Goal: Task Accomplishment & Management: Manage account settings

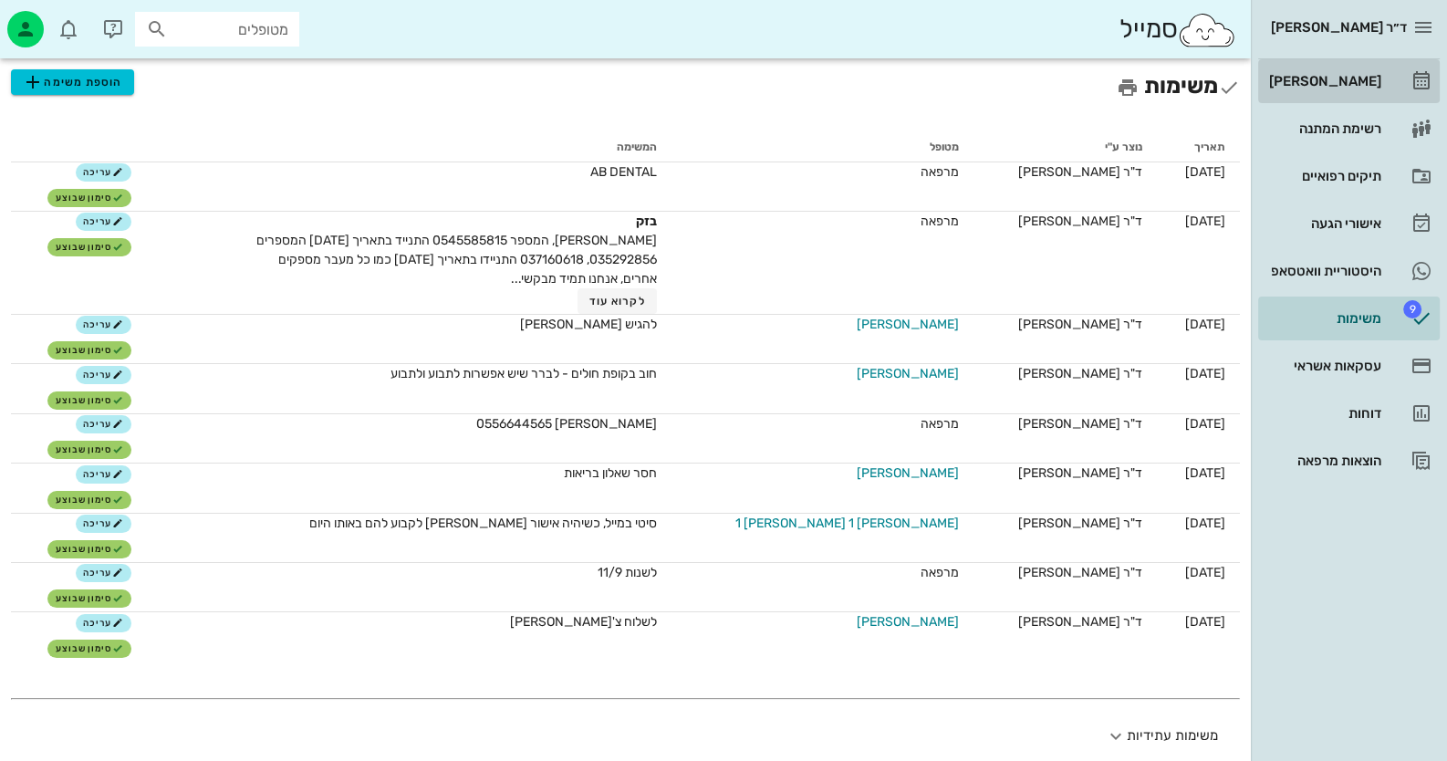
click at [1360, 77] on div "[PERSON_NAME]" at bounding box center [1324, 81] width 116 height 15
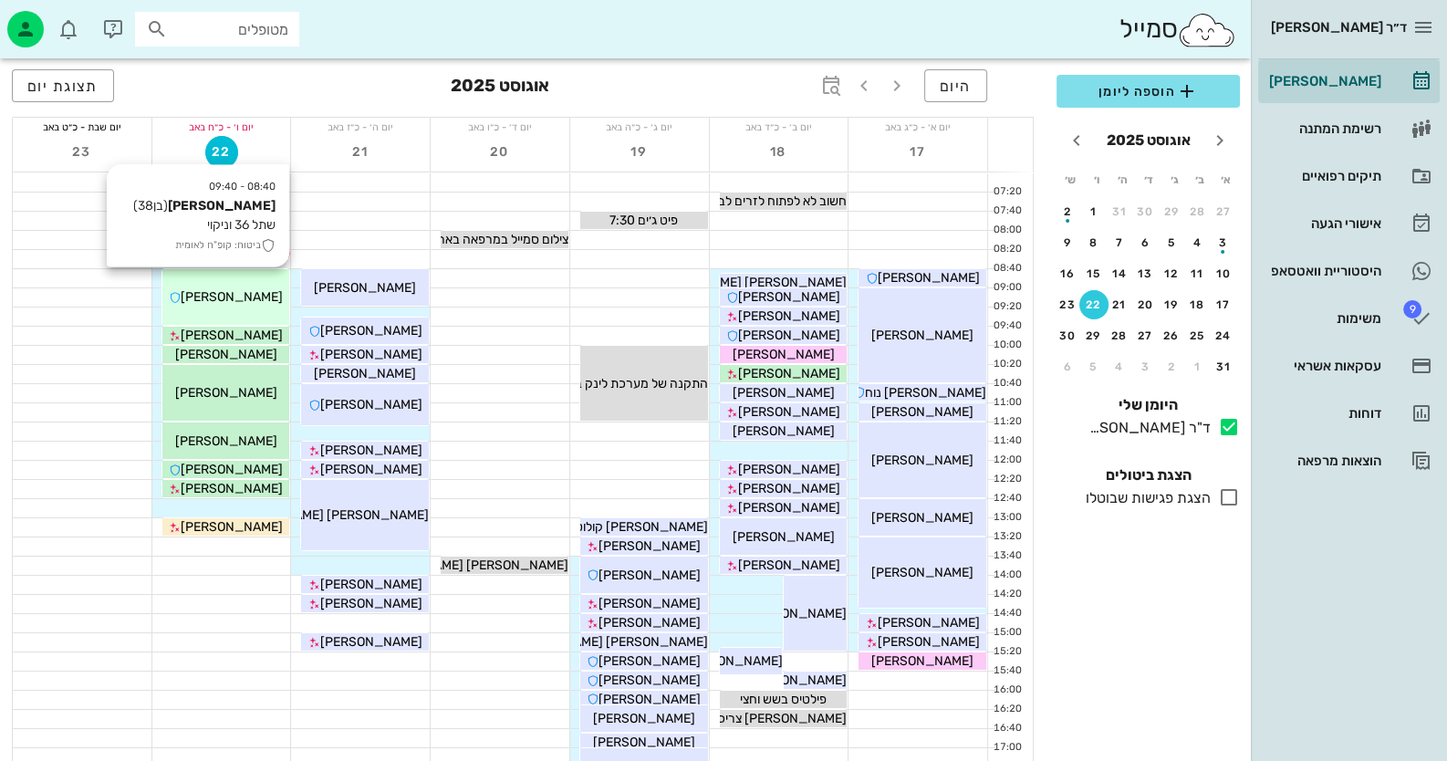
click at [253, 318] on div "08:40 - 09:40 עומרי רוזנצוייג (בן 38 ) שתל 36 וניקוי ביטוח: קופ"ח לאומית עומרי …" at bounding box center [226, 297] width 128 height 56
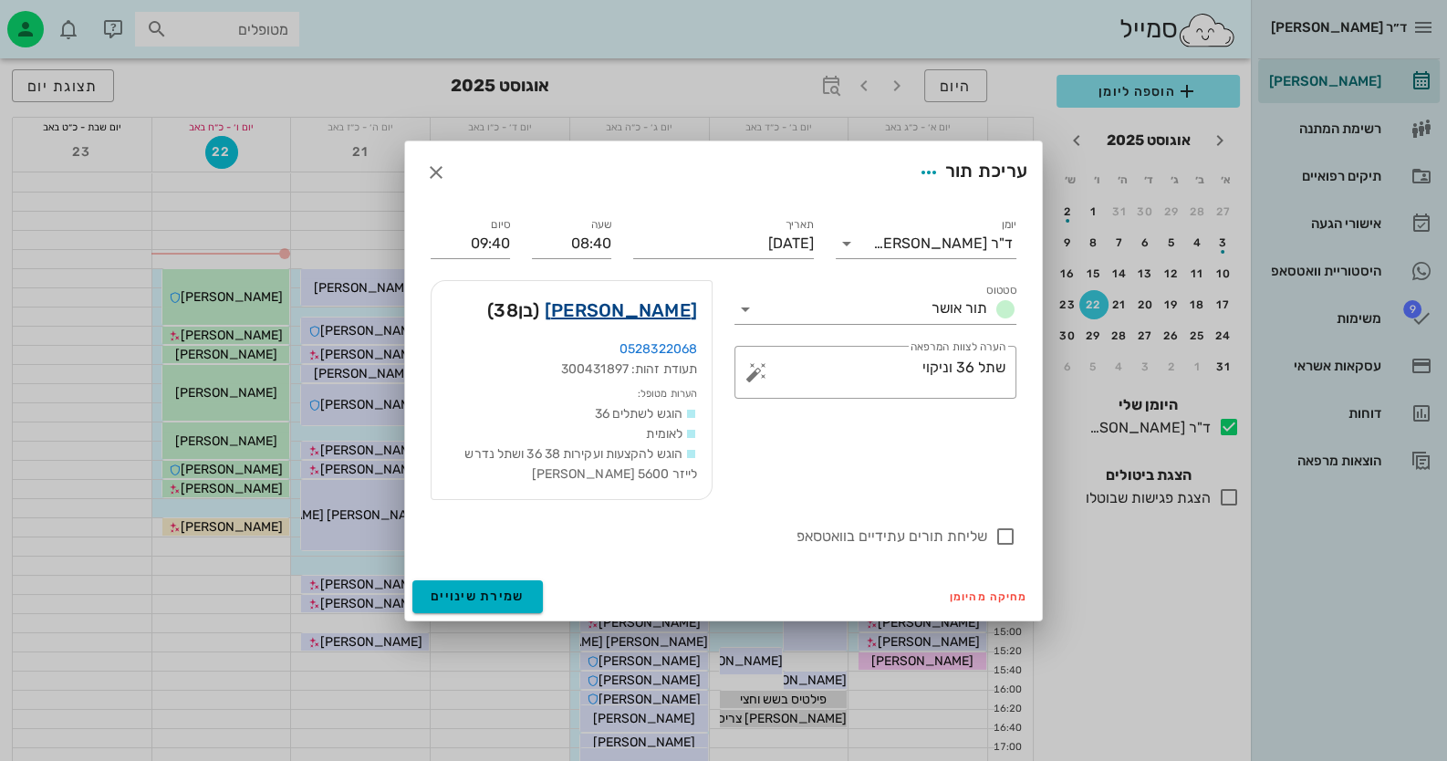
click at [630, 316] on link "[PERSON_NAME]" at bounding box center [621, 310] width 152 height 29
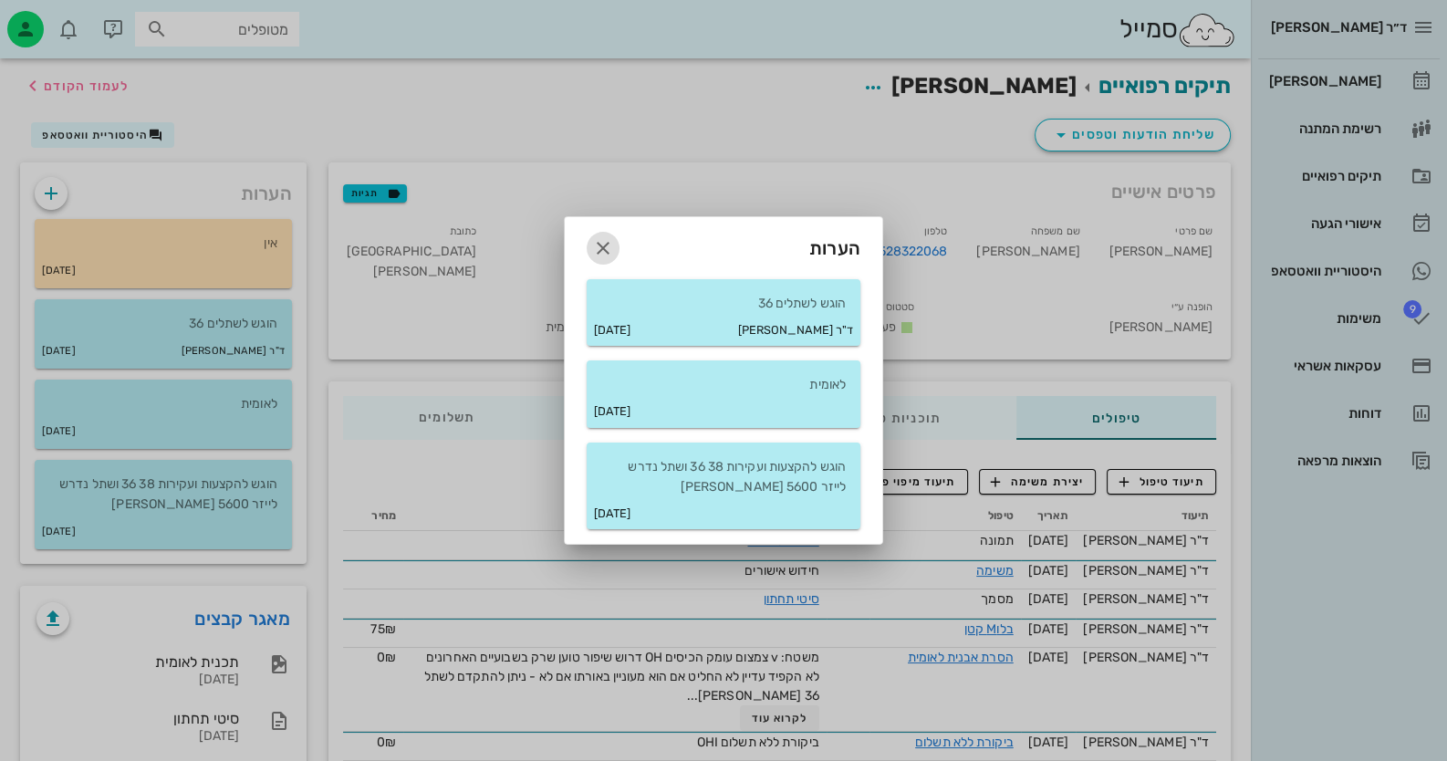
click at [608, 245] on icon "button" at bounding box center [603, 248] width 22 height 22
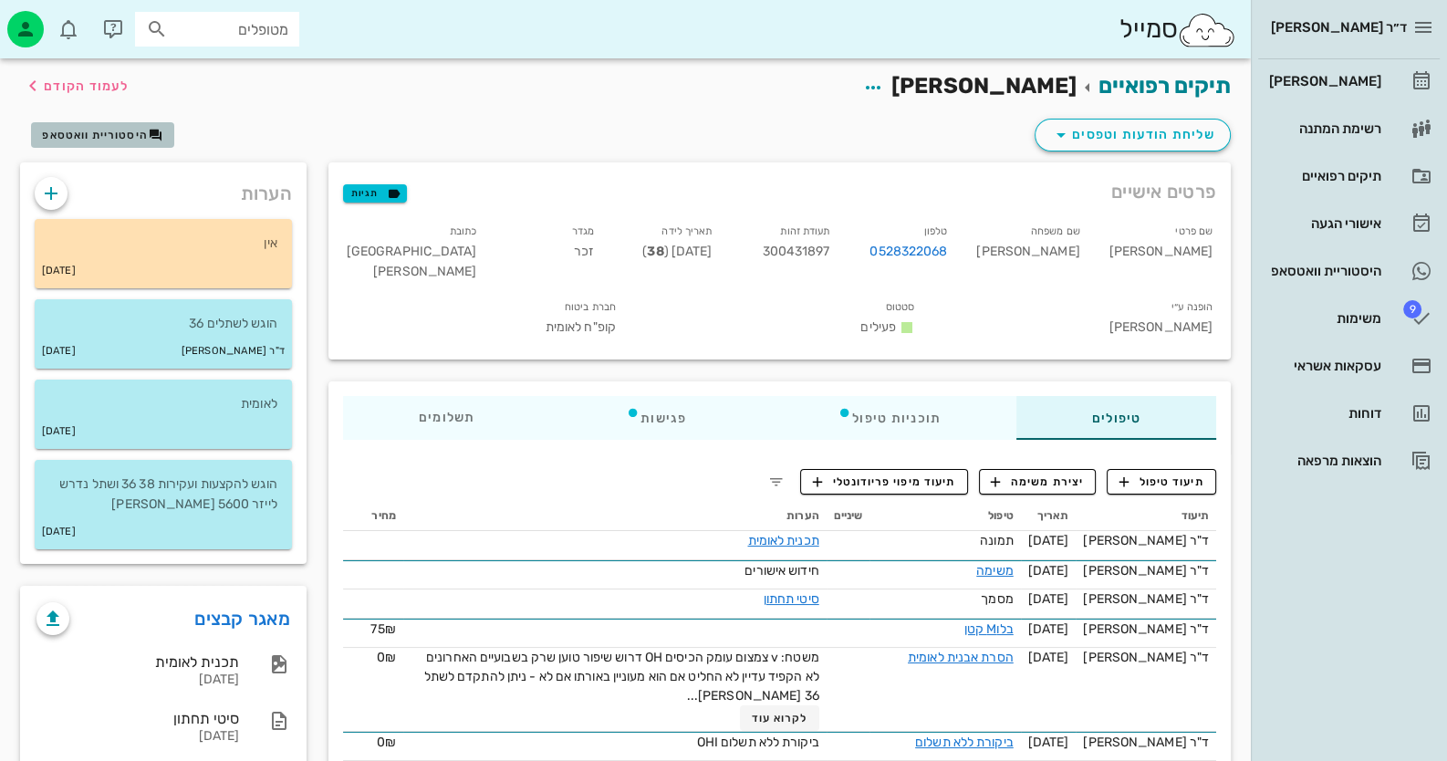
click at [135, 136] on span "היסטוריית וואטסאפ" at bounding box center [95, 135] width 106 height 13
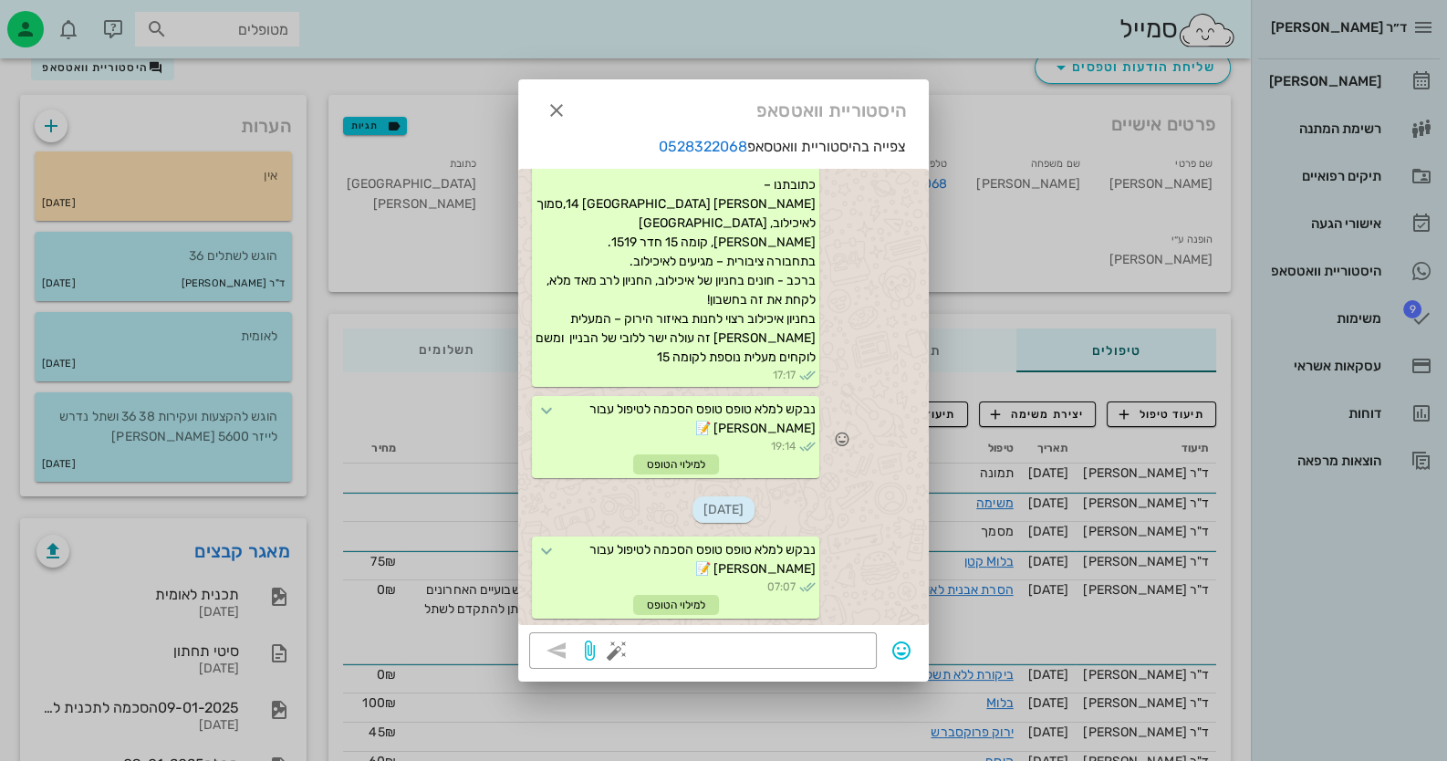
scroll to position [182, 0]
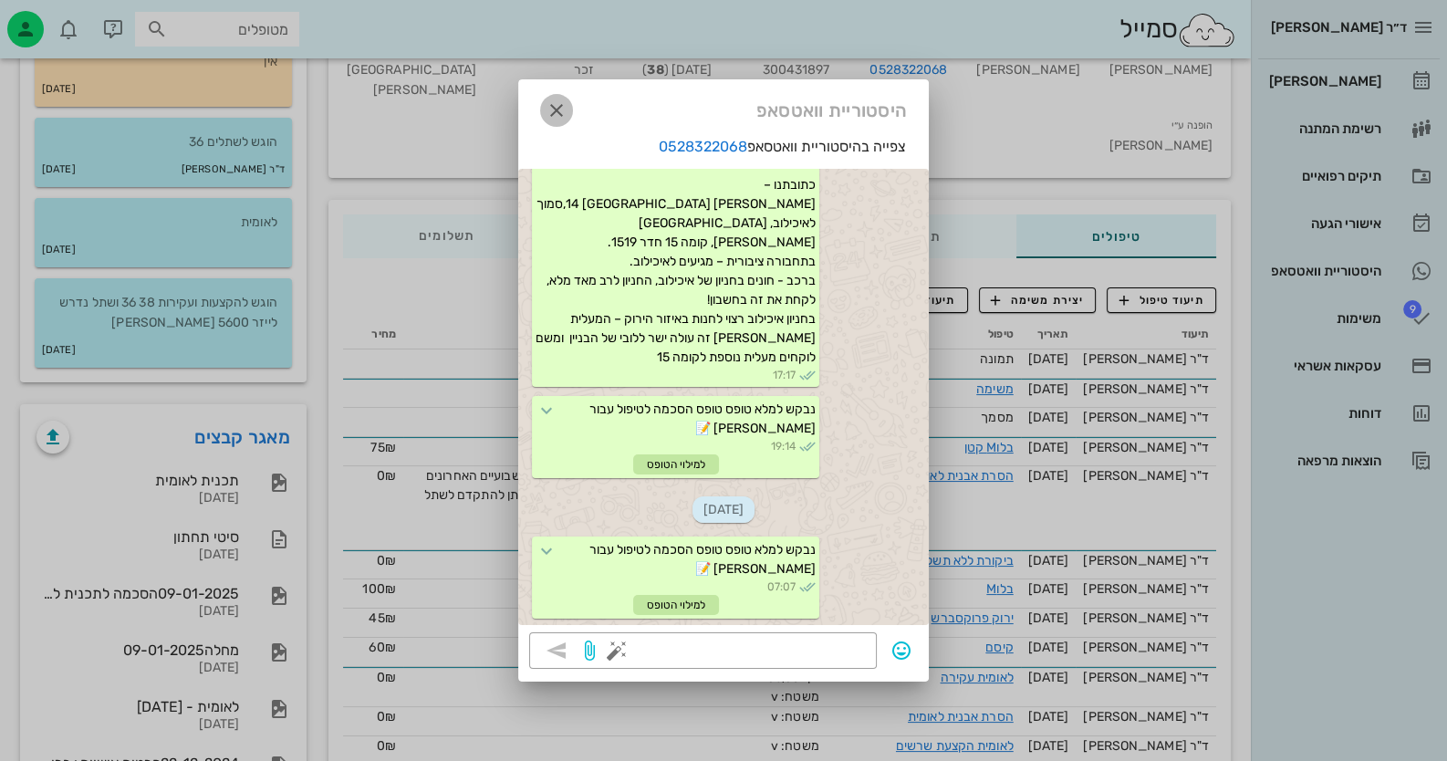
click at [569, 105] on span "button" at bounding box center [556, 110] width 33 height 22
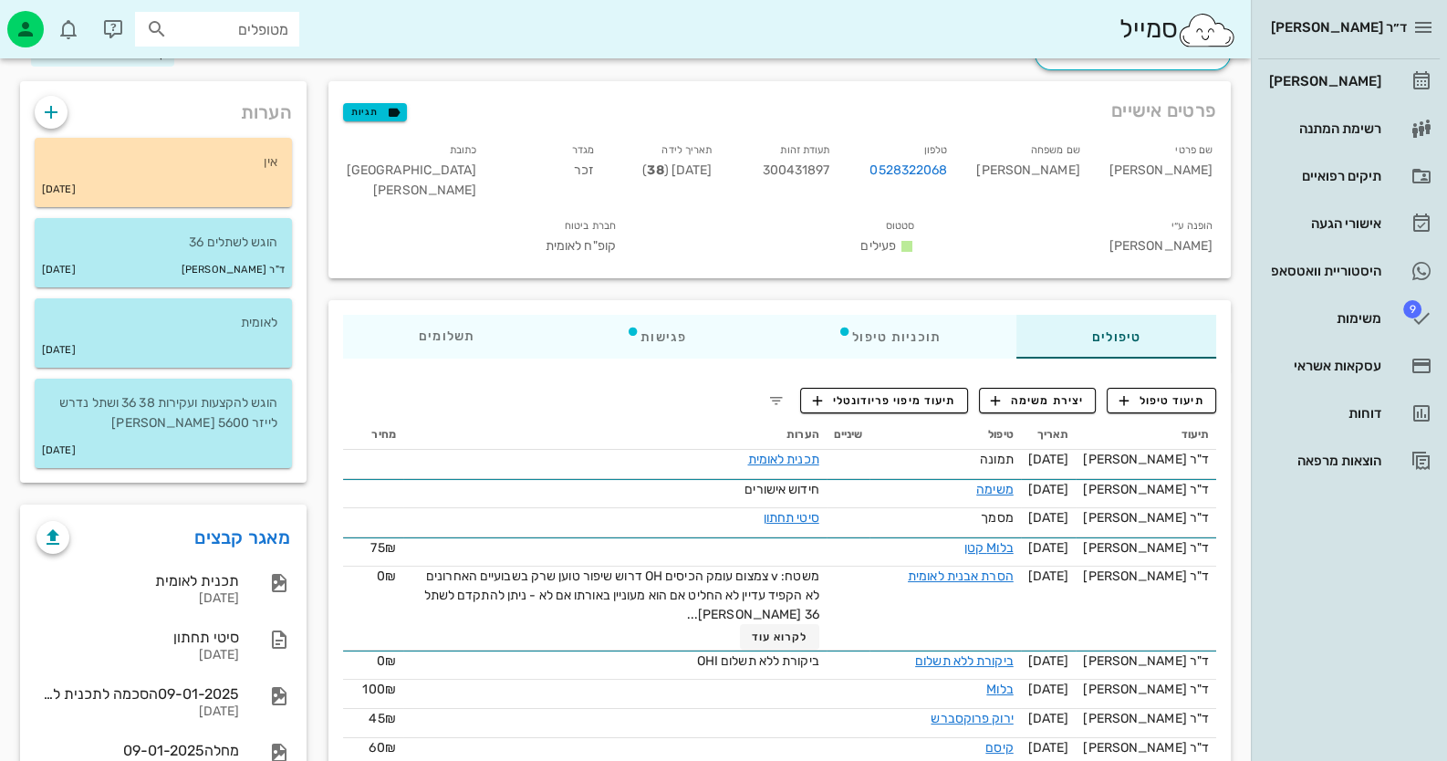
scroll to position [0, 0]
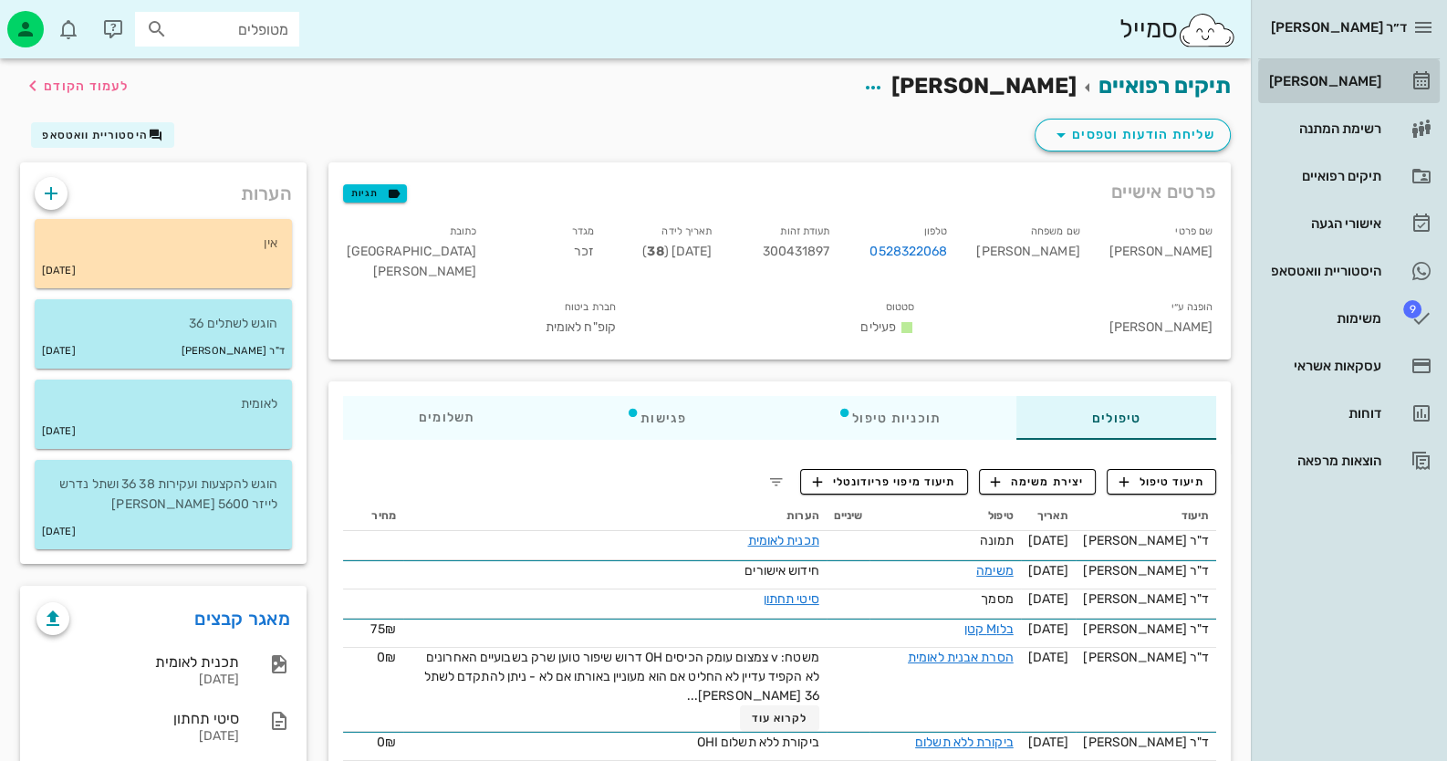
click at [1354, 78] on div "[PERSON_NAME]" at bounding box center [1324, 81] width 116 height 15
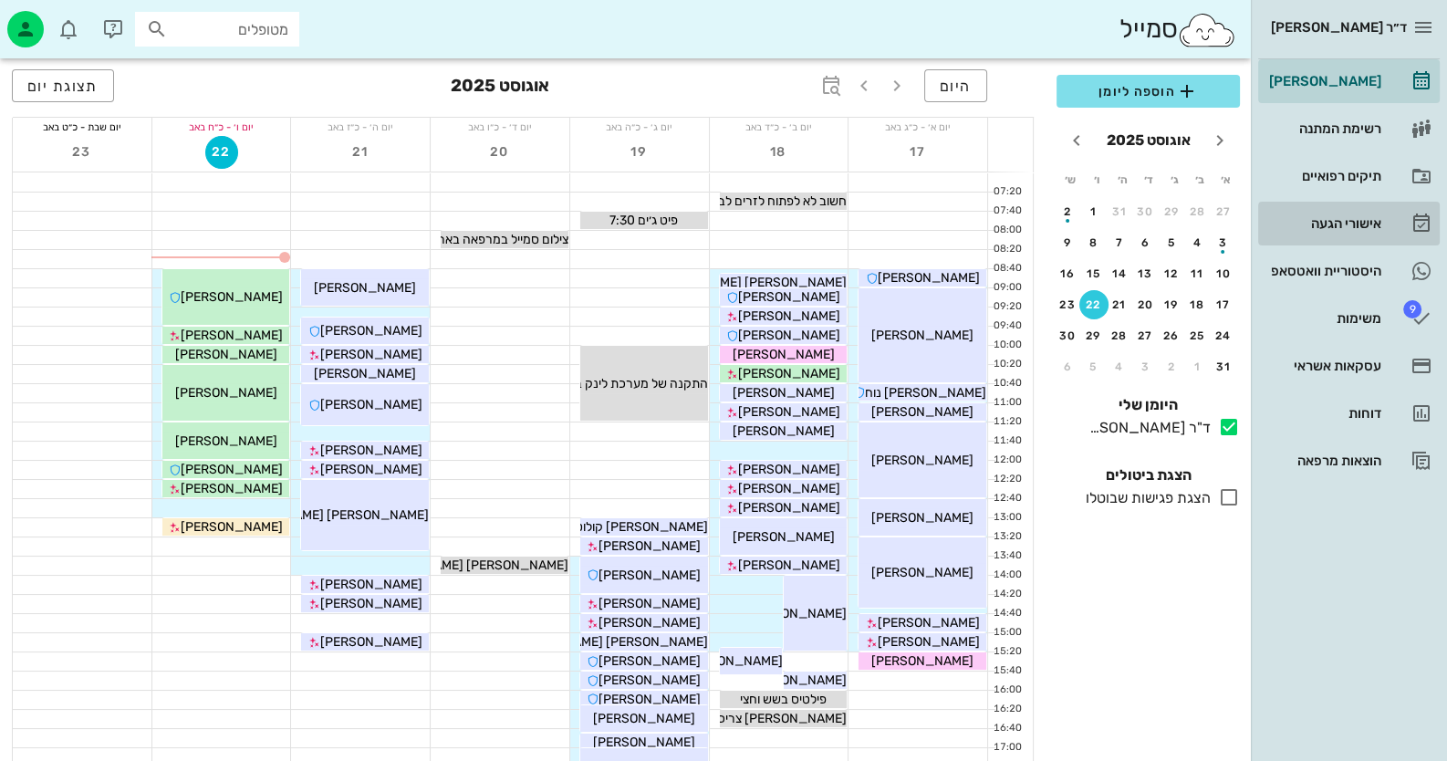
click at [1335, 232] on div "אישורי הגעה" at bounding box center [1324, 223] width 116 height 29
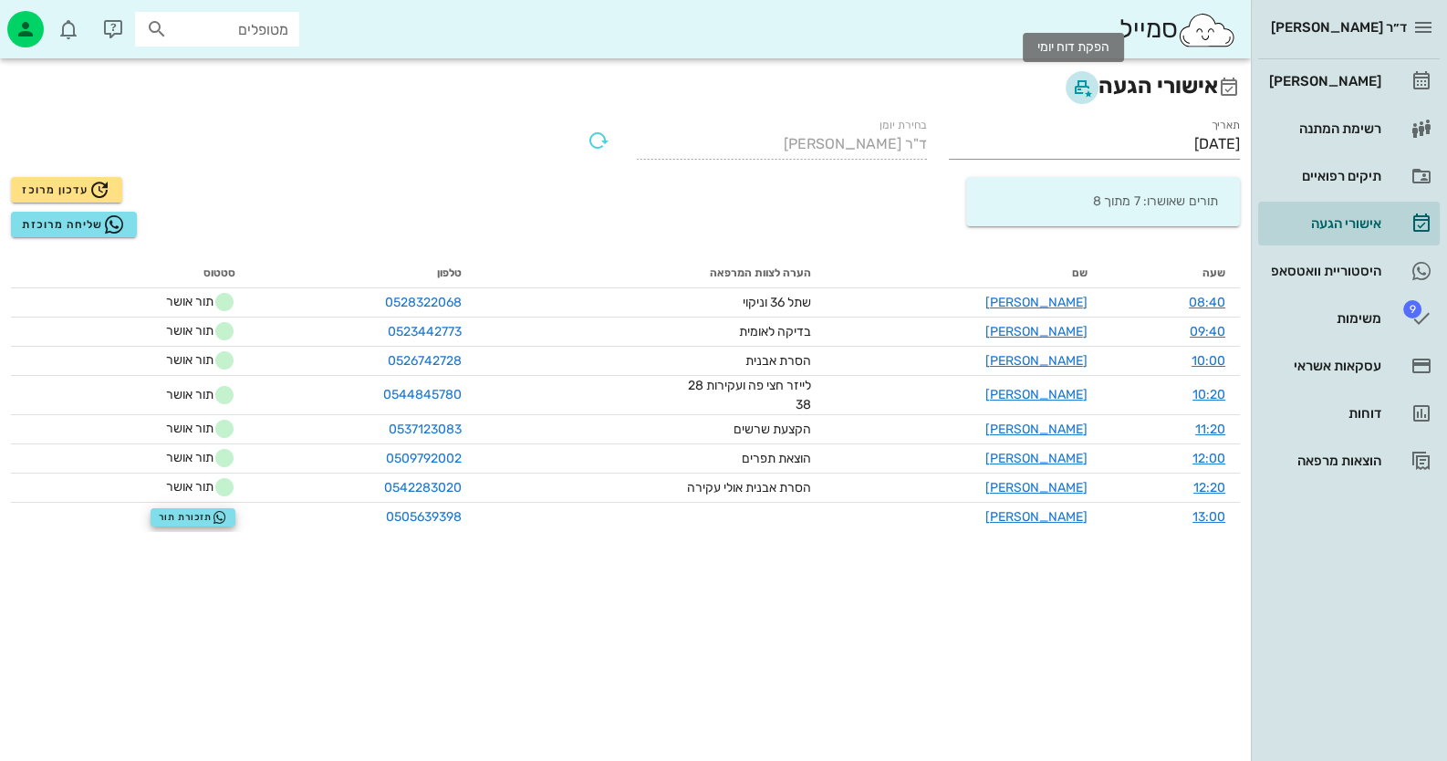
click at [1072, 81] on icon "button" at bounding box center [1082, 88] width 22 height 22
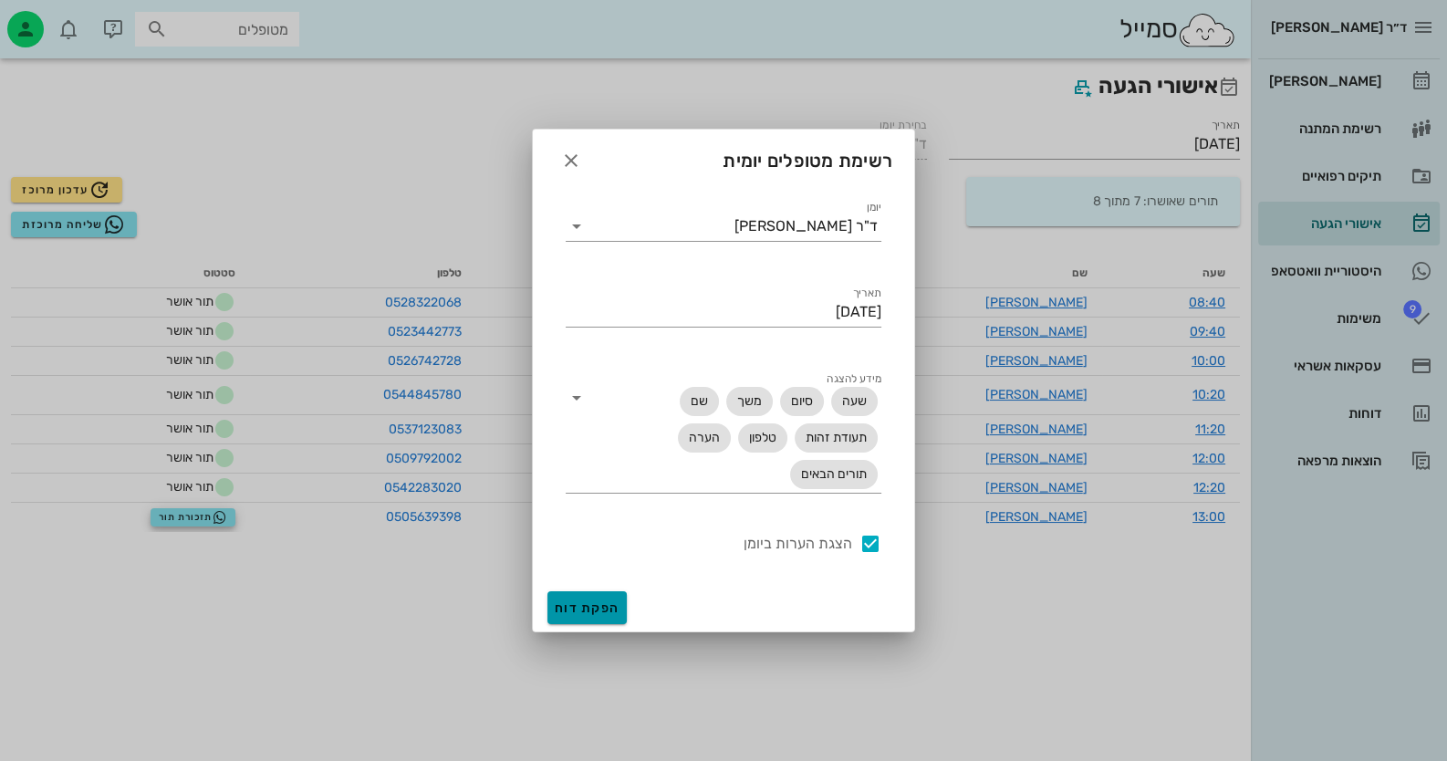
click at [622, 600] on button "הפקת דוח" at bounding box center [586, 607] width 79 height 33
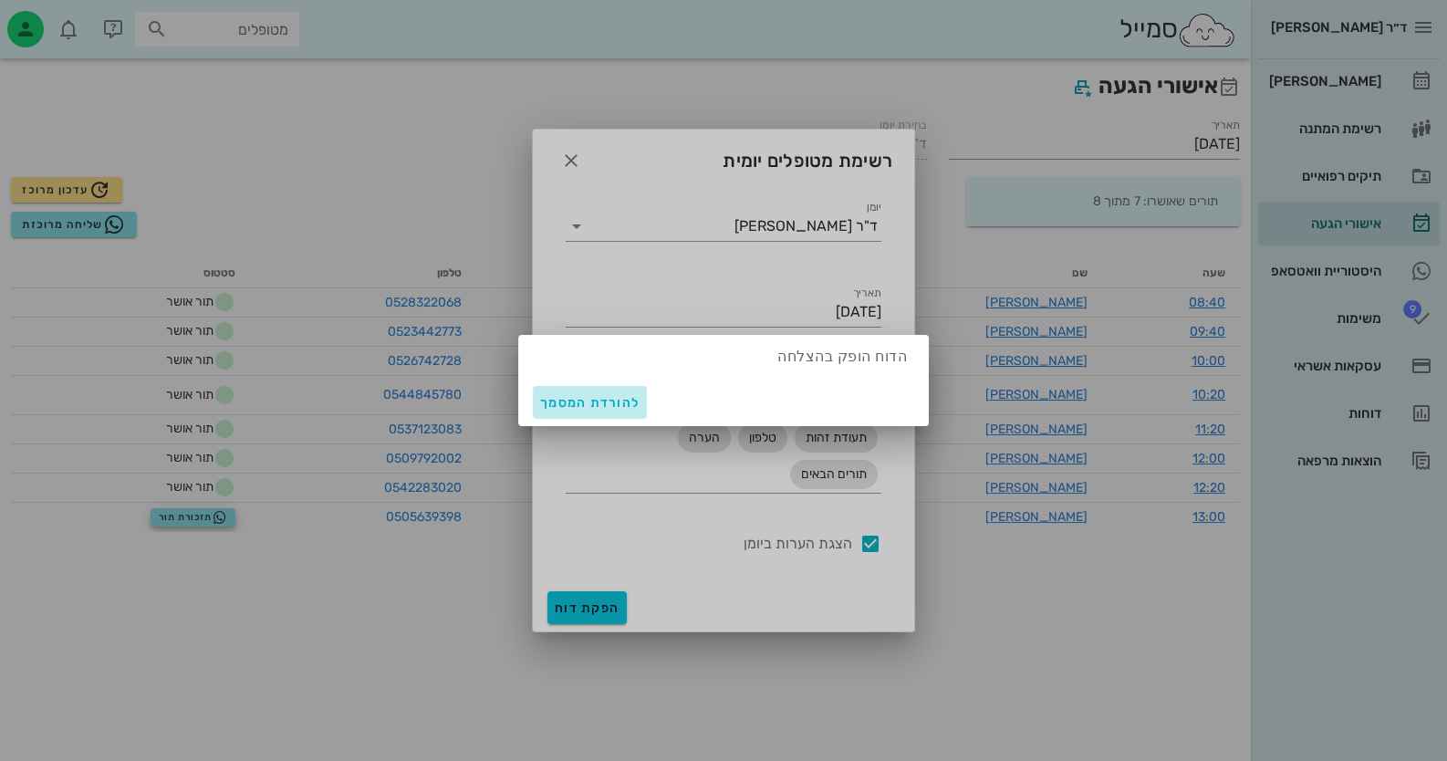
click at [586, 399] on span "להורדת המסמך" at bounding box center [589, 403] width 99 height 16
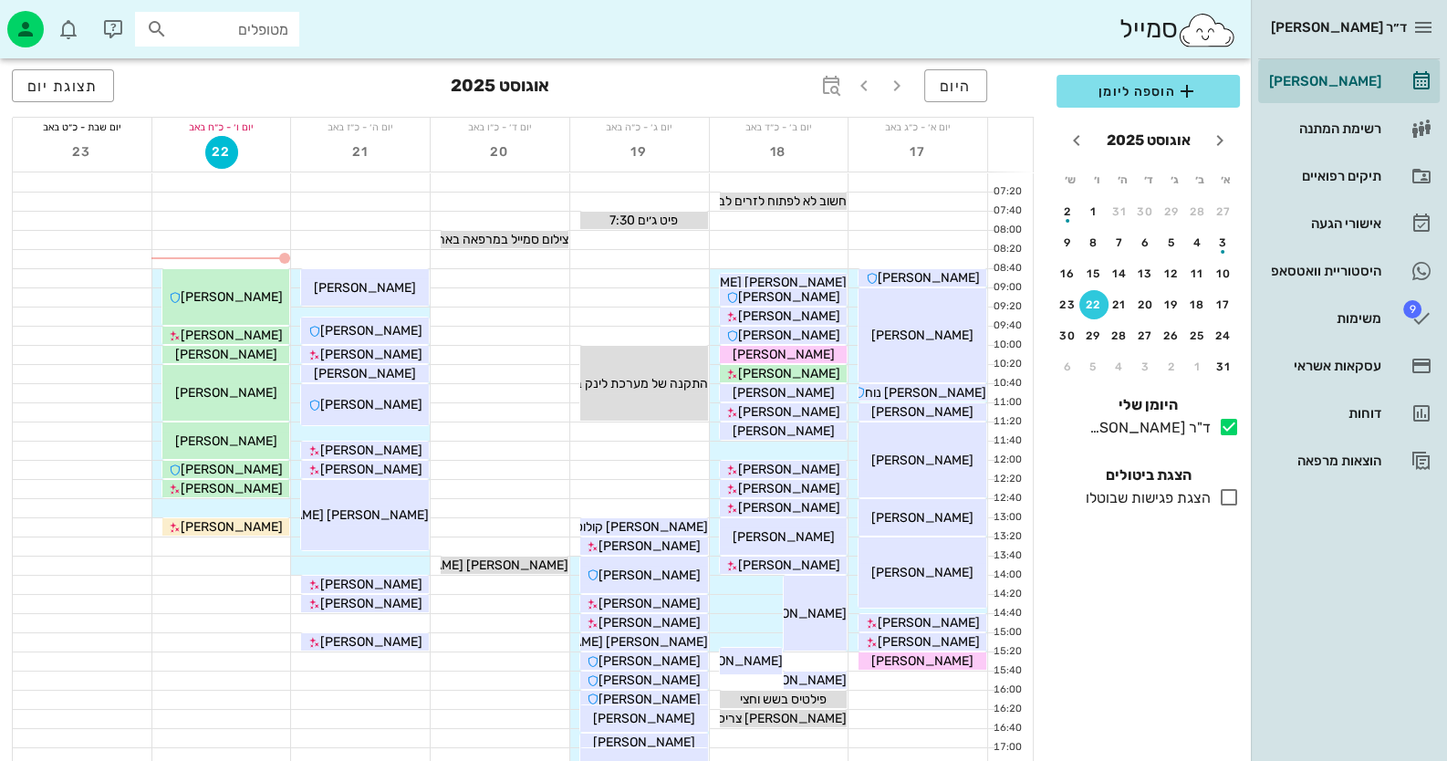
click at [1223, 597] on div "הוספה ליומן [DATE] א׳ ב׳ ג׳ ד׳ ה׳ ו׳ ש׳ 27 28 29 30 31 1 2 3 4 5 6 7 8 9 10 11 …" at bounding box center [1148, 412] width 205 height 697
click at [242, 306] on div "[PERSON_NAME]" at bounding box center [226, 296] width 128 height 19
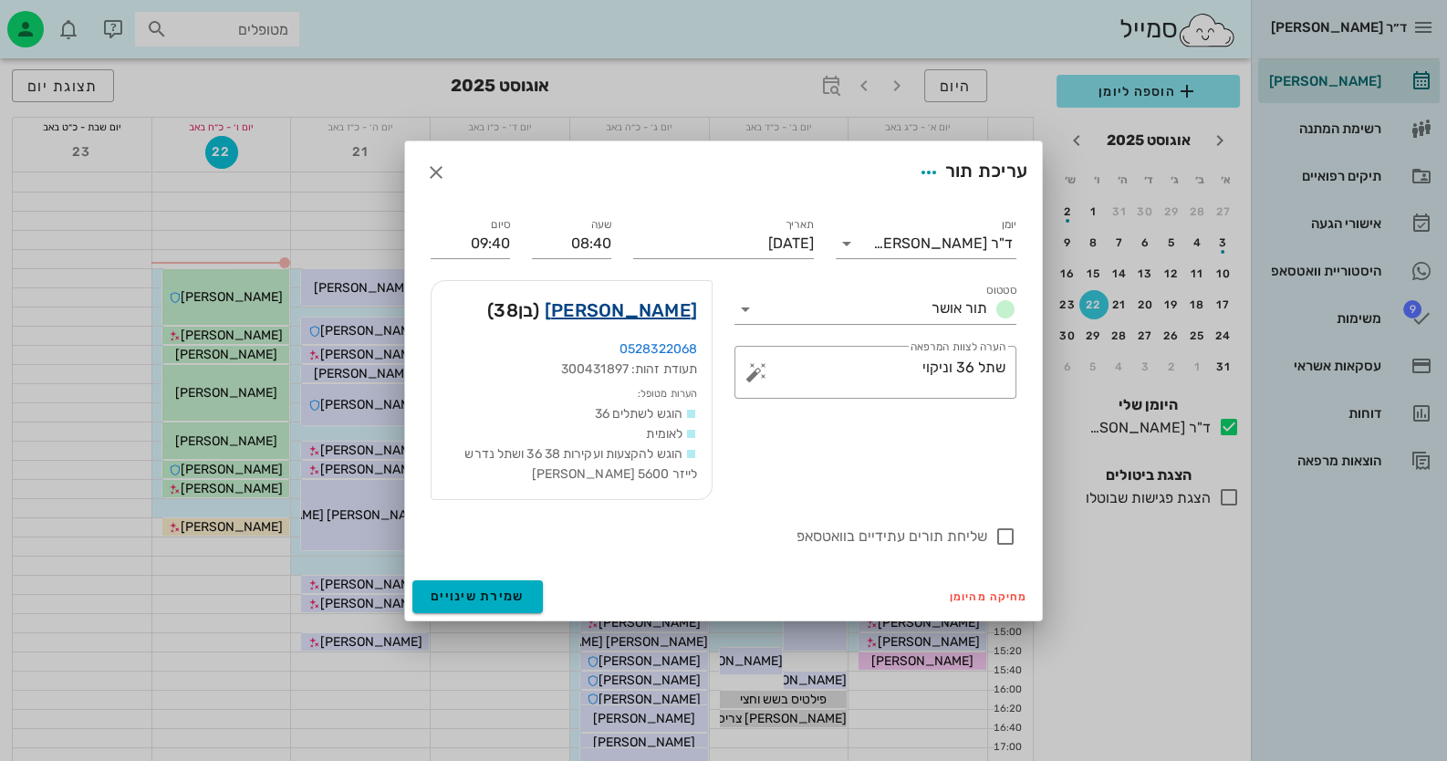
click at [648, 307] on link "[PERSON_NAME]" at bounding box center [621, 310] width 152 height 29
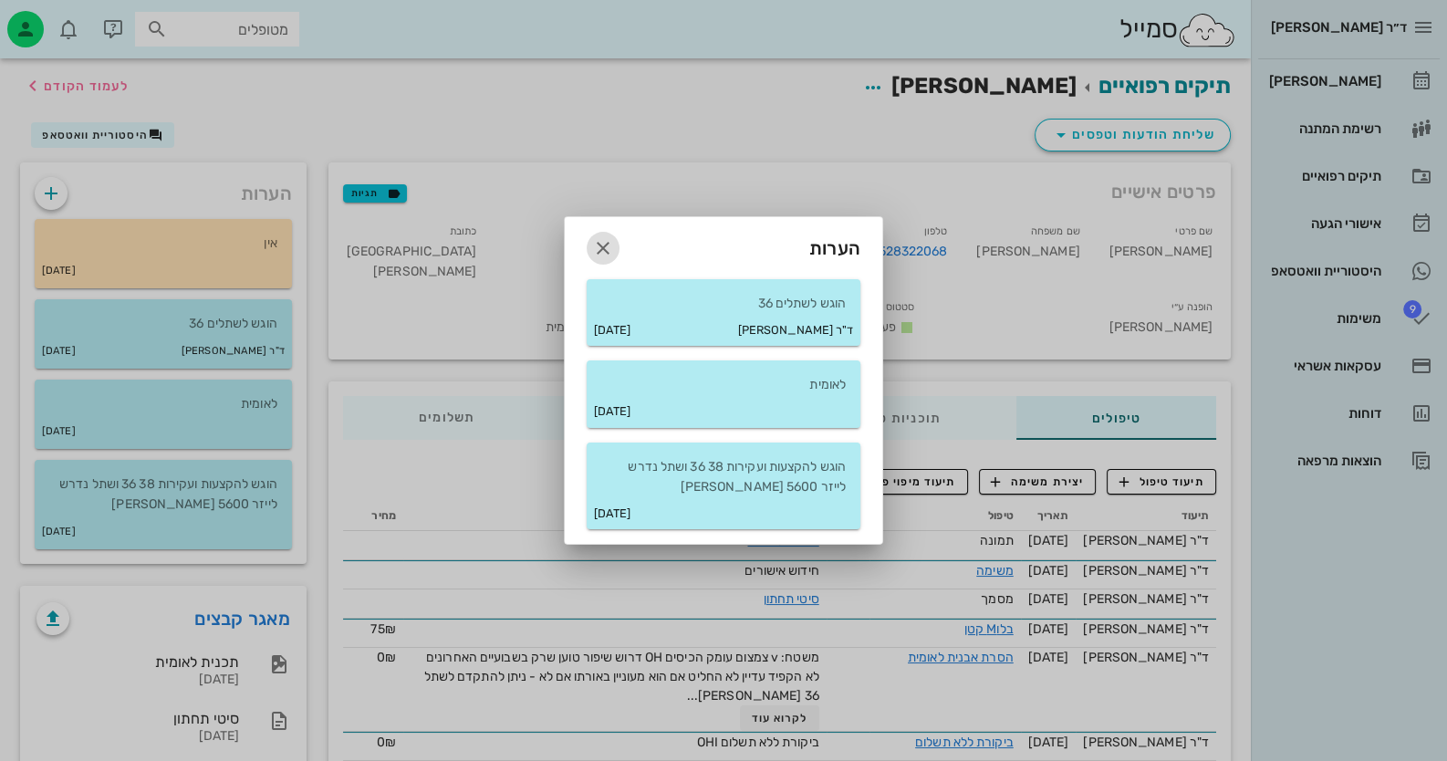
click at [593, 245] on icon "button" at bounding box center [603, 248] width 22 height 22
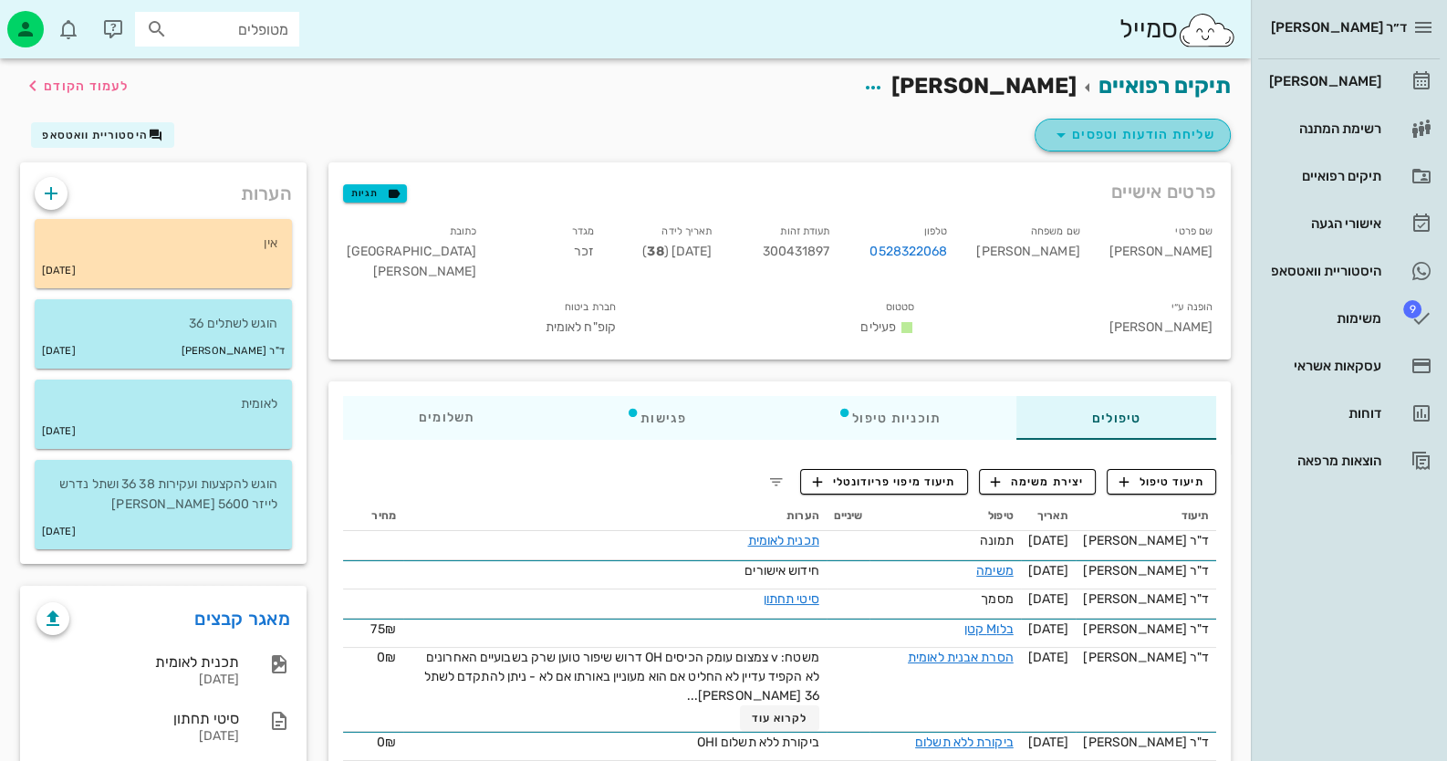
click at [1141, 127] on span "שליחת הודעות וטפסים" at bounding box center [1132, 135] width 165 height 22
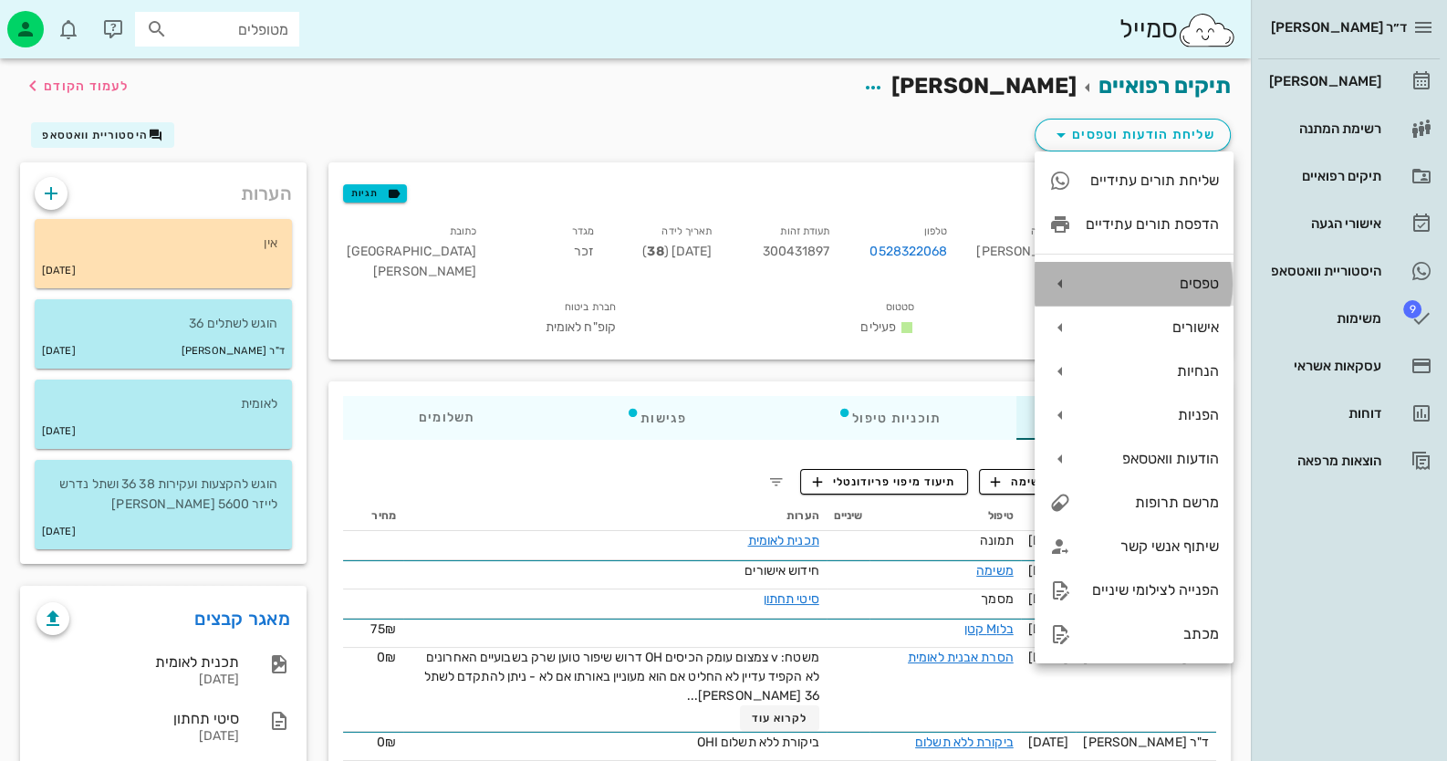
click at [1169, 277] on div "טפסים" at bounding box center [1152, 283] width 133 height 17
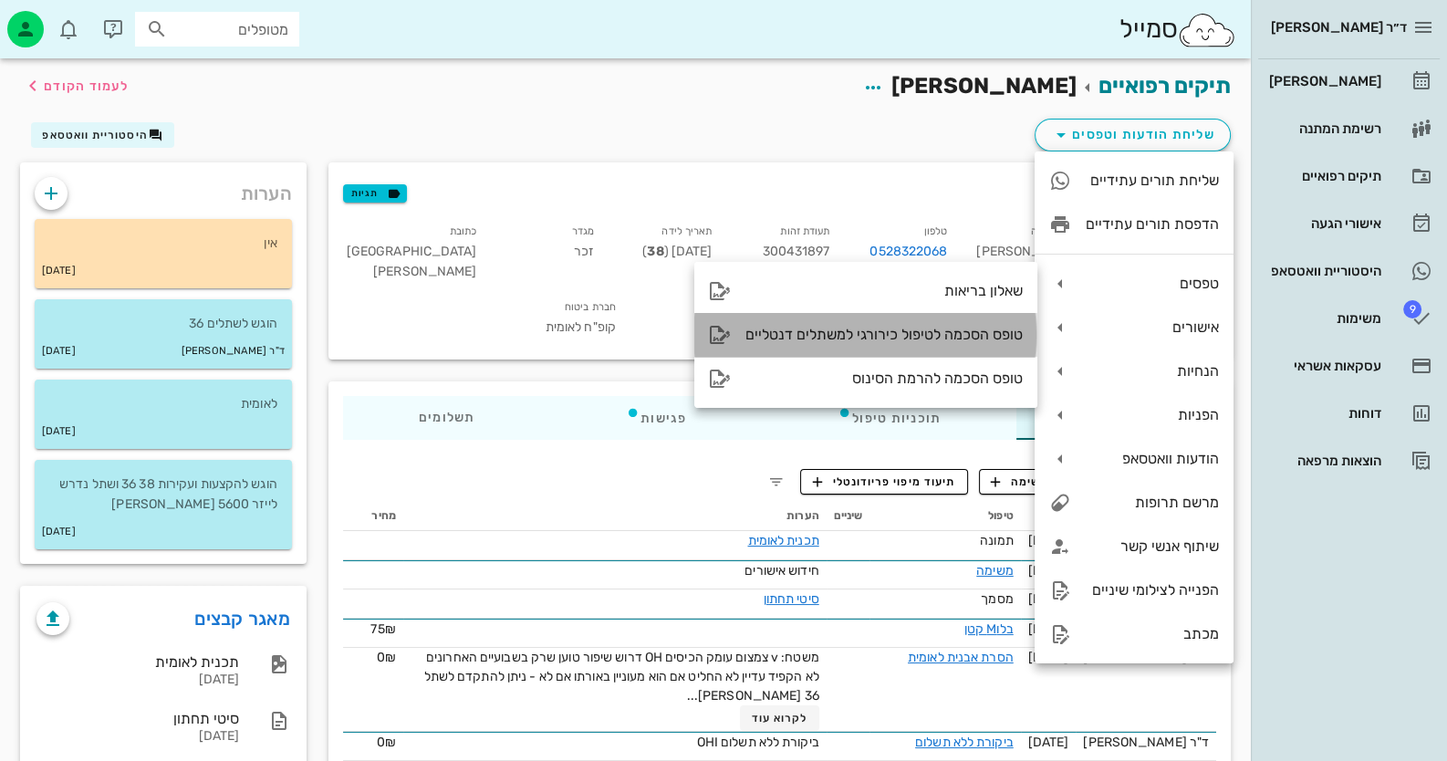
click at [995, 329] on div "טופס הסכמה לטיפול כירורגי למשתלים דנטליים" at bounding box center [883, 334] width 277 height 17
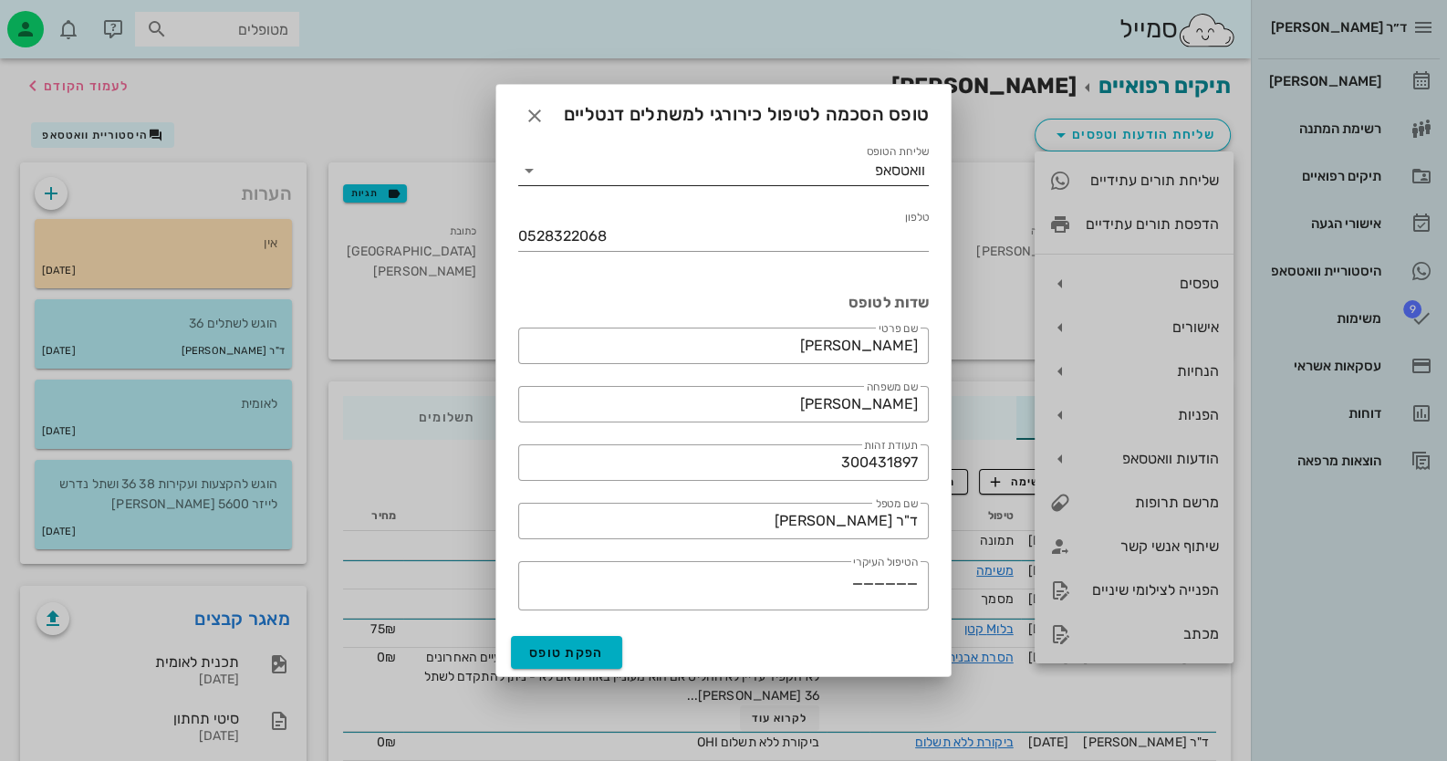
click at [525, 175] on icon at bounding box center [529, 171] width 22 height 22
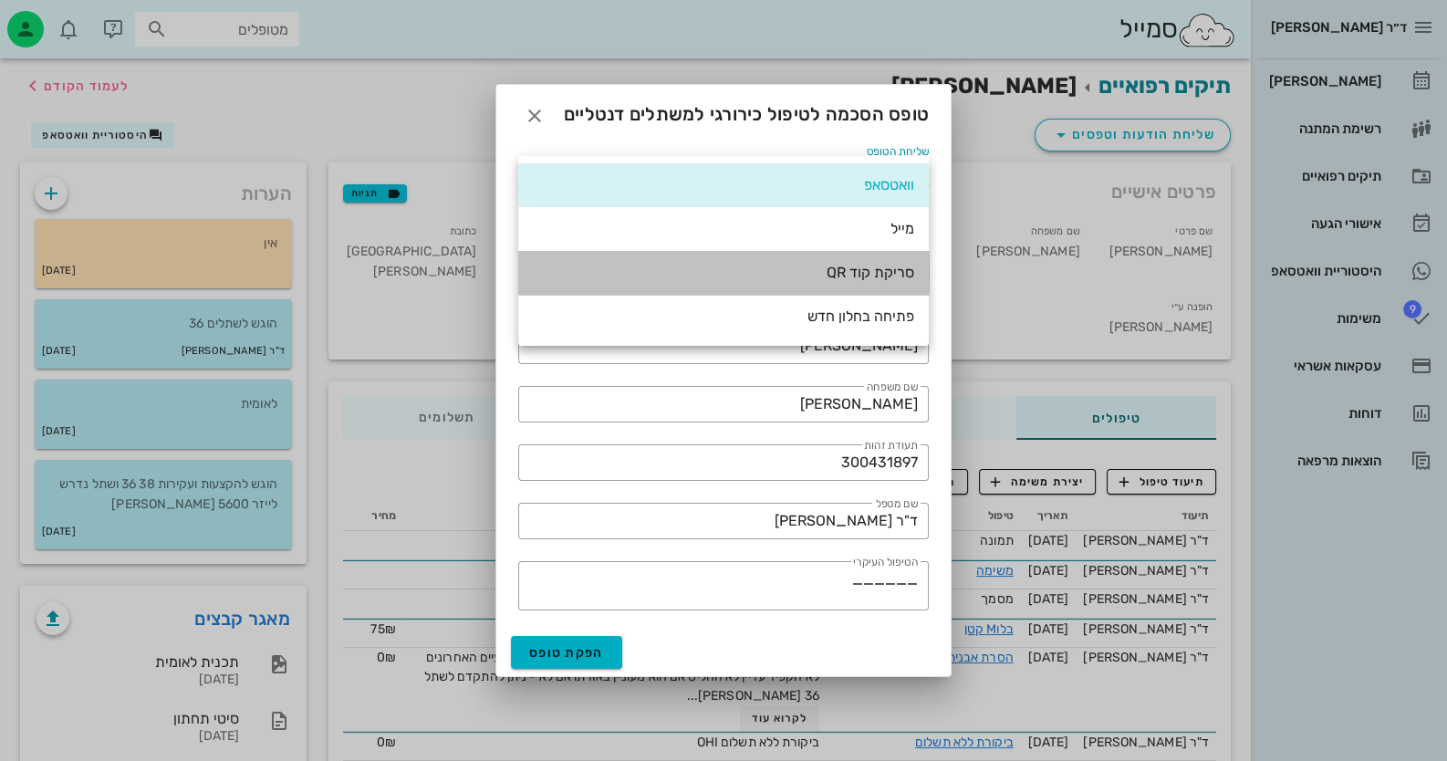
click at [849, 260] on div "סריקת קוד QR" at bounding box center [723, 272] width 381 height 39
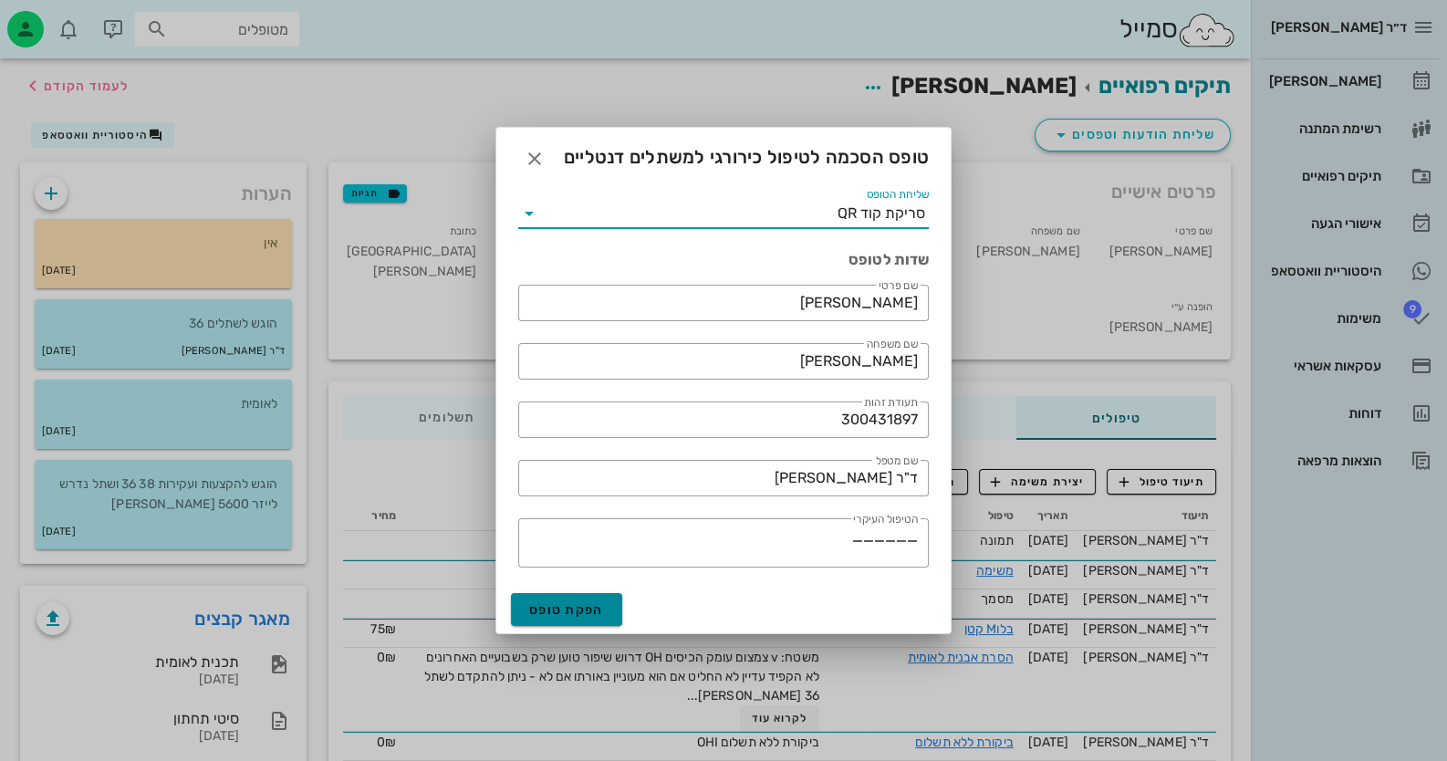
click at [570, 619] on button "הפקת טופס" at bounding box center [566, 609] width 111 height 33
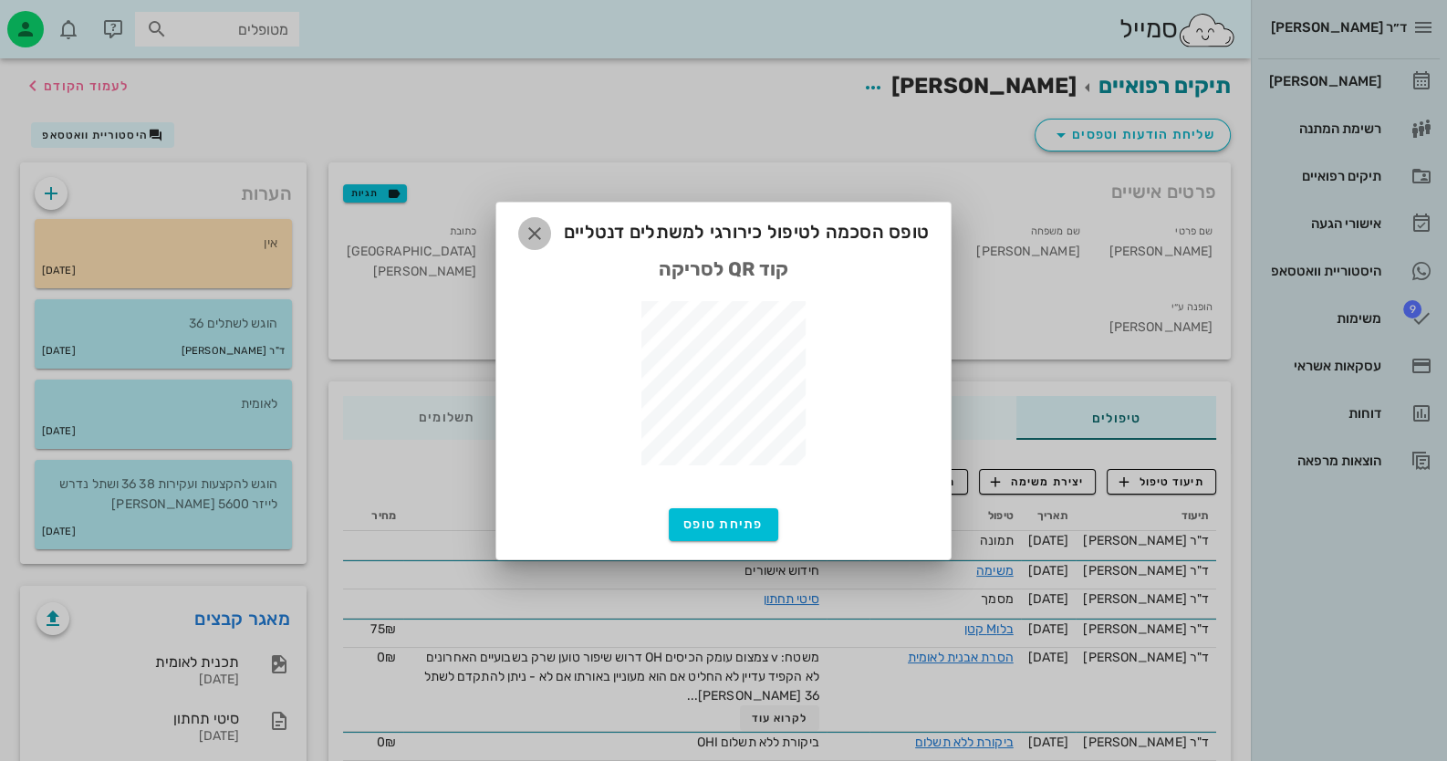
click at [538, 235] on icon "button" at bounding box center [535, 234] width 22 height 22
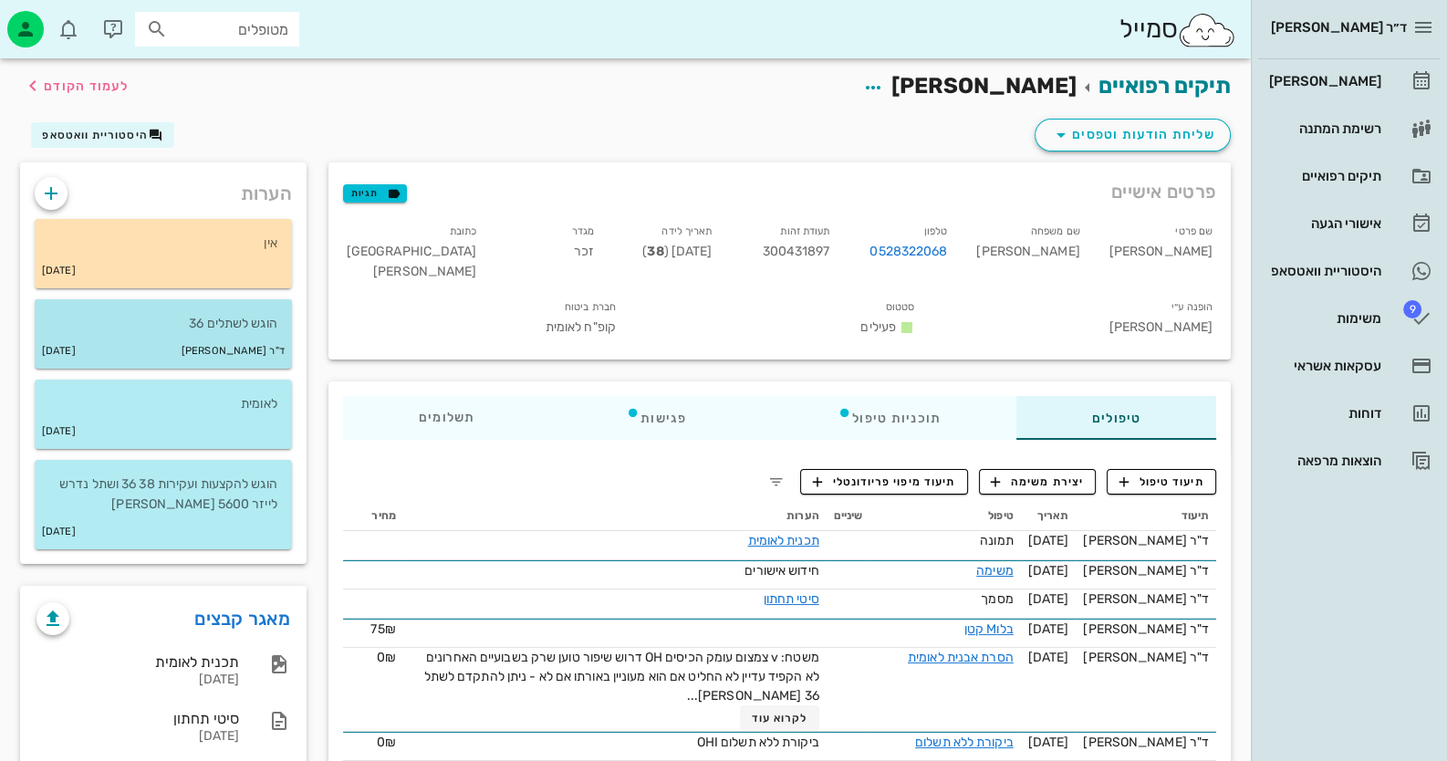
click at [178, 350] on div "ד"ר [PERSON_NAME] [DATE]" at bounding box center [163, 351] width 257 height 35
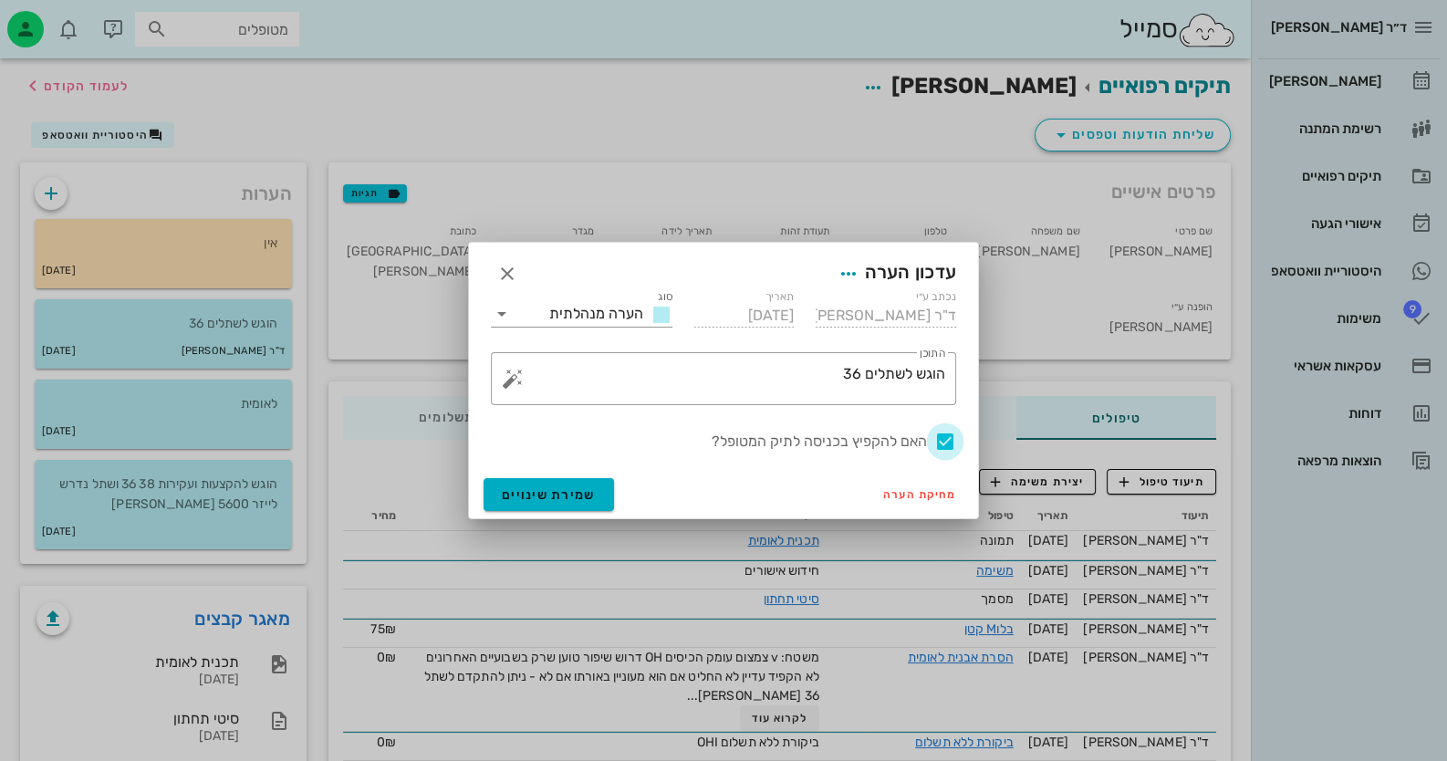
click at [940, 432] on div at bounding box center [945, 441] width 31 height 31
checkbox input "false"
click at [585, 481] on button "שמירת שינויים" at bounding box center [549, 494] width 130 height 33
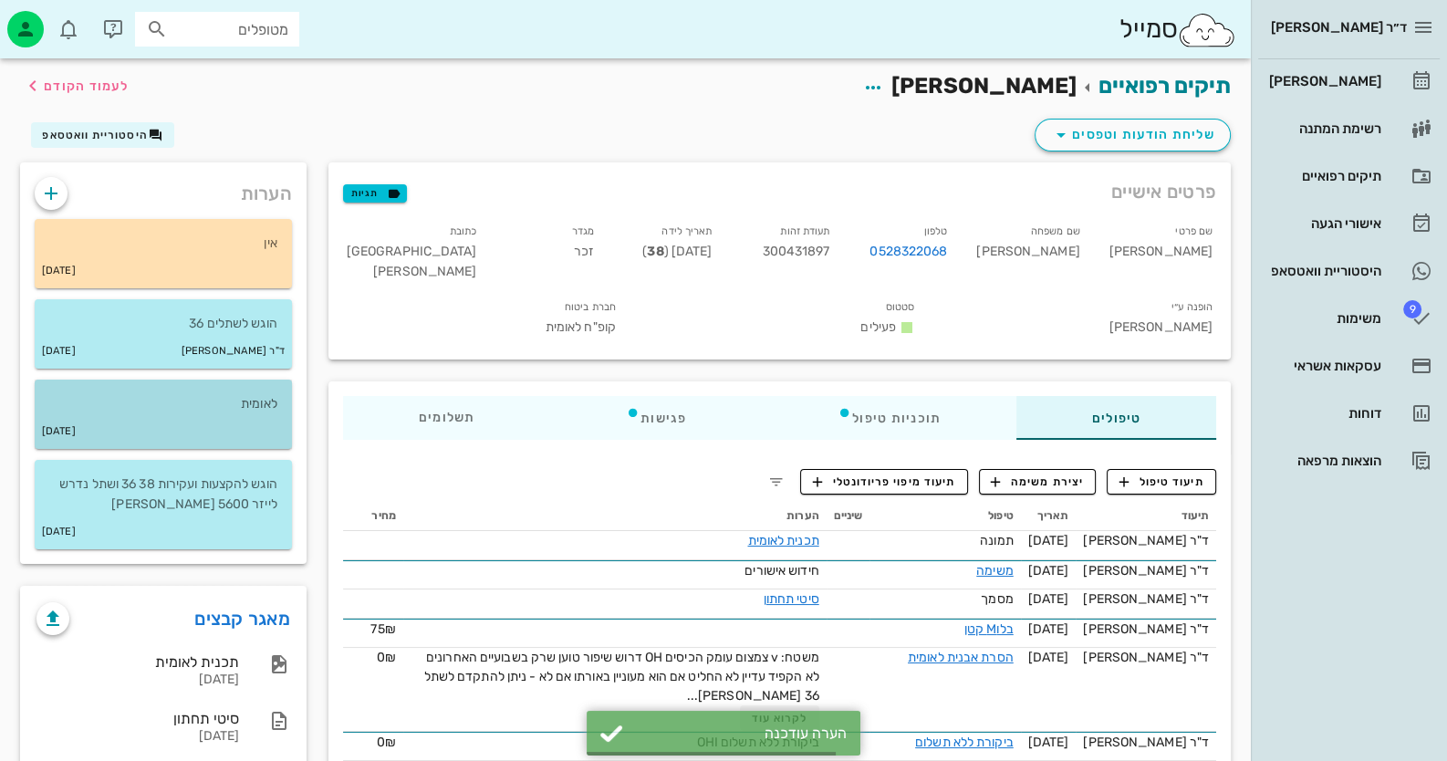
click at [256, 423] on div "[DATE]" at bounding box center [163, 431] width 257 height 35
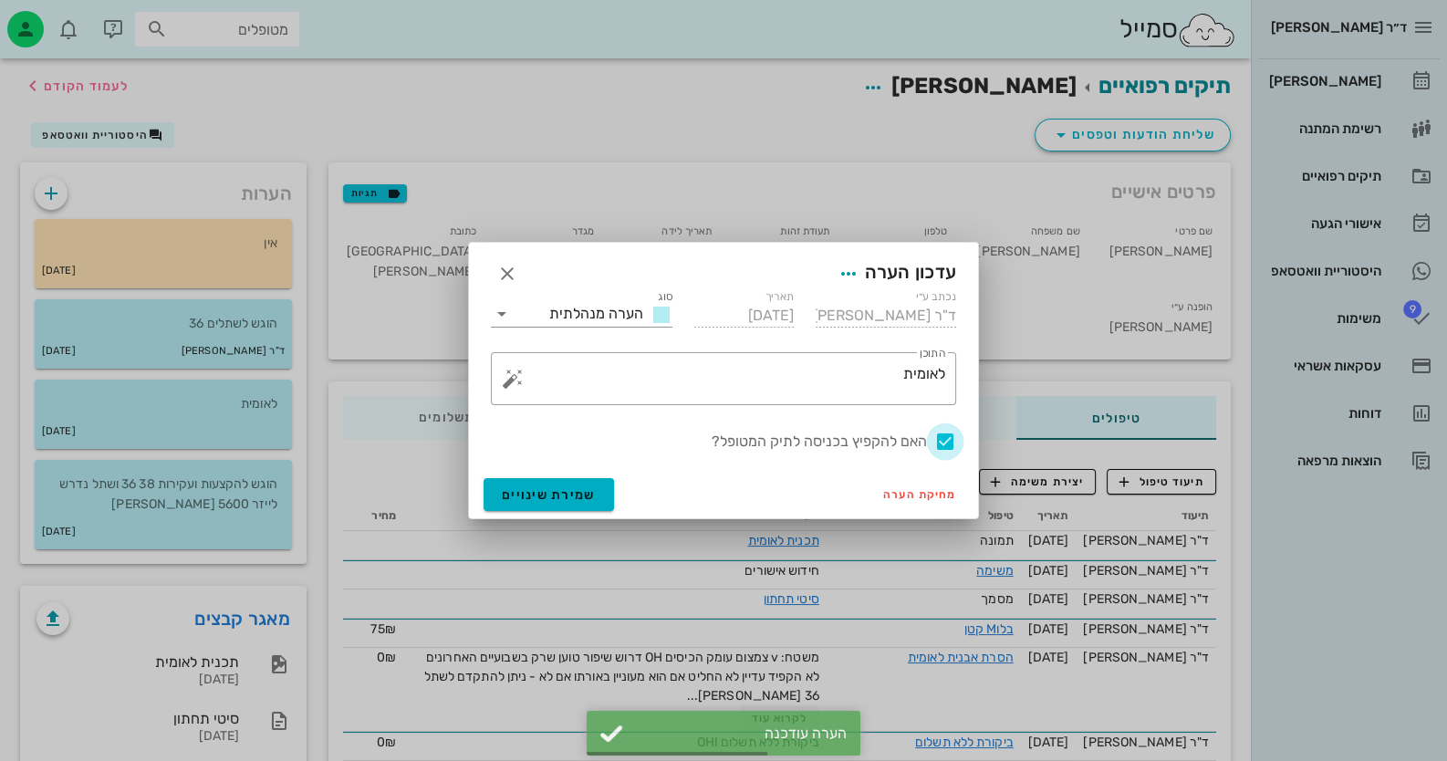
click at [944, 441] on div at bounding box center [945, 441] width 31 height 31
checkbox input "false"
click at [539, 483] on button "שמירת שינויים" at bounding box center [549, 494] width 130 height 33
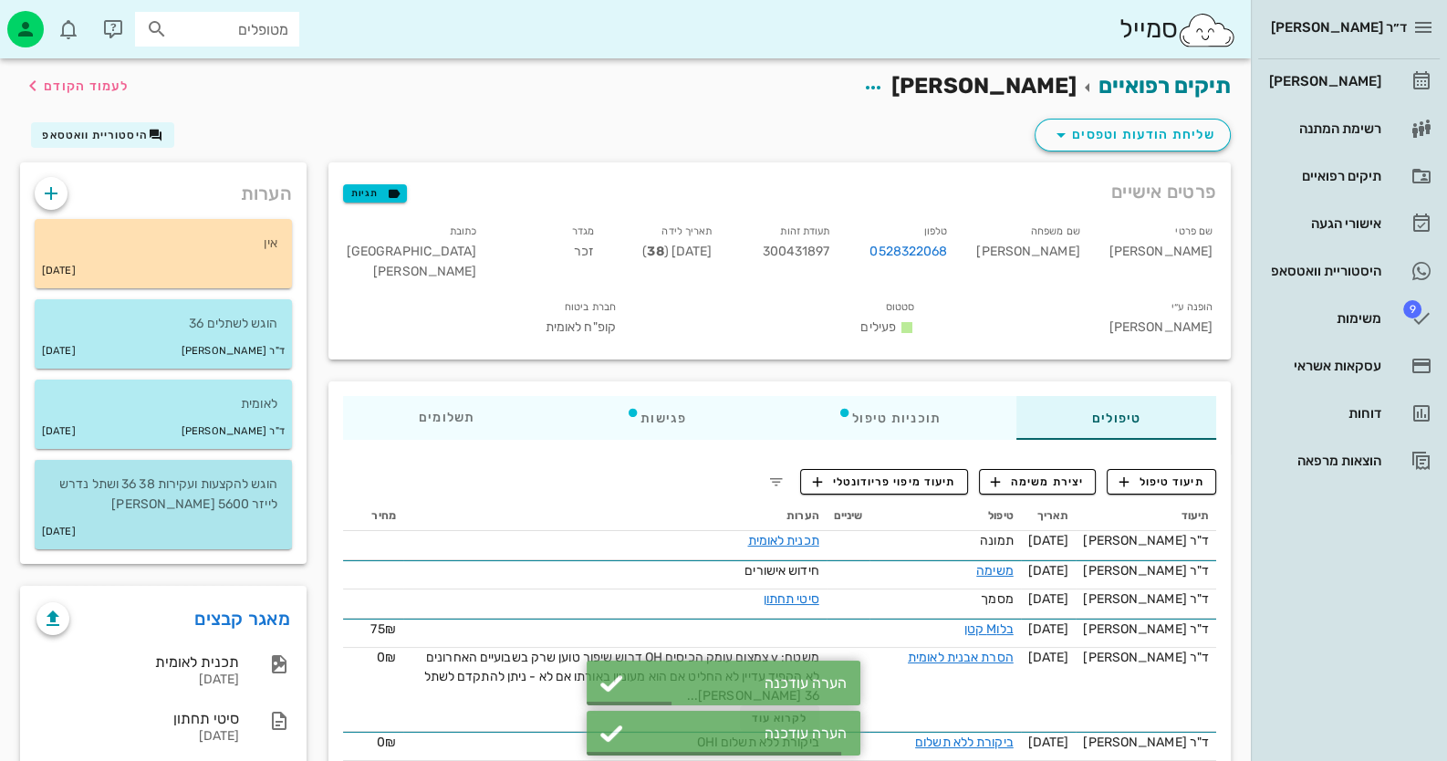
click at [255, 531] on div "[DATE]" at bounding box center [163, 532] width 257 height 35
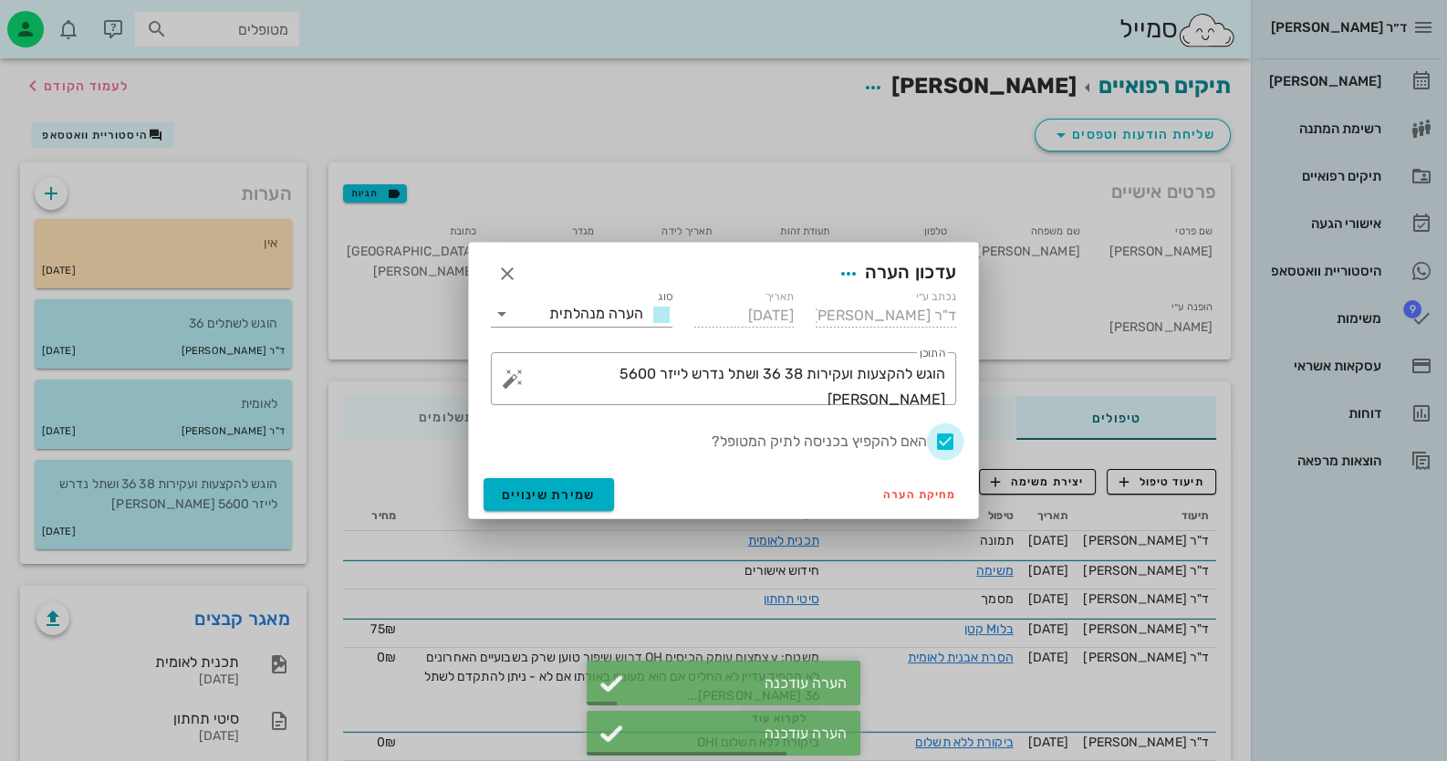
click at [946, 447] on div at bounding box center [945, 441] width 31 height 31
checkbox input "false"
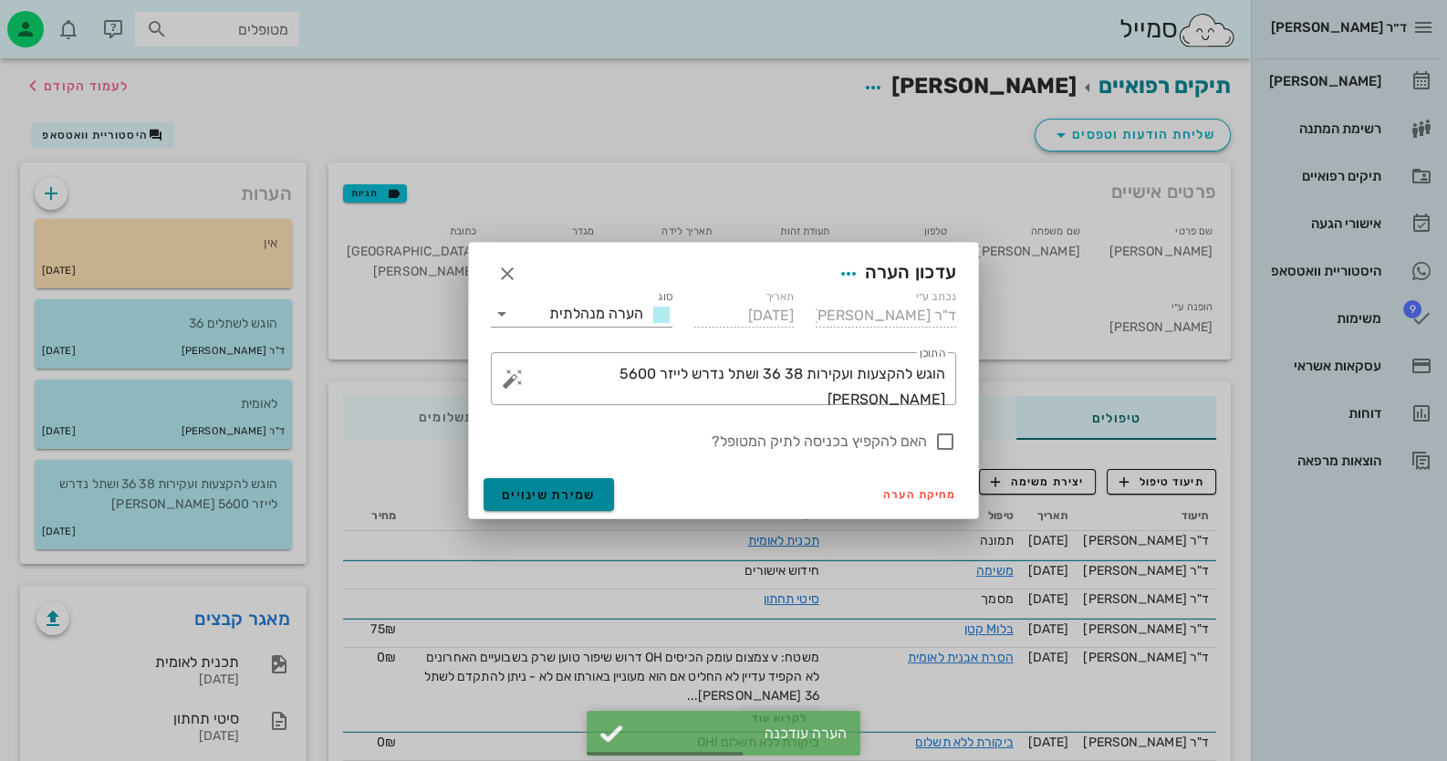
click at [547, 479] on button "שמירת שינויים" at bounding box center [549, 494] width 130 height 33
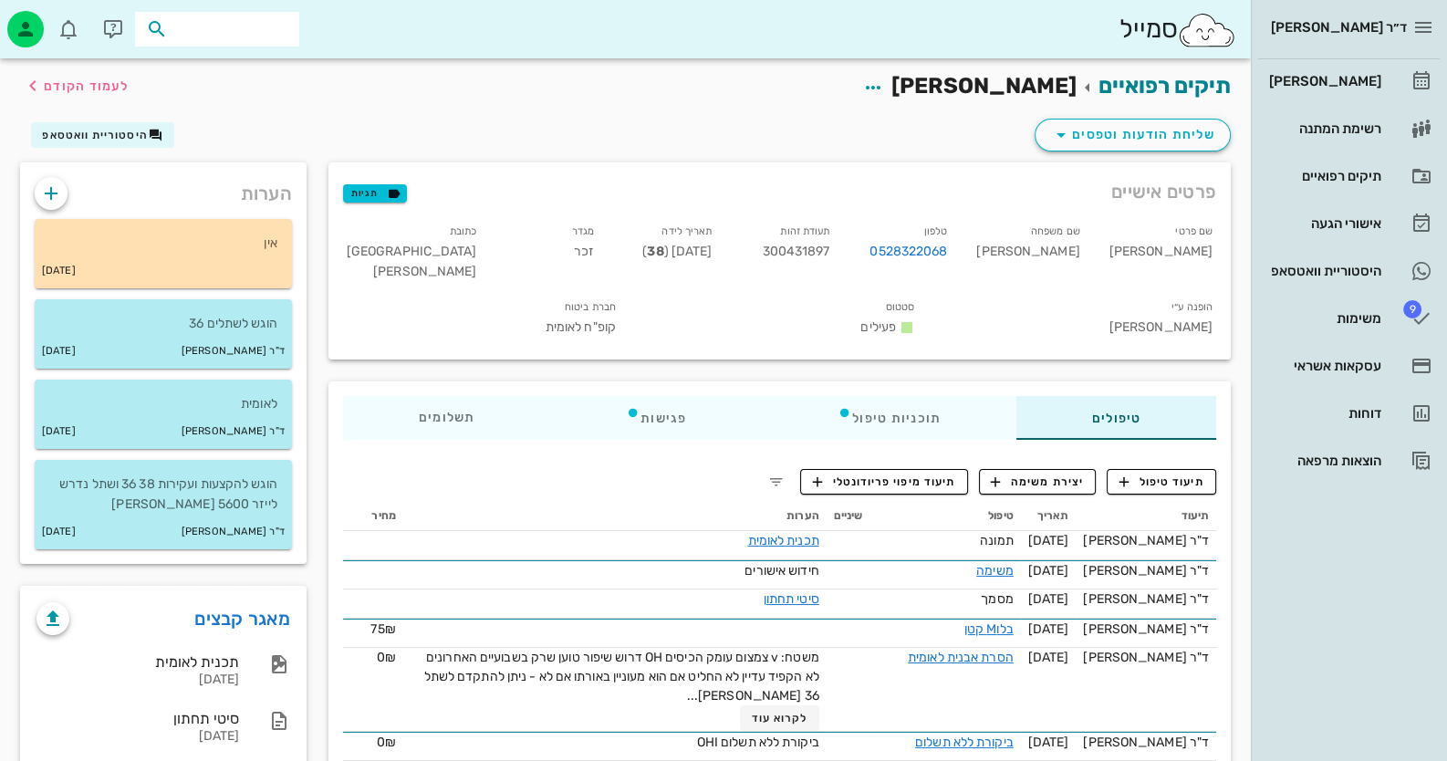
click at [203, 22] on input "text" at bounding box center [230, 29] width 117 height 24
type input "קולו"
click at [237, 93] on div "0547334083" at bounding box center [184, 100] width 201 height 15
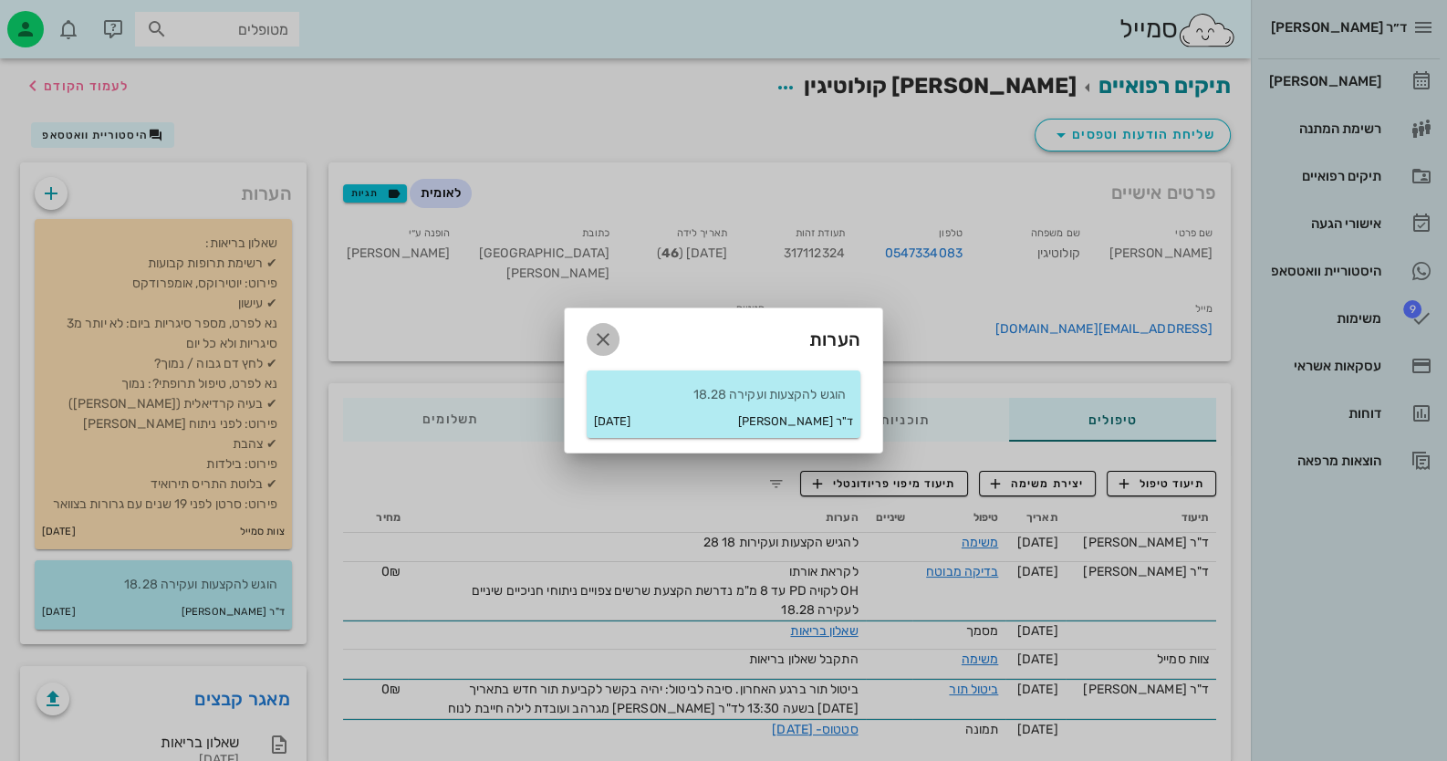
click at [609, 338] on icon "button" at bounding box center [603, 339] width 22 height 22
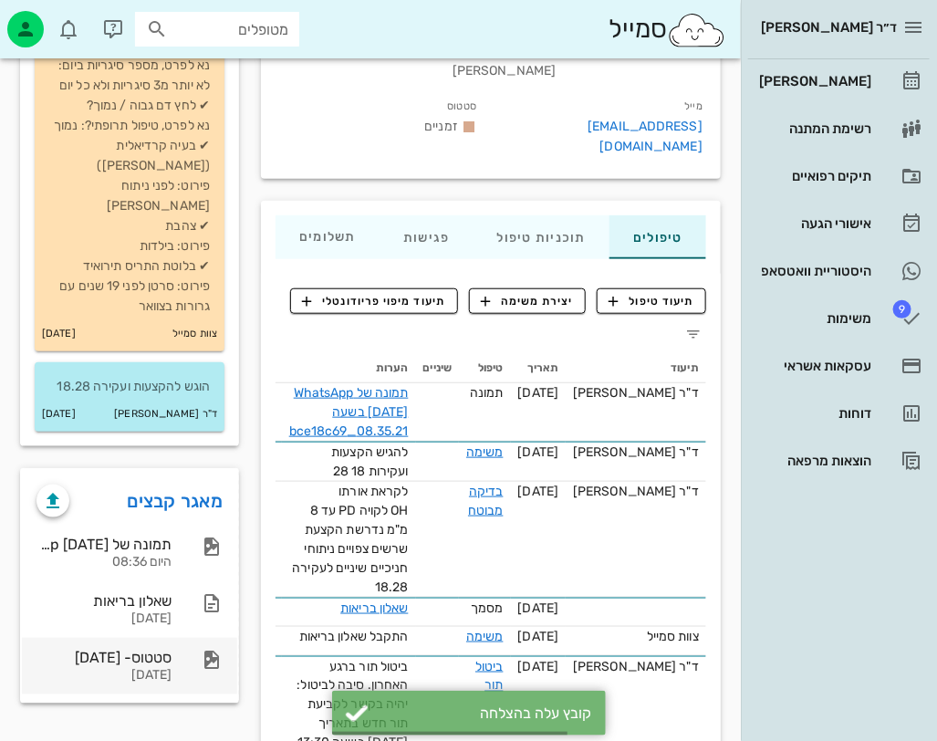
scroll to position [274, 0]
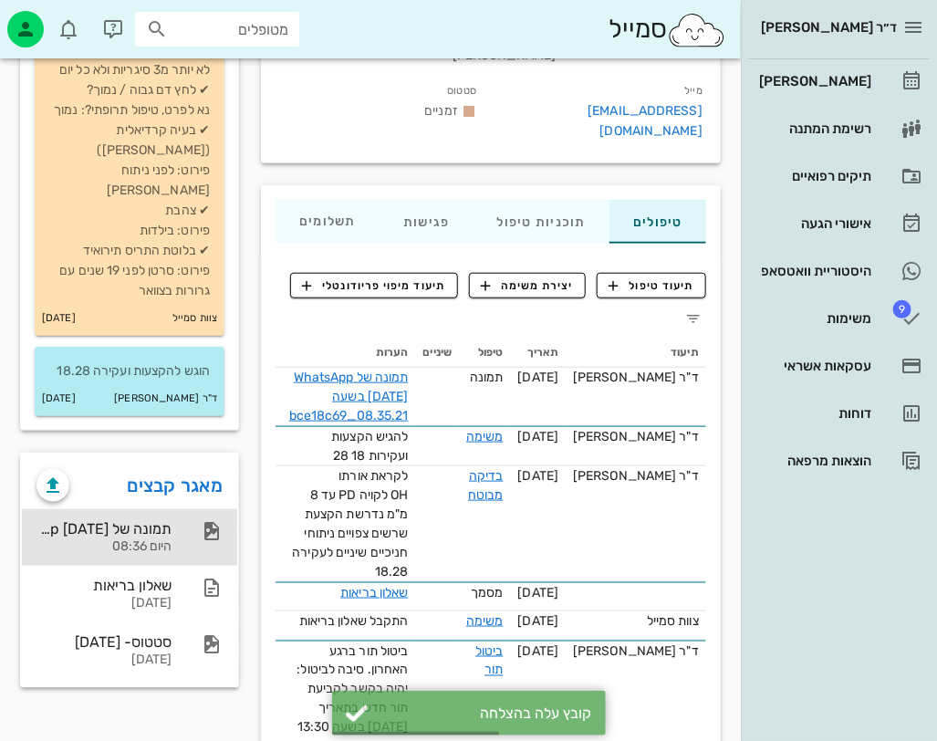
click at [138, 520] on div "תמונה של WhatsApp [DATE] בשעה 08.35.21_bce18c69" at bounding box center [103, 528] width 135 height 17
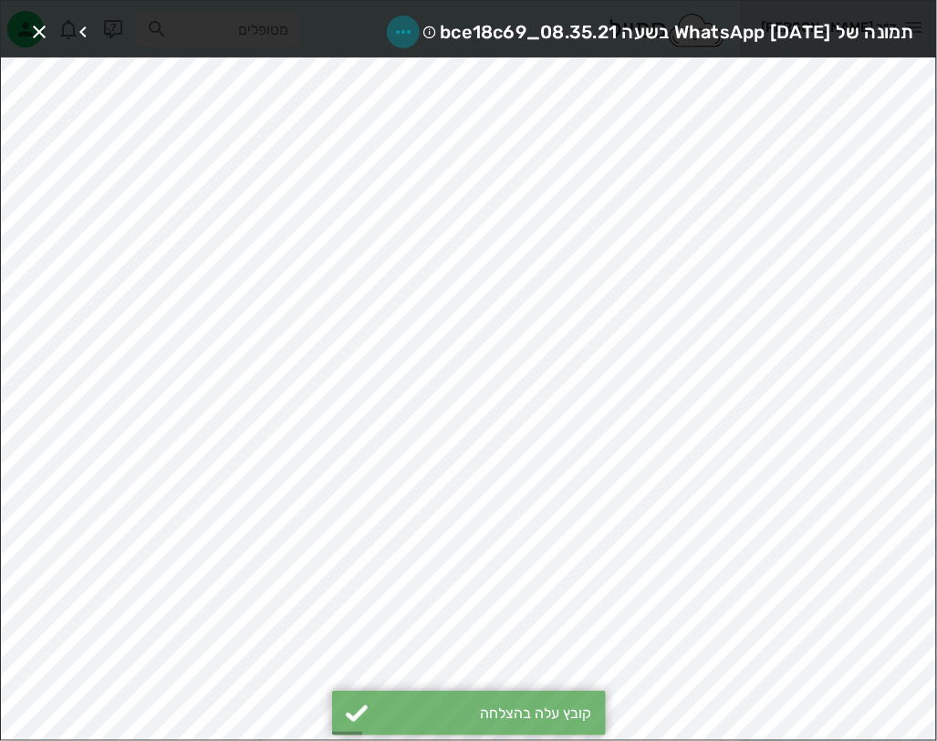
click at [392, 30] on icon "button" at bounding box center [403, 32] width 22 height 22
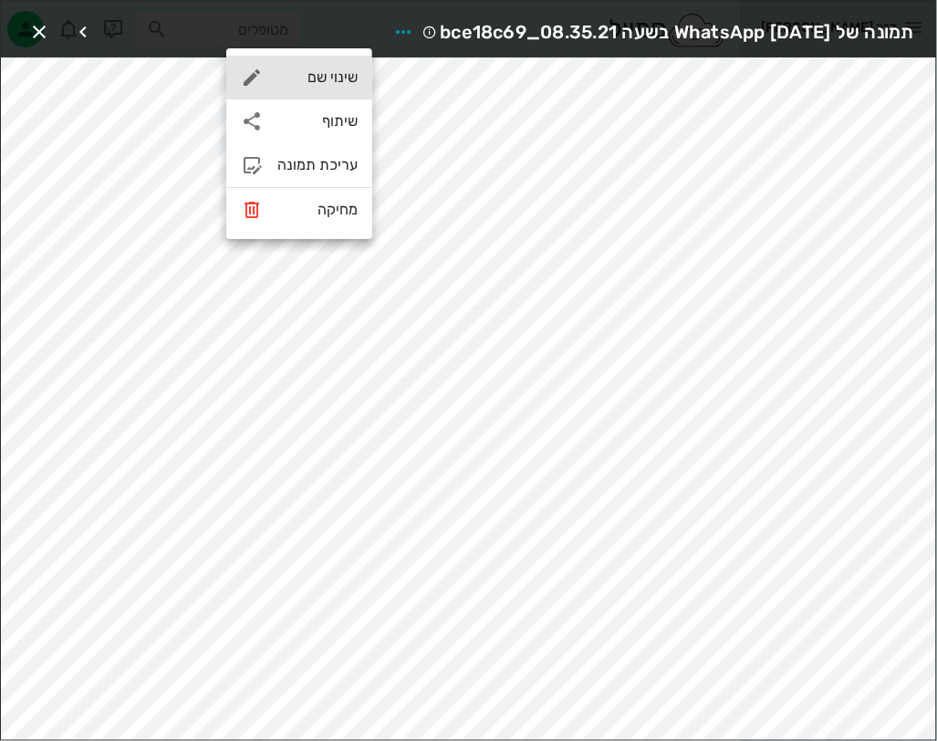
click at [346, 70] on div "שינוי שם" at bounding box center [317, 76] width 80 height 17
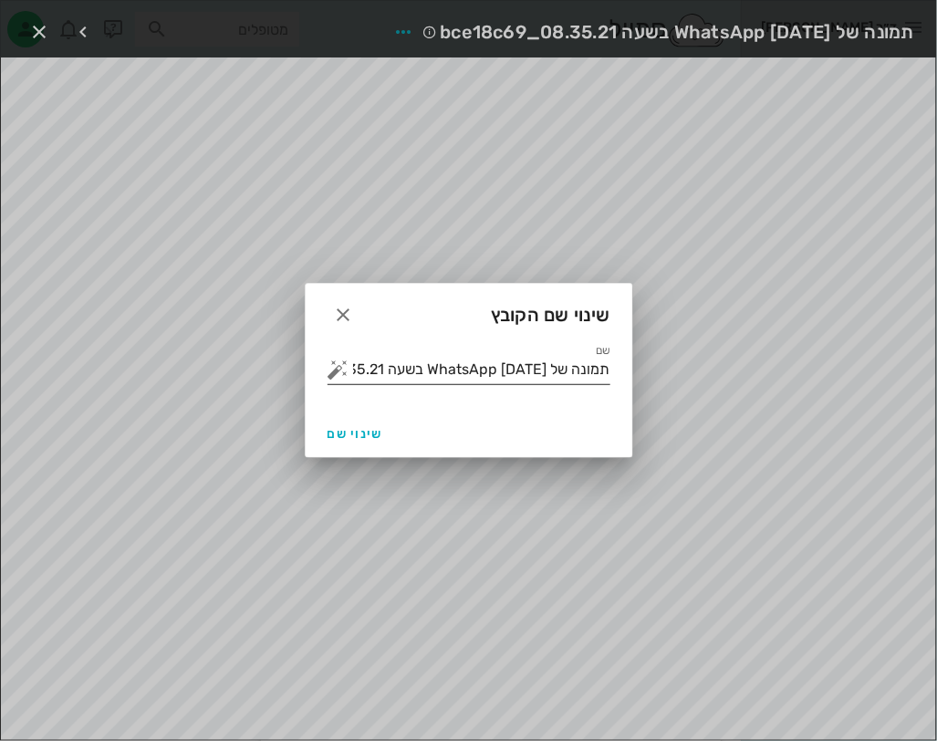
click at [438, 375] on input "תמונה של WhatsApp [DATE] בשעה 08.35.21_bce18c69" at bounding box center [481, 369] width 257 height 29
click at [340, 368] on button "button" at bounding box center [339, 370] width 22 height 22
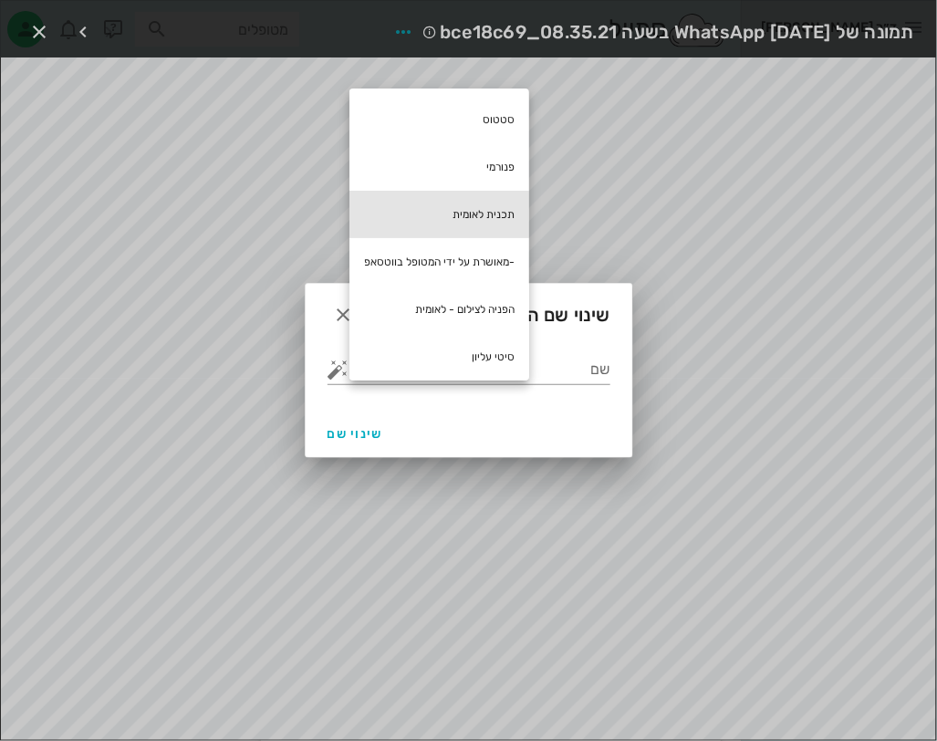
click at [396, 218] on div "תכנית לאומית" at bounding box center [439, 214] width 180 height 47
type input "תכנית לאומית"
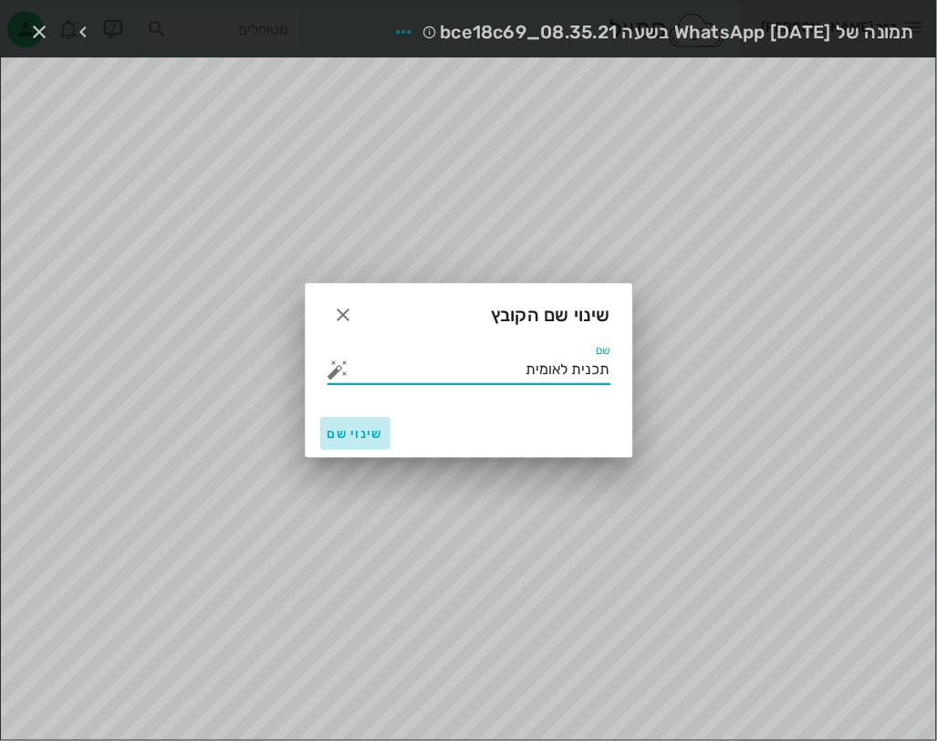
click at [356, 429] on span "שינוי שם" at bounding box center [356, 434] width 56 height 16
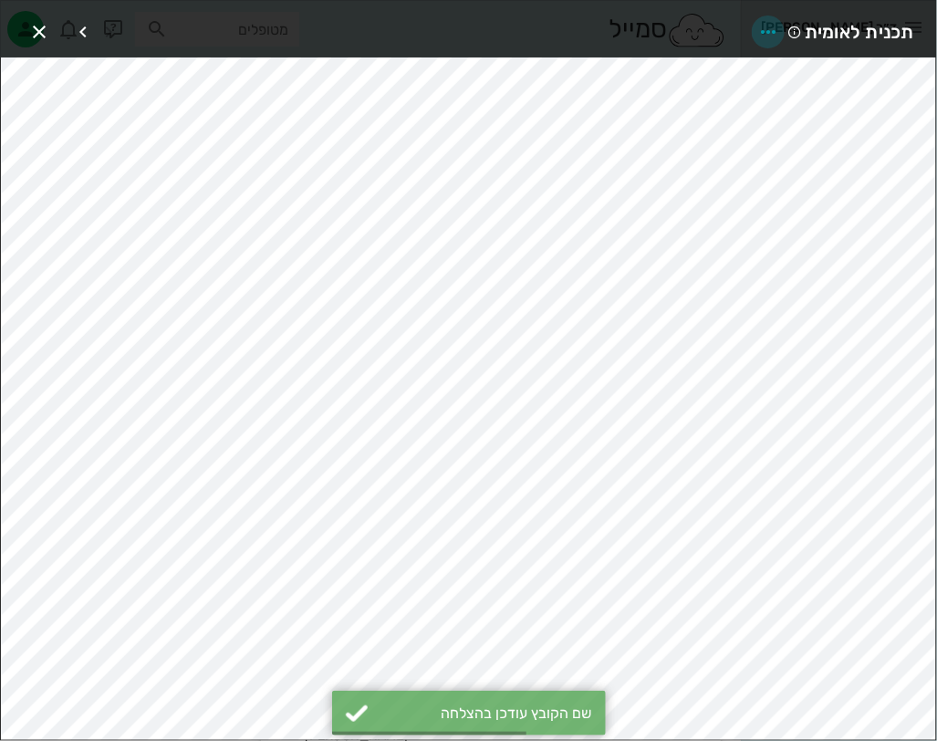
click at [776, 32] on icon "button" at bounding box center [768, 32] width 22 height 22
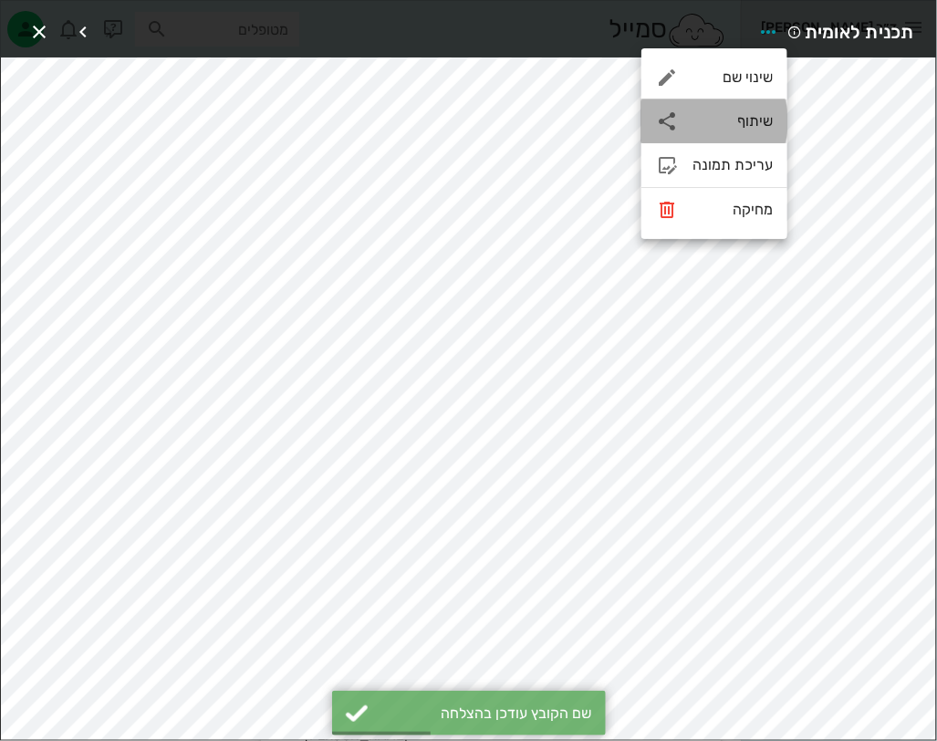
click at [735, 130] on div "שיתוף" at bounding box center [714, 121] width 146 height 44
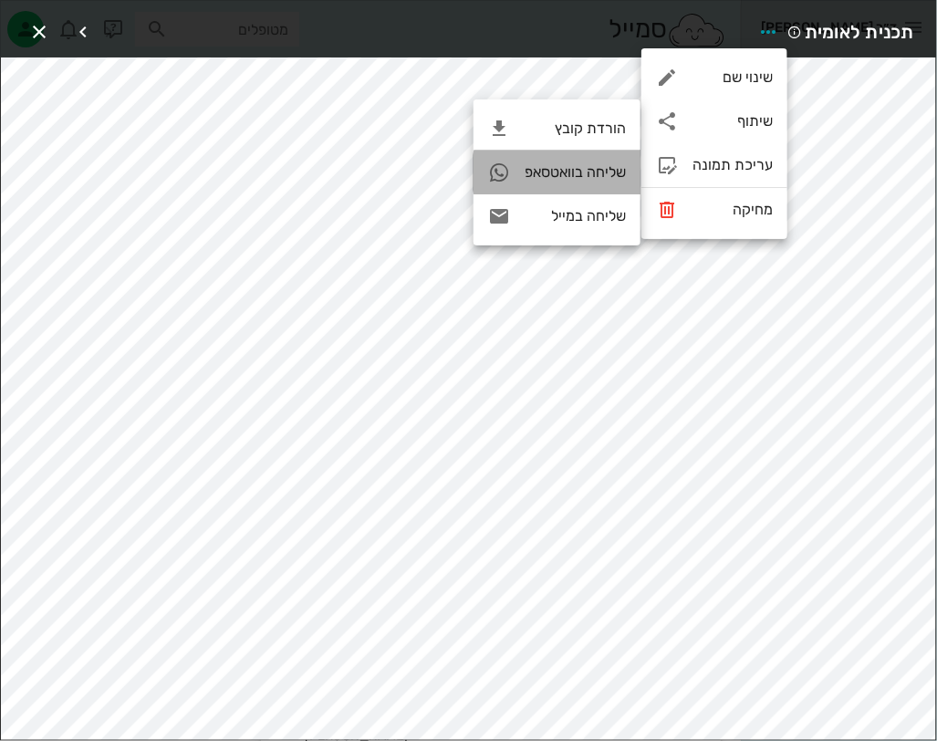
click at [625, 172] on div "שליחה בוואטסאפ" at bounding box center [575, 171] width 101 height 17
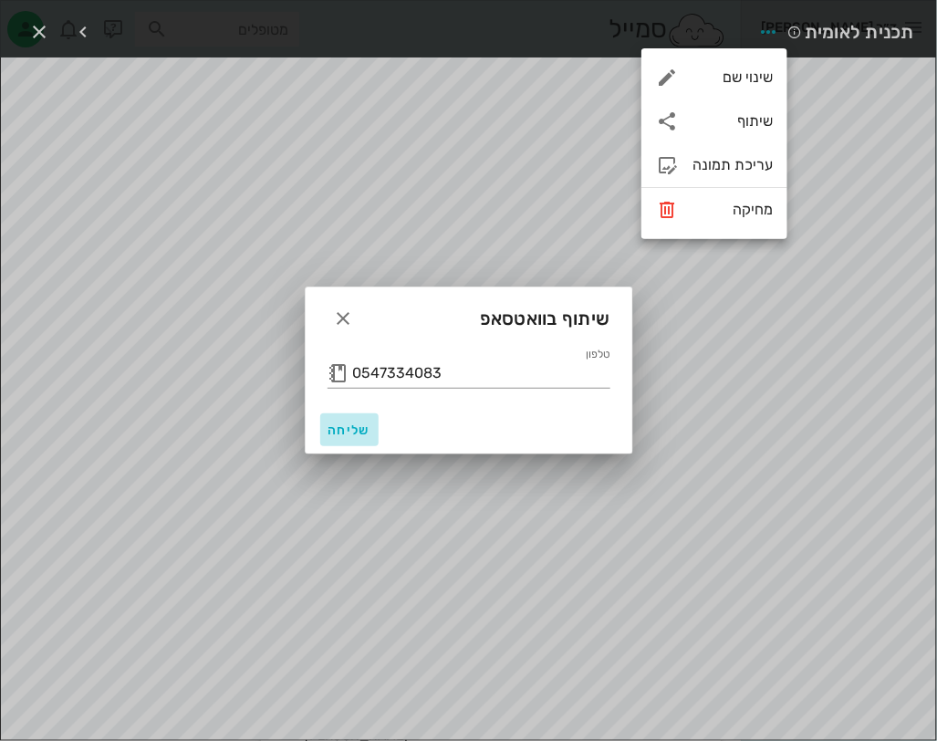
click at [346, 436] on span "שליחה" at bounding box center [350, 430] width 44 height 16
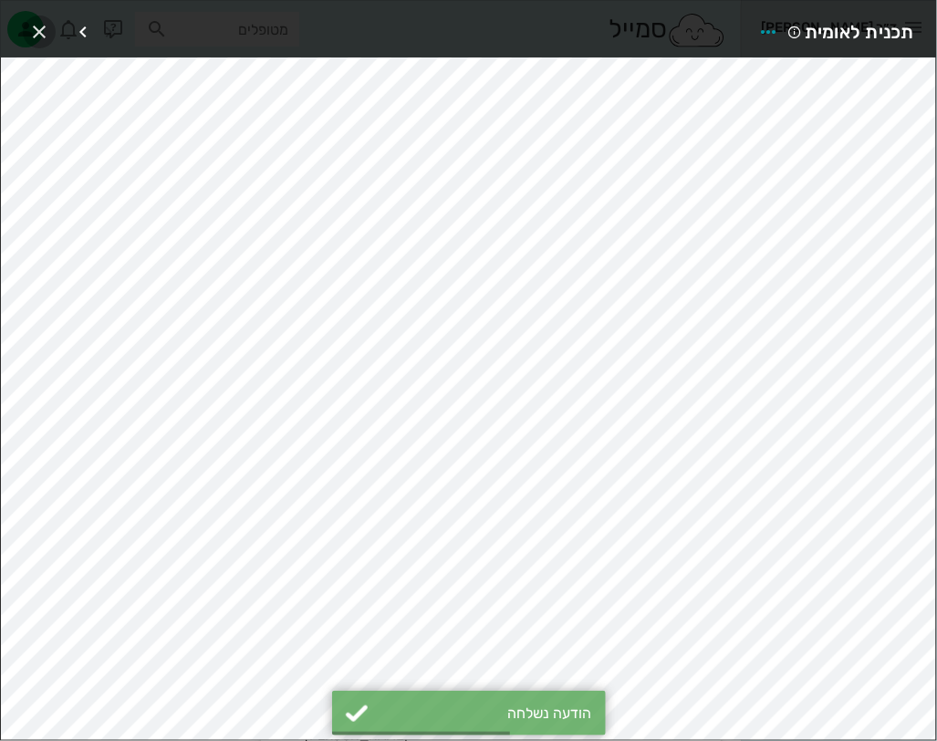
click at [40, 26] on icon "button" at bounding box center [39, 32] width 22 height 22
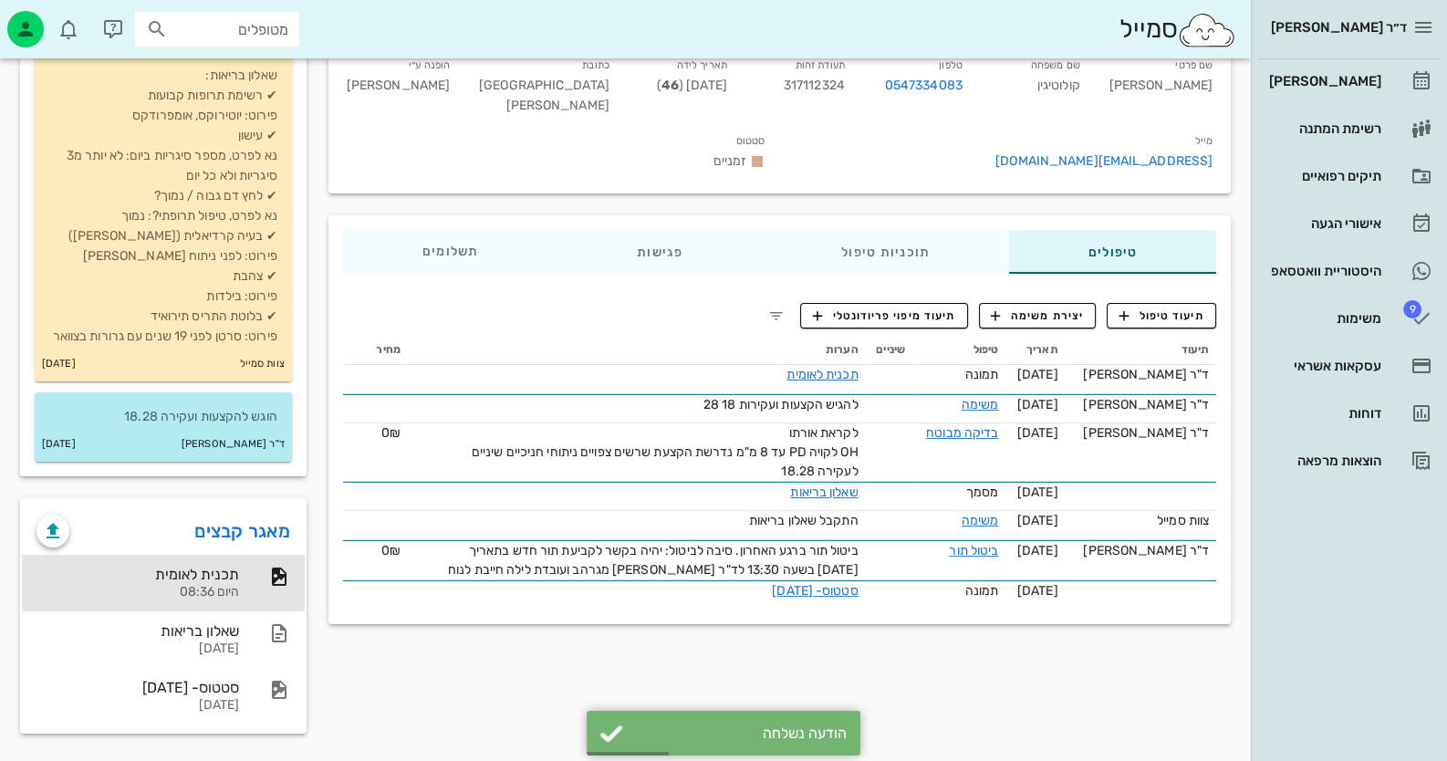
scroll to position [0, 0]
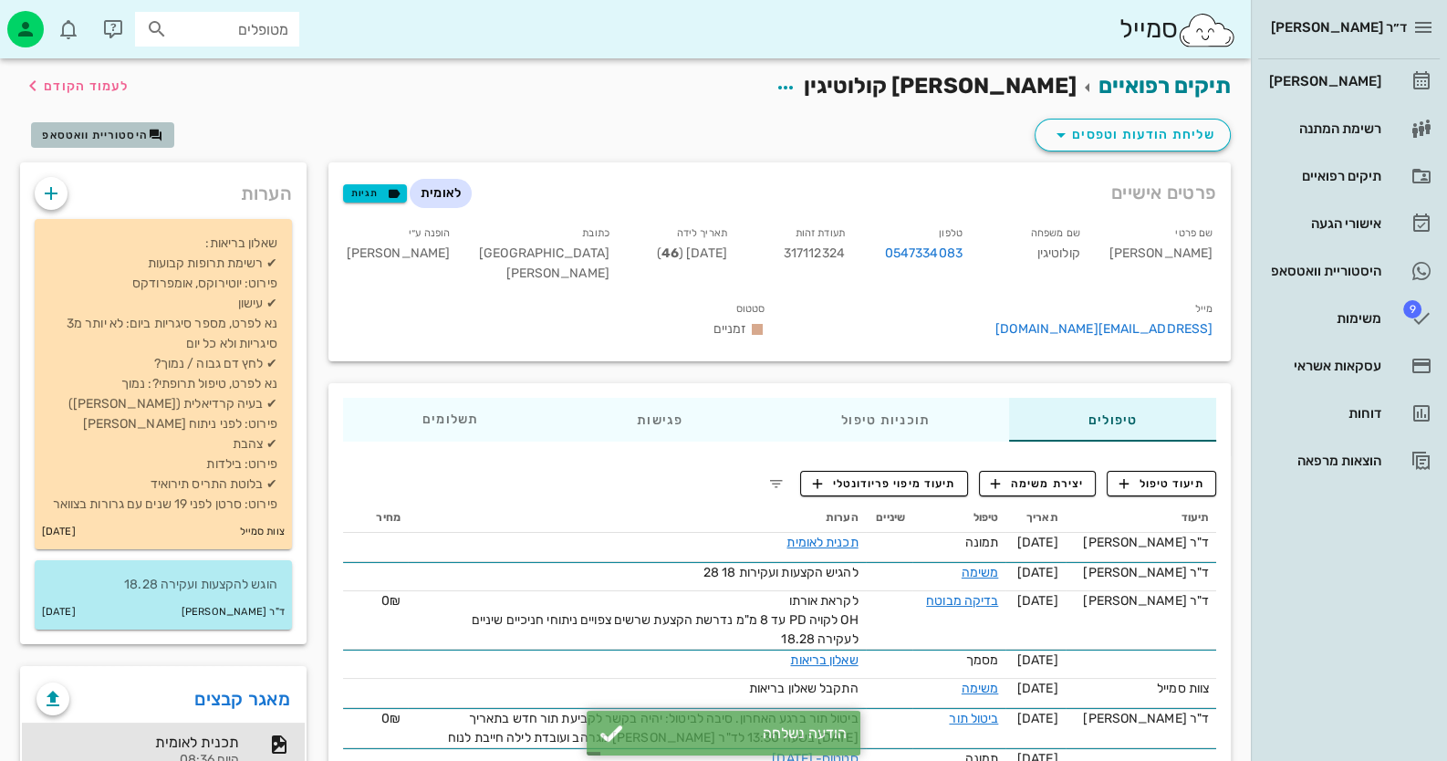
click at [97, 141] on span "היסטוריית וואטסאפ" at bounding box center [95, 135] width 106 height 13
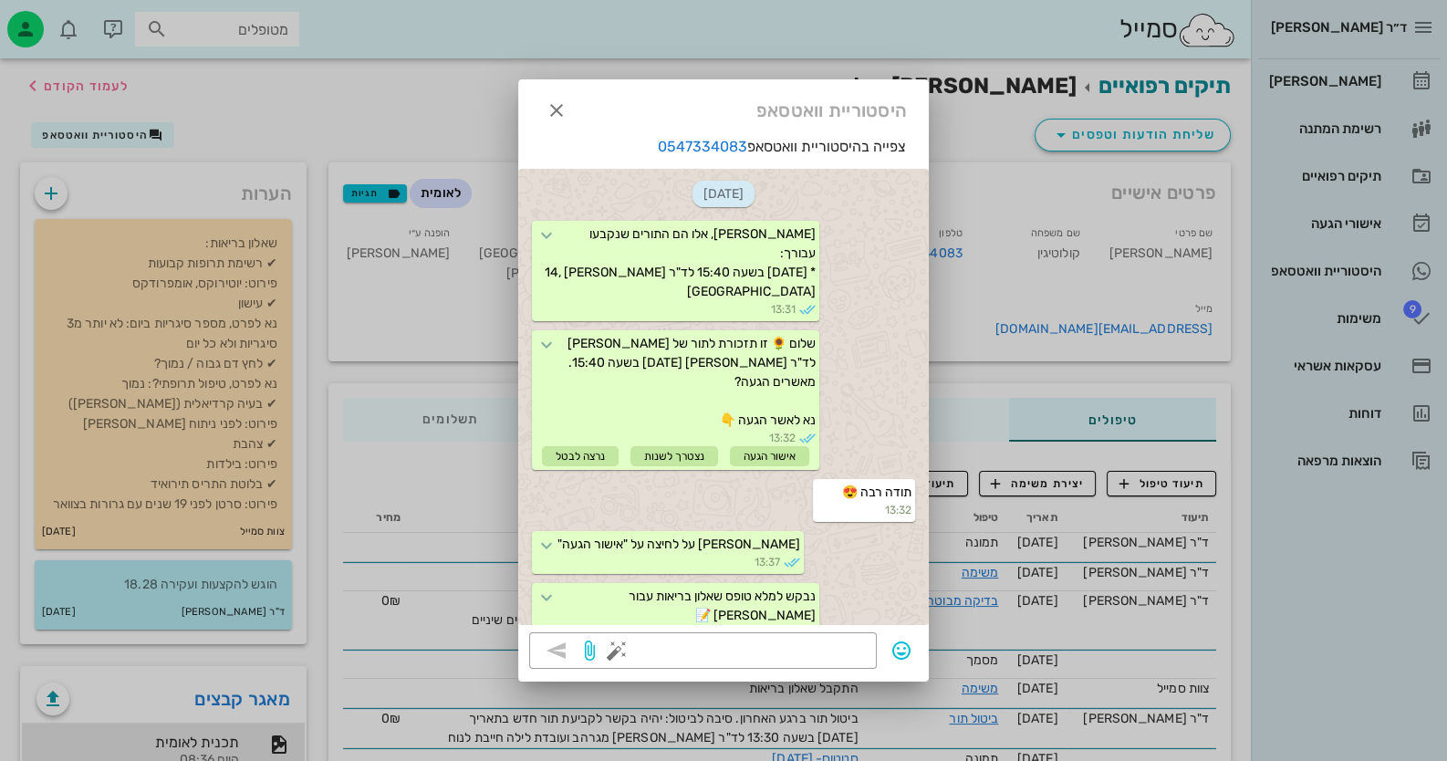
scroll to position [1436, 0]
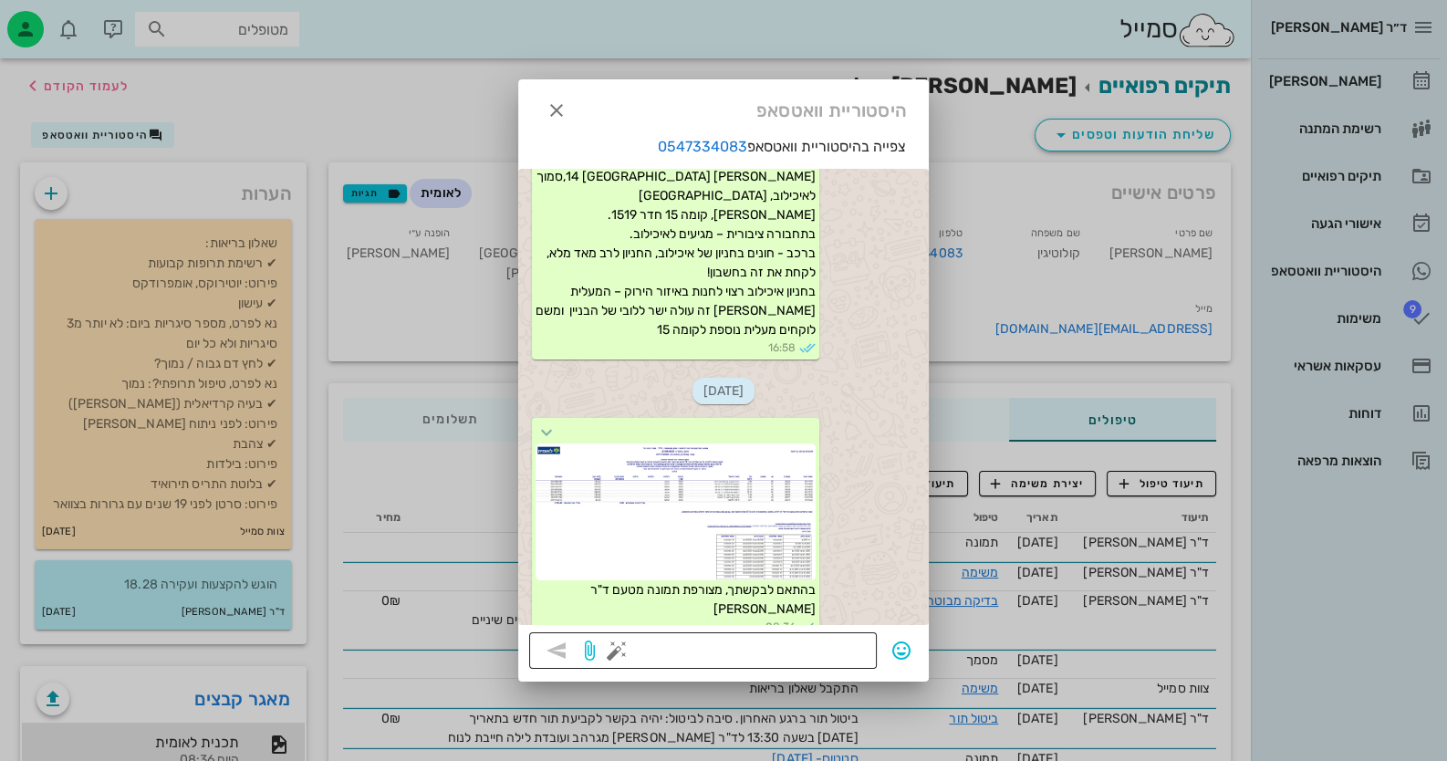
click at [621, 640] on button "button" at bounding box center [617, 651] width 22 height 22
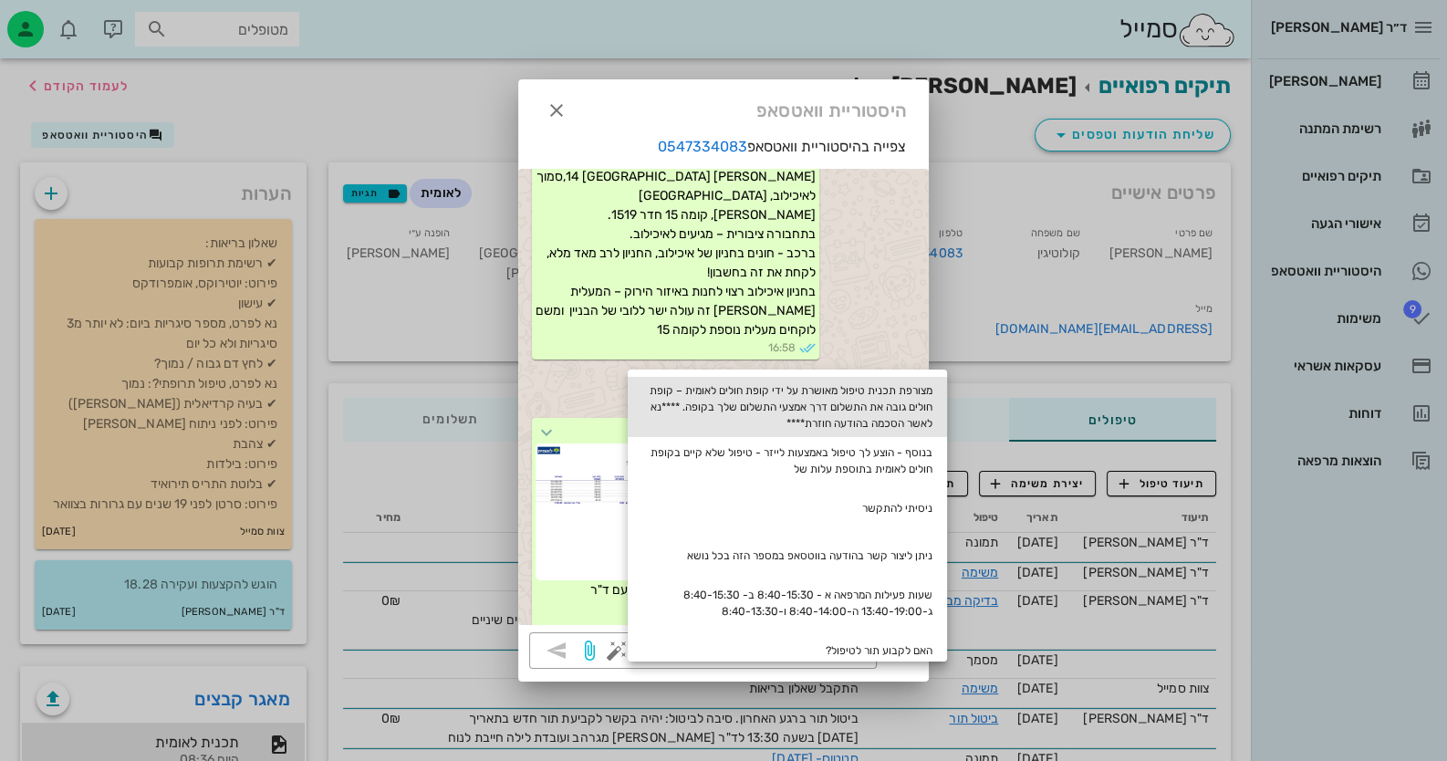
click at [894, 412] on div "מצורפת תכנית טיפול מאושרת על ידי קופת חולים לאומית – קופת חולים גובה את התשלום …" at bounding box center [787, 407] width 319 height 60
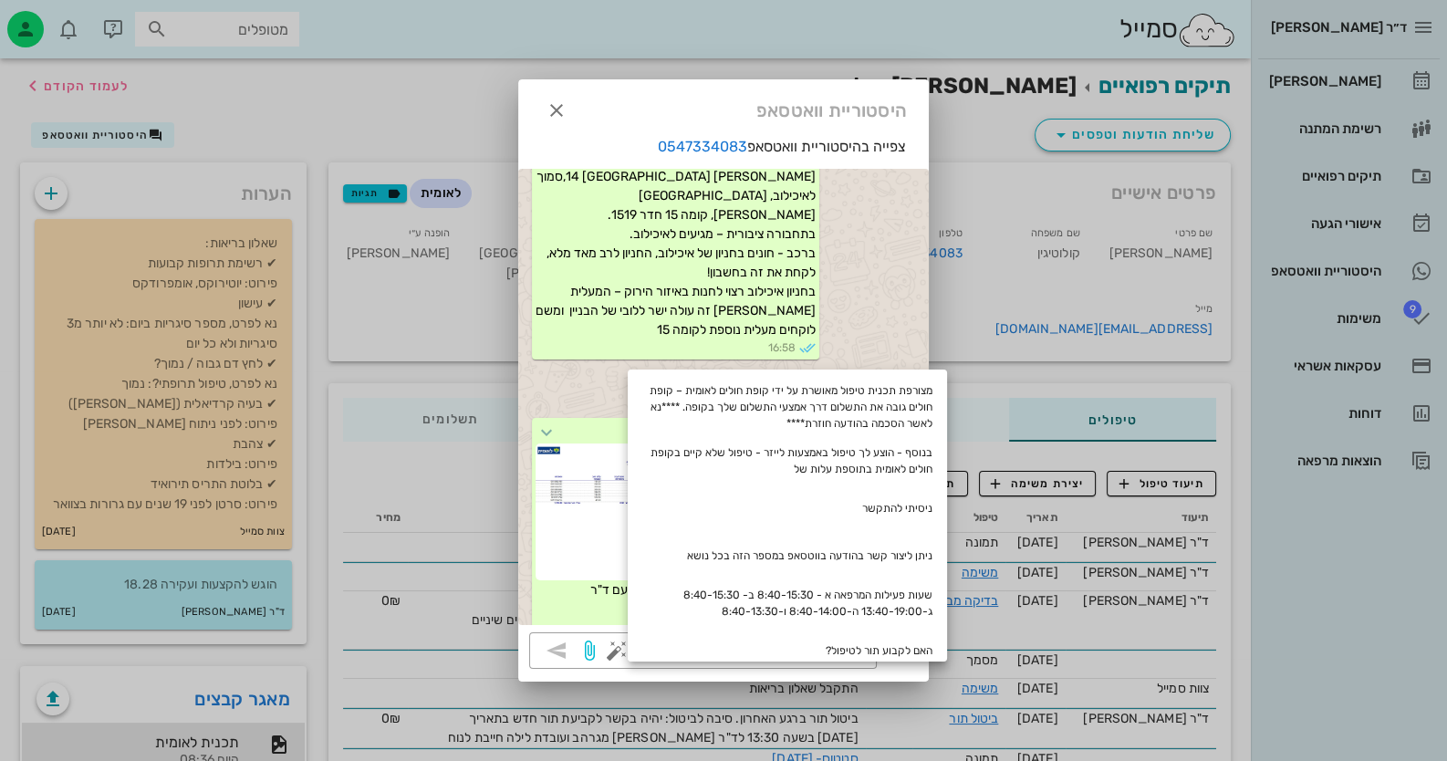
type textarea "מצורפת תכנית טיפול מאושרת על ידי קופת חולים לאומית – קופת חולים גובה את התשלום …"
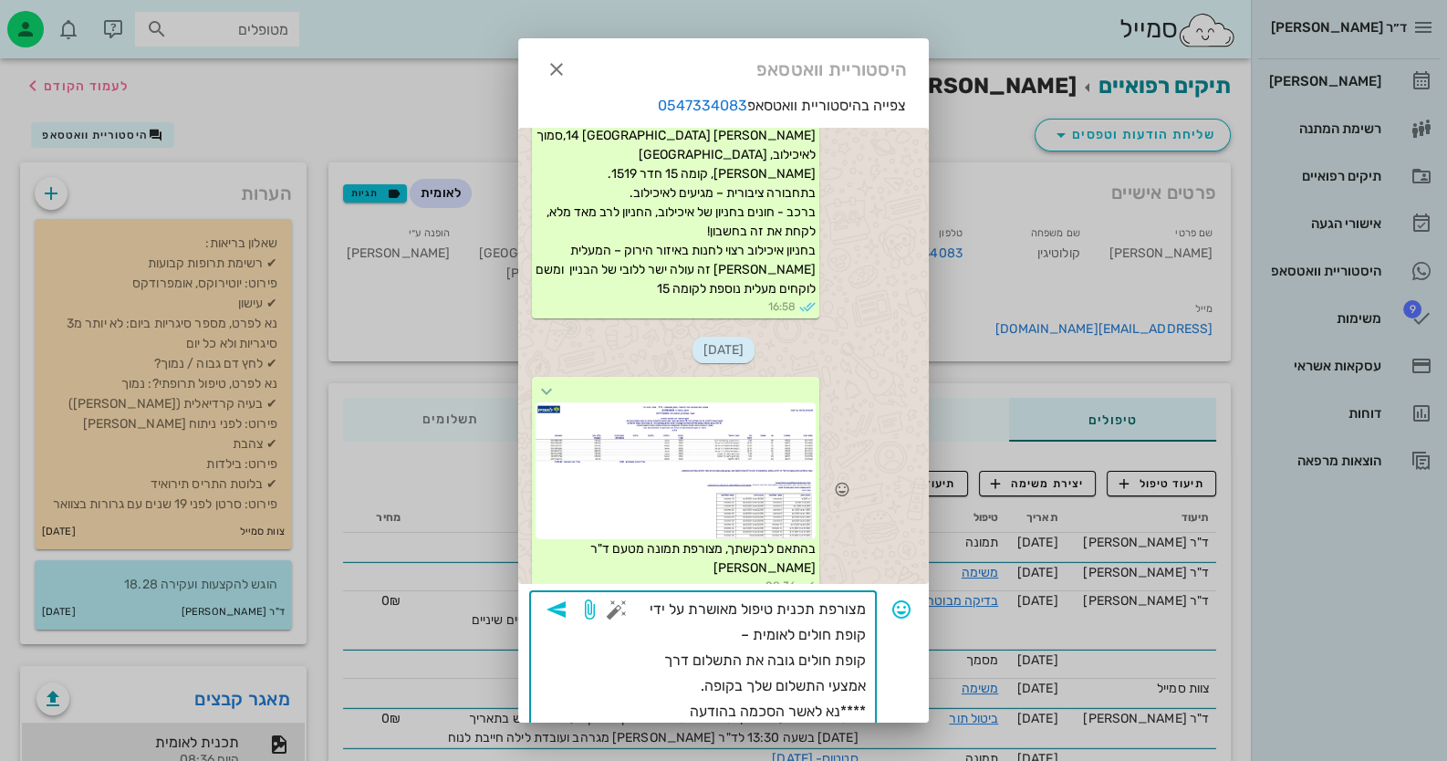
scroll to position [36, 0]
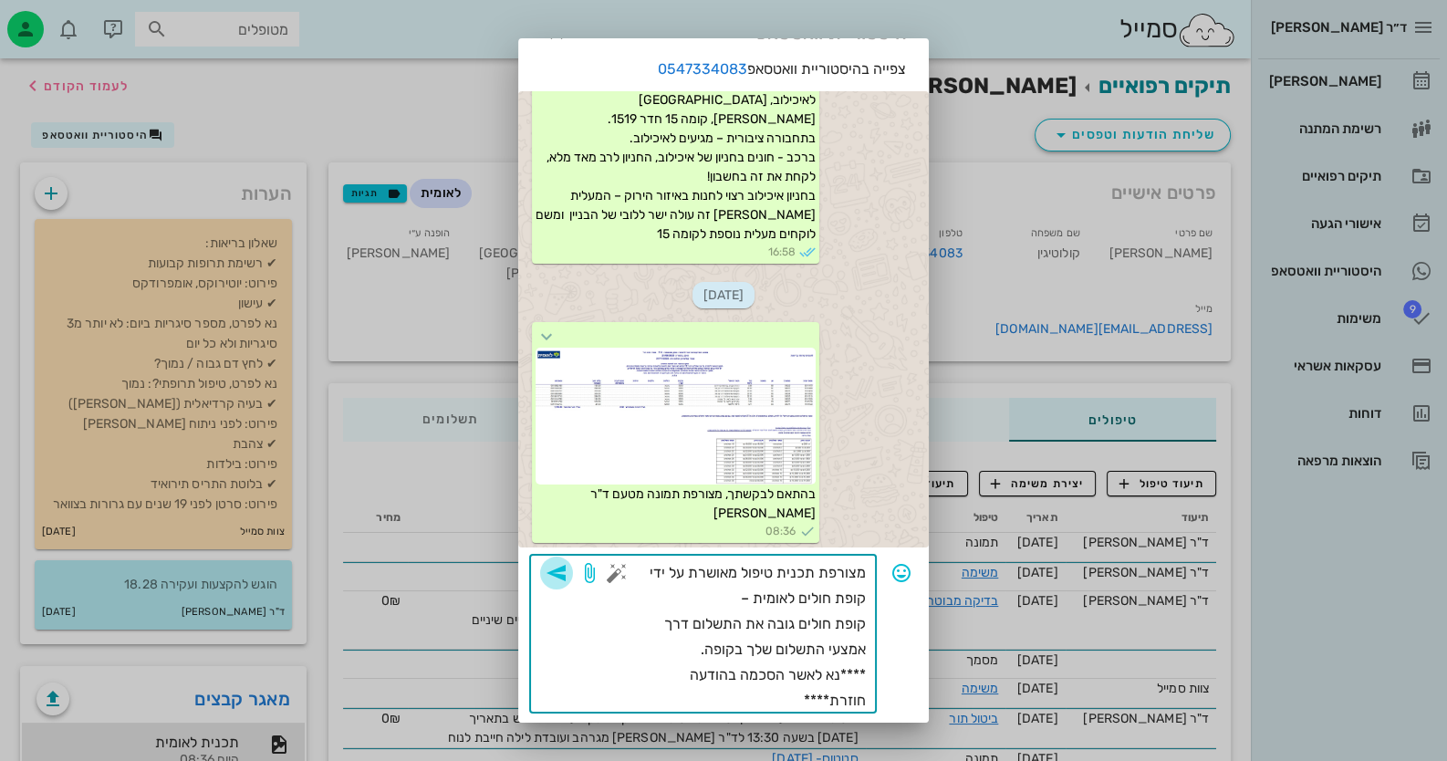
click at [568, 574] on icon "button" at bounding box center [557, 573] width 22 height 22
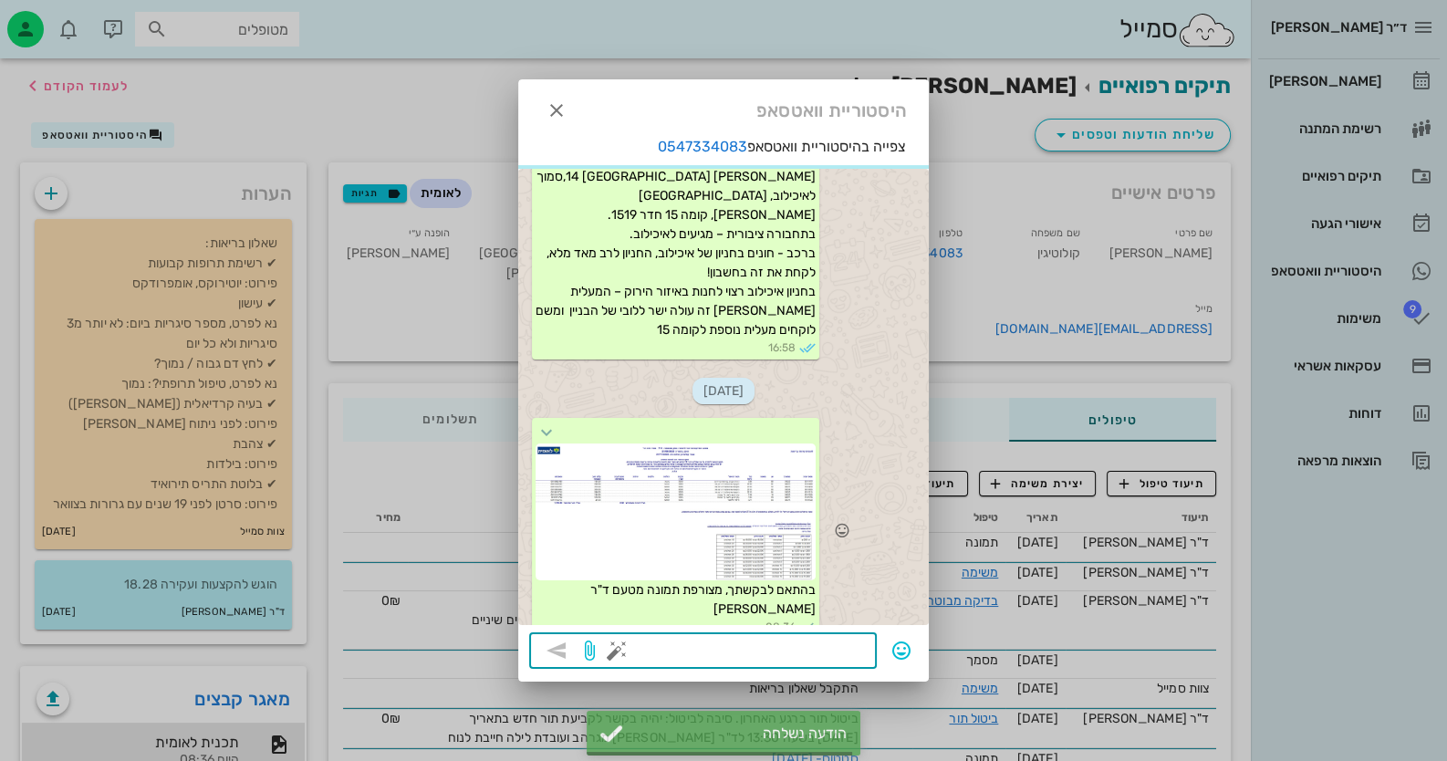
scroll to position [1583, 0]
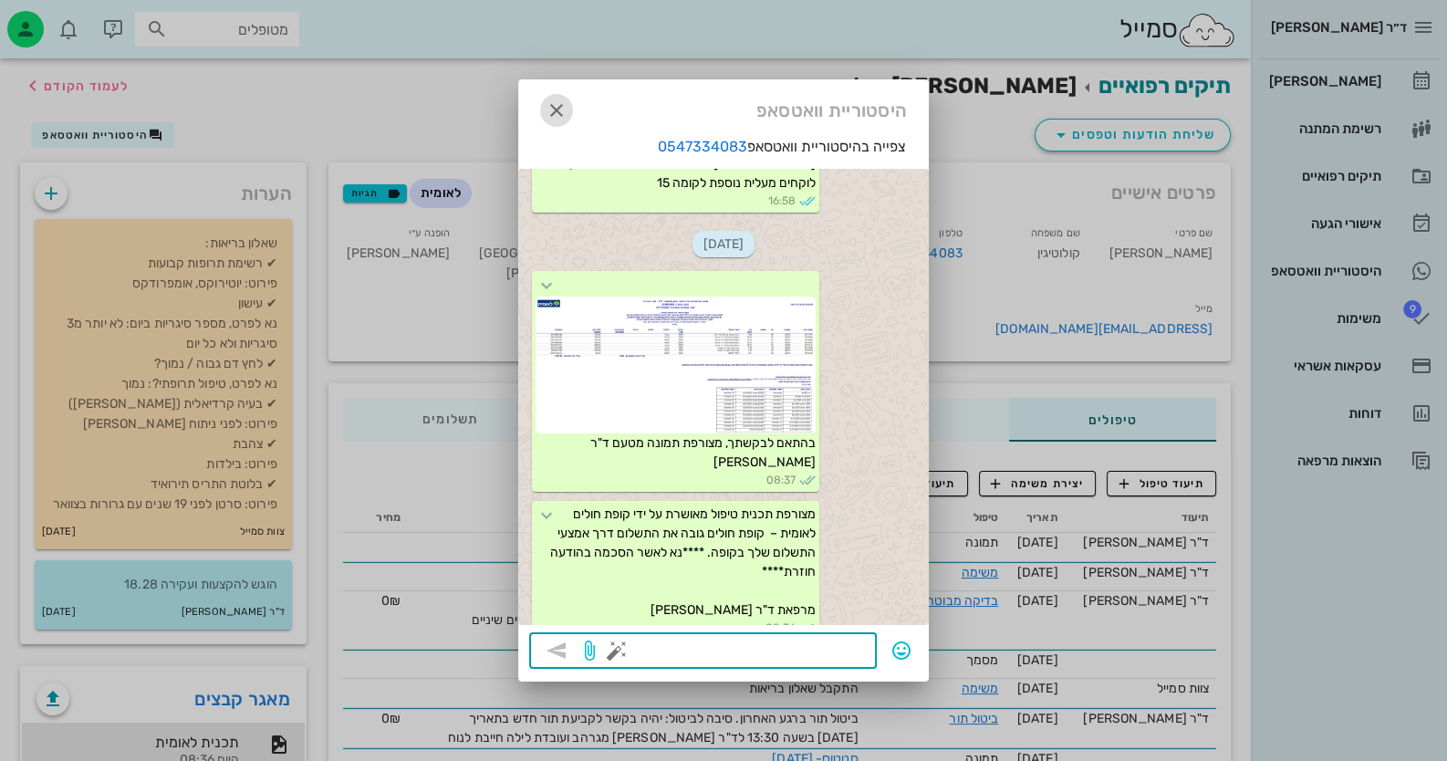
click at [558, 98] on button "button" at bounding box center [556, 110] width 33 height 33
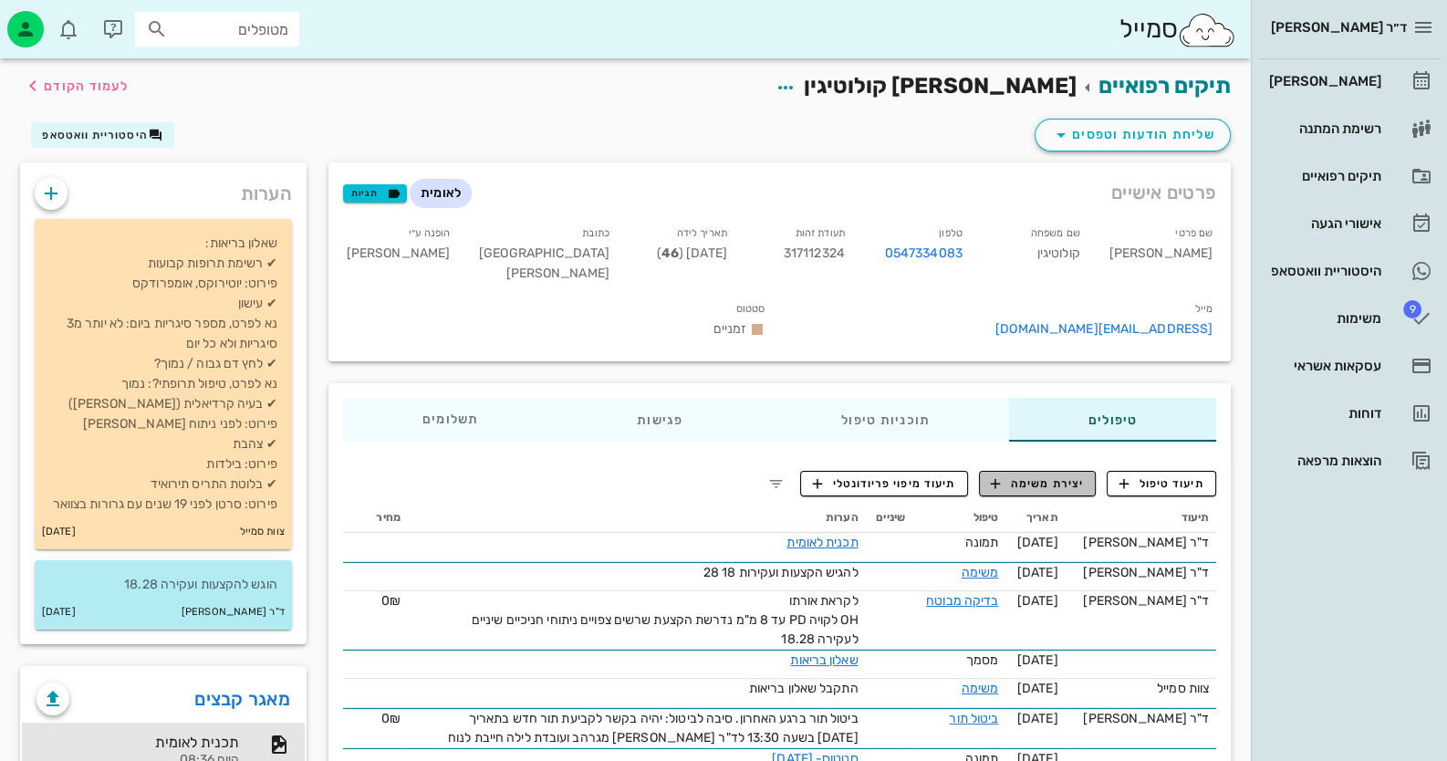
click at [1083, 471] on button "יצירת משימה" at bounding box center [1038, 484] width 118 height 26
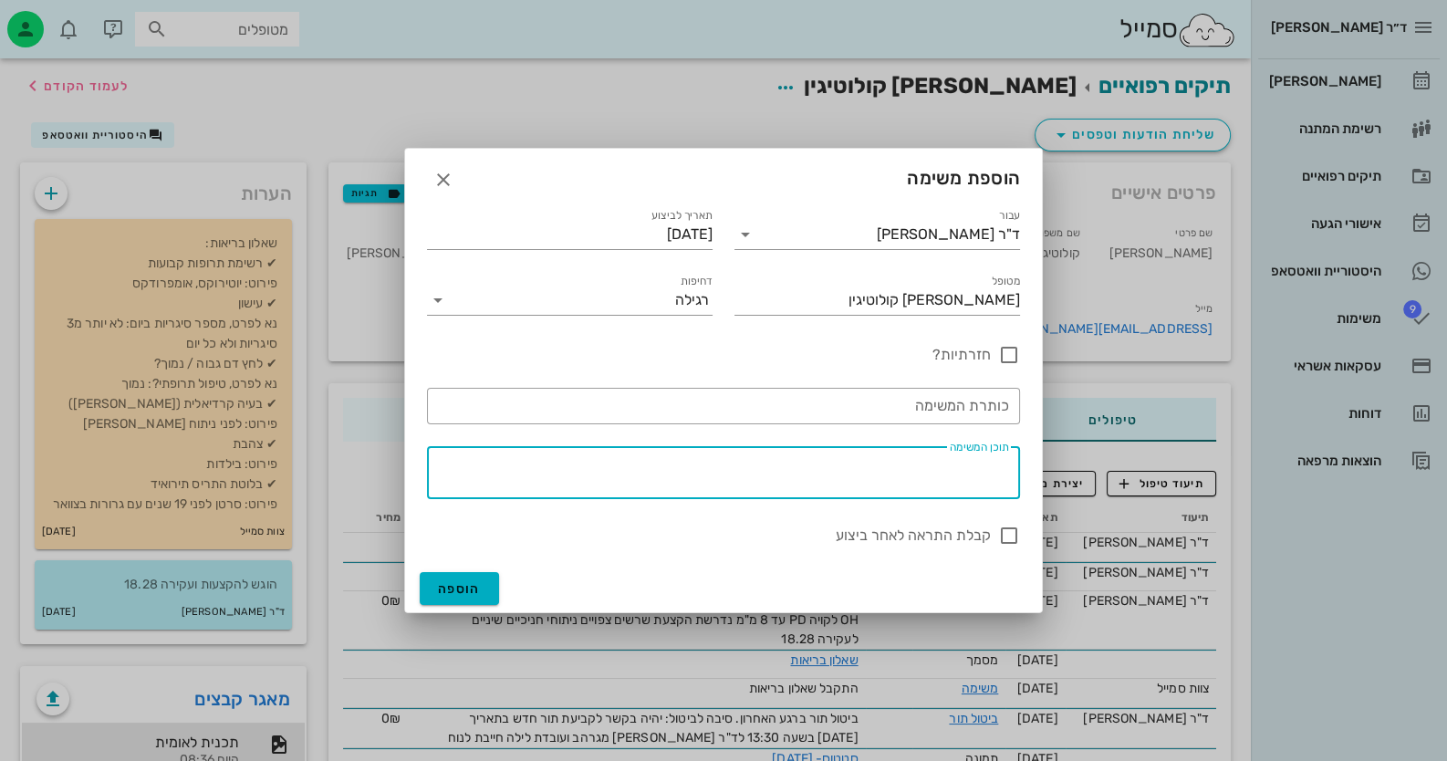
click at [971, 478] on textarea "תוכן המשימה" at bounding box center [720, 477] width 578 height 44
type textarea "ץ"
type textarea "תור"
click at [441, 579] on button "הוספה" at bounding box center [459, 588] width 79 height 33
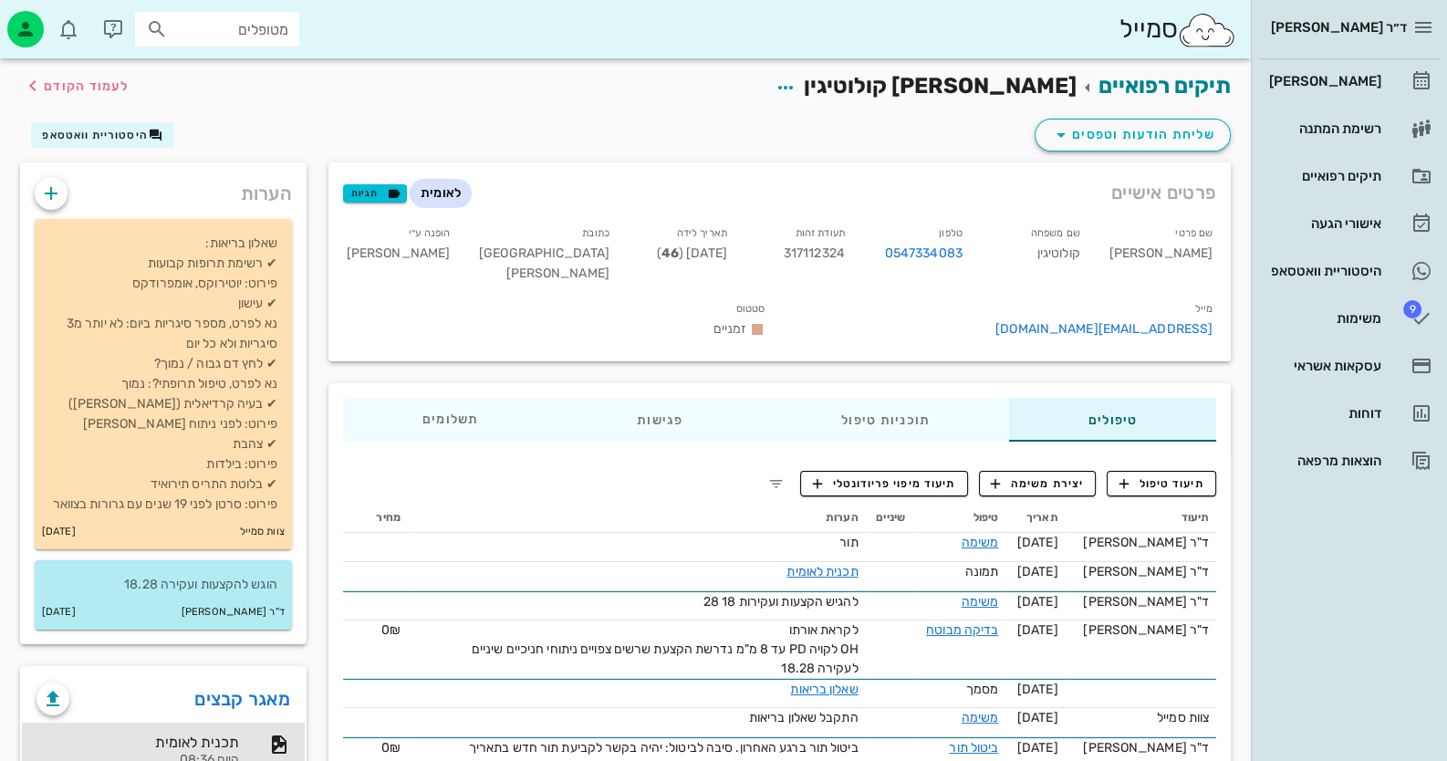
click at [255, 36] on input "מטופלים" at bounding box center [230, 29] width 117 height 24
type input "לדר"
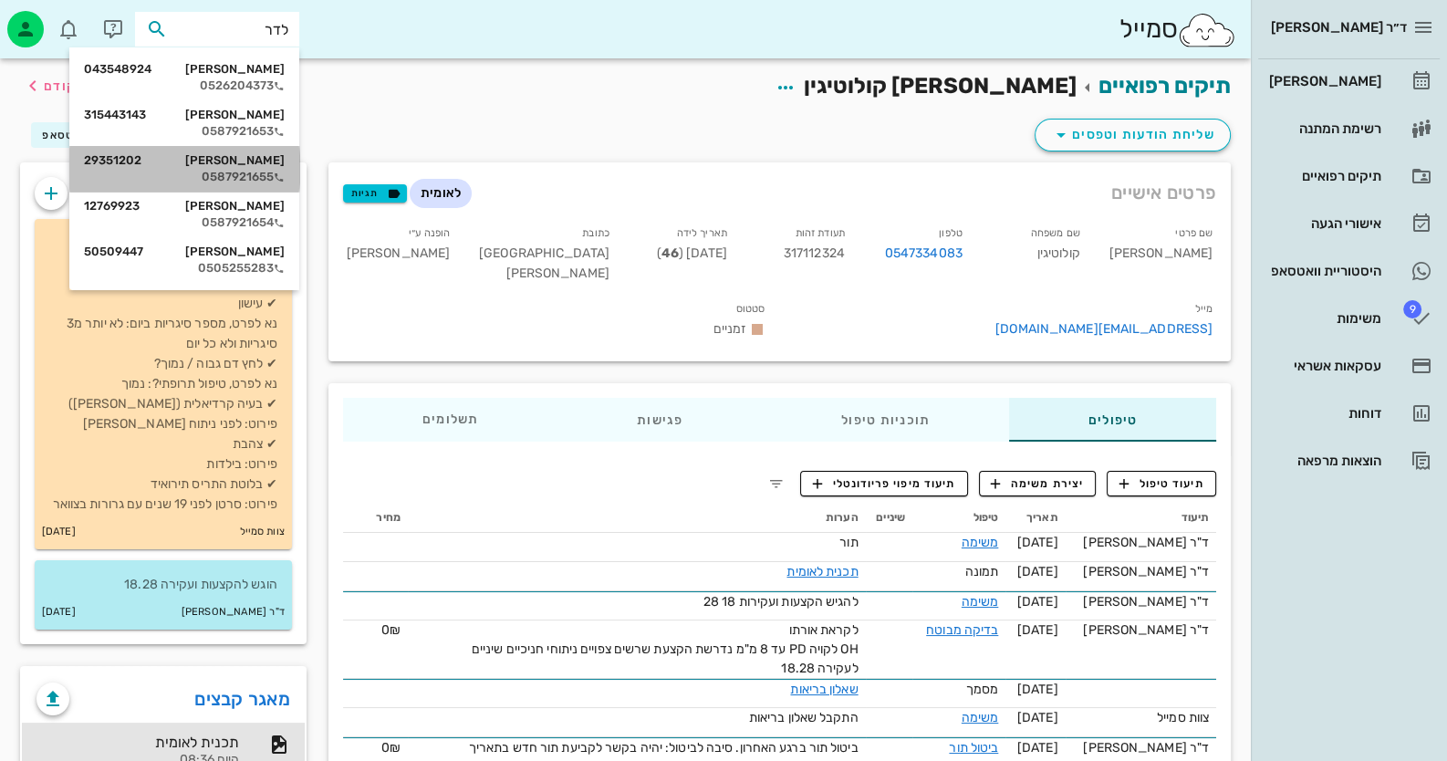
click at [252, 155] on div "[PERSON_NAME] 29351202" at bounding box center [184, 160] width 201 height 15
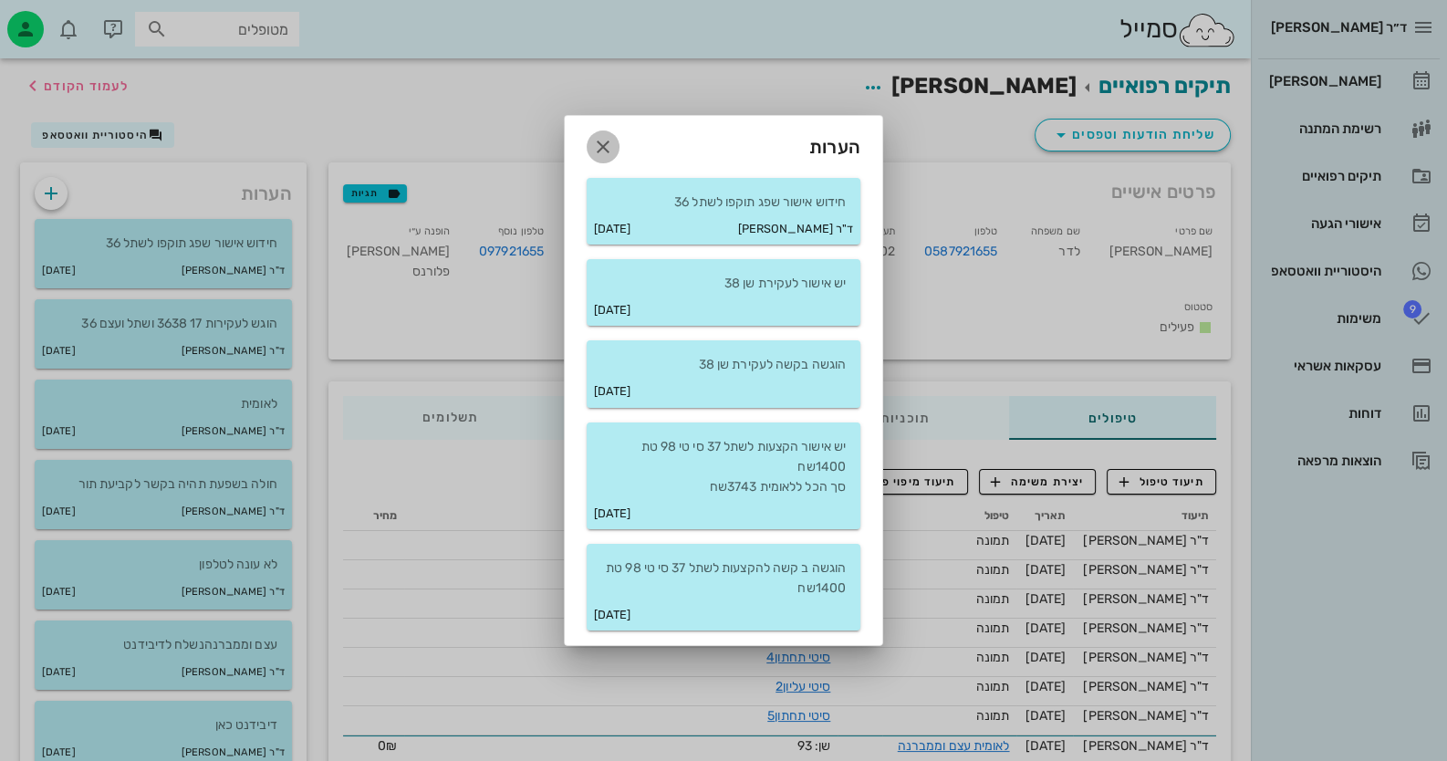
click at [604, 151] on icon "button" at bounding box center [603, 147] width 22 height 22
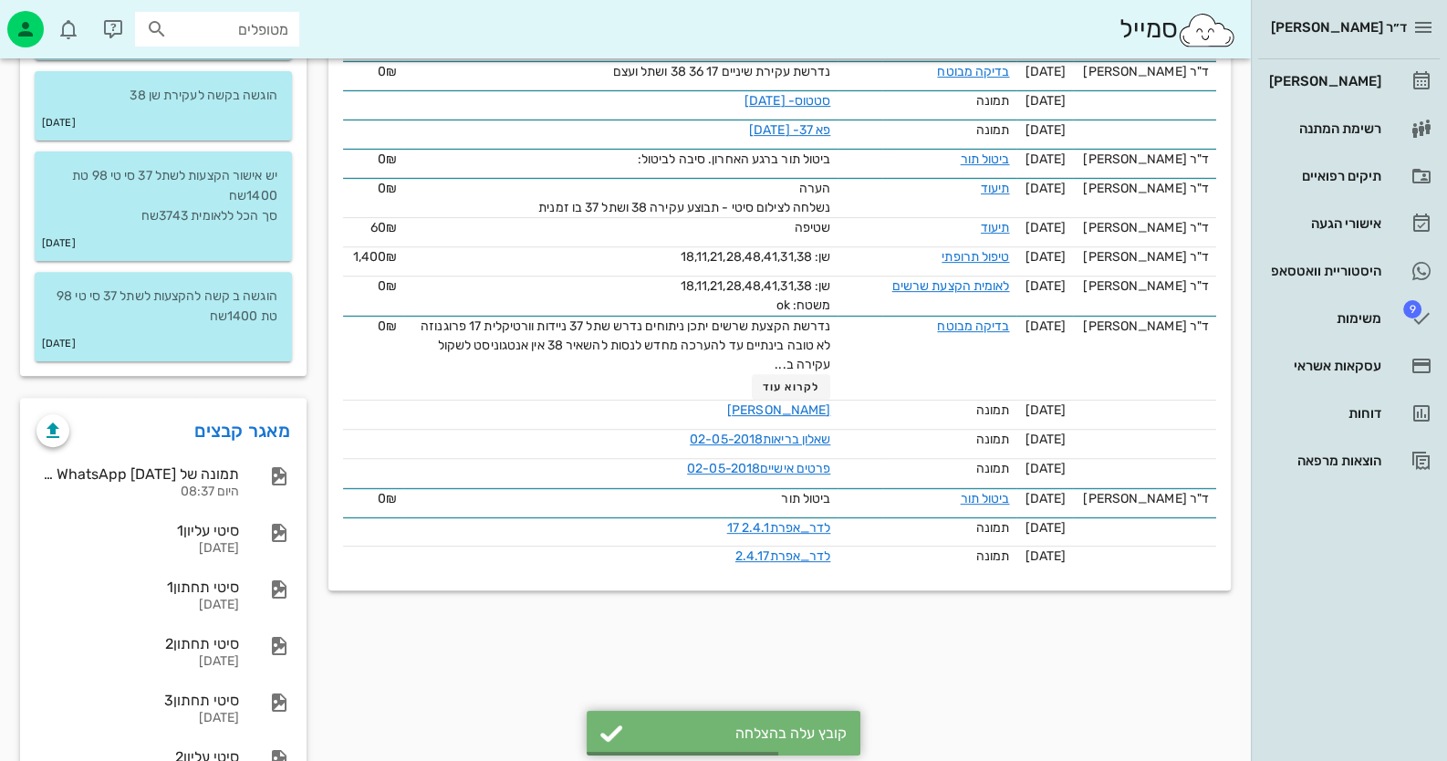
scroll to position [984, 0]
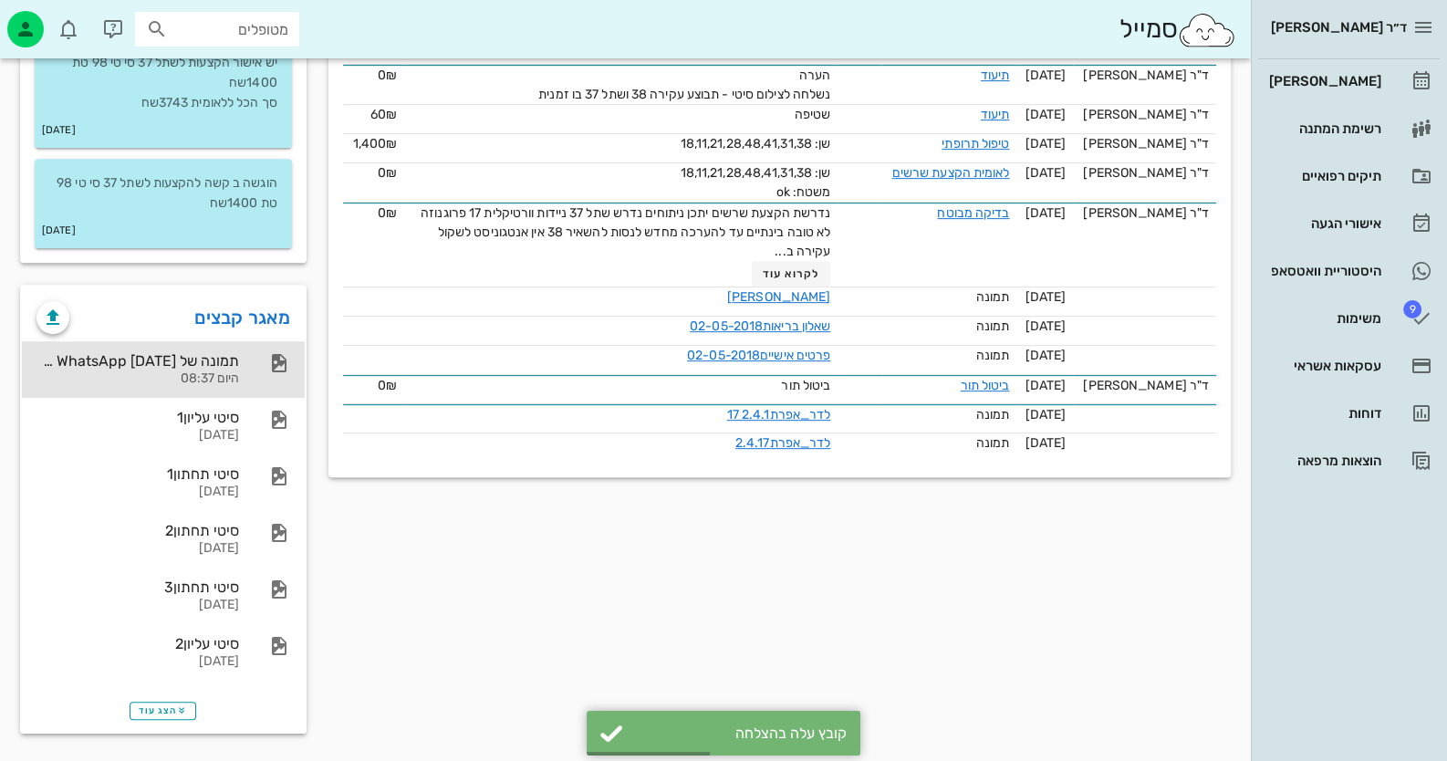
click at [162, 357] on div "תמונה של WhatsApp [DATE] בשעה 08.37.07_f996c4db" at bounding box center [137, 360] width 203 height 17
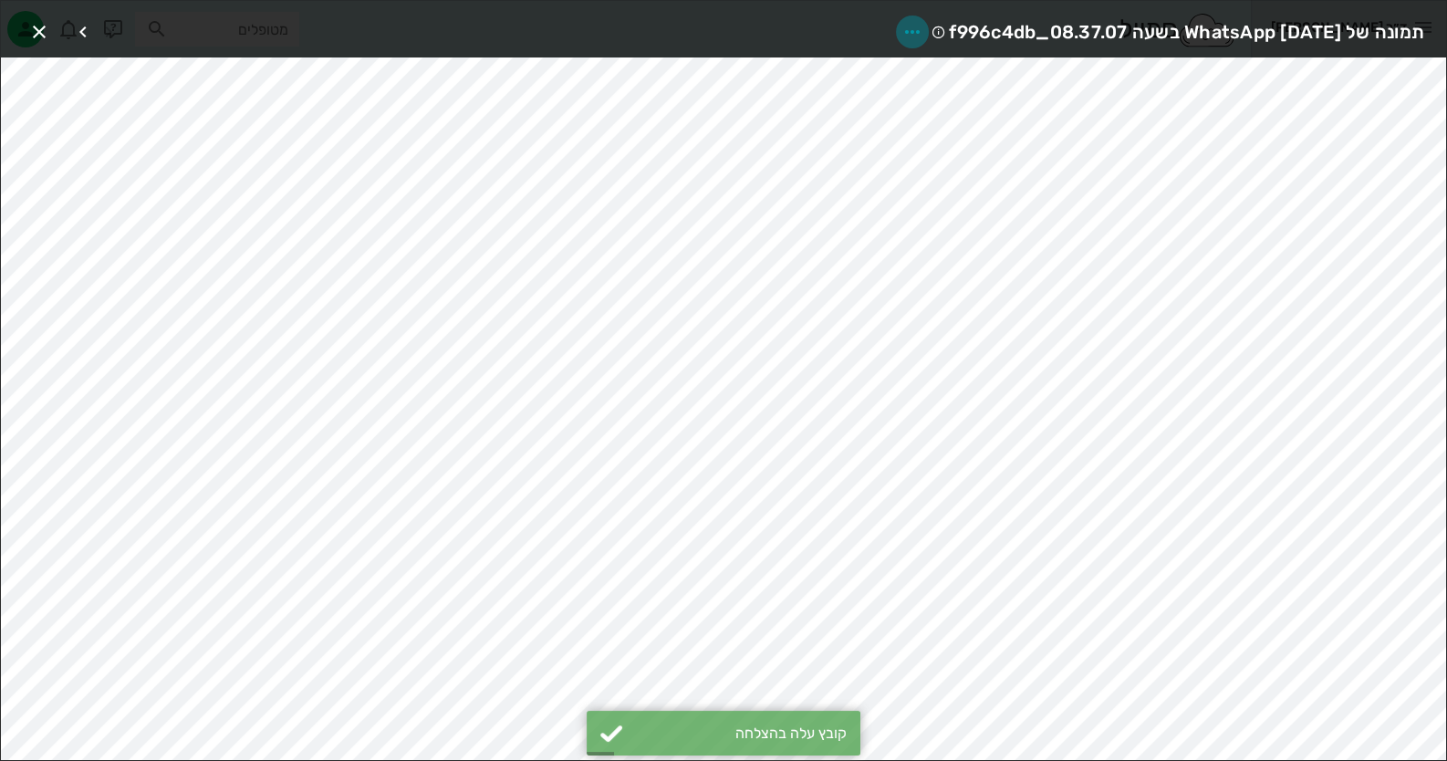
click at [901, 26] on icon "button" at bounding box center [912, 32] width 22 height 22
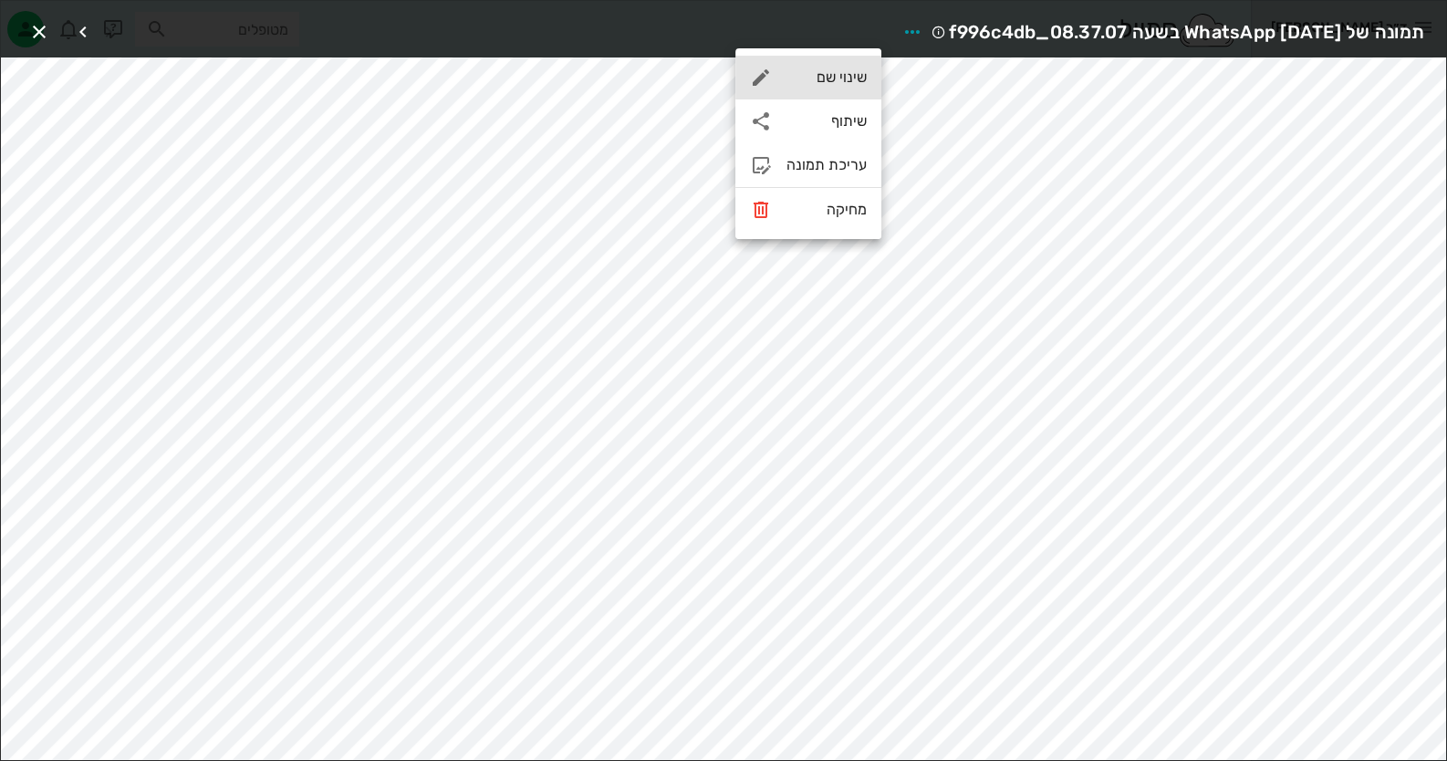
click at [834, 86] on div "שינוי שם" at bounding box center [827, 76] width 80 height 17
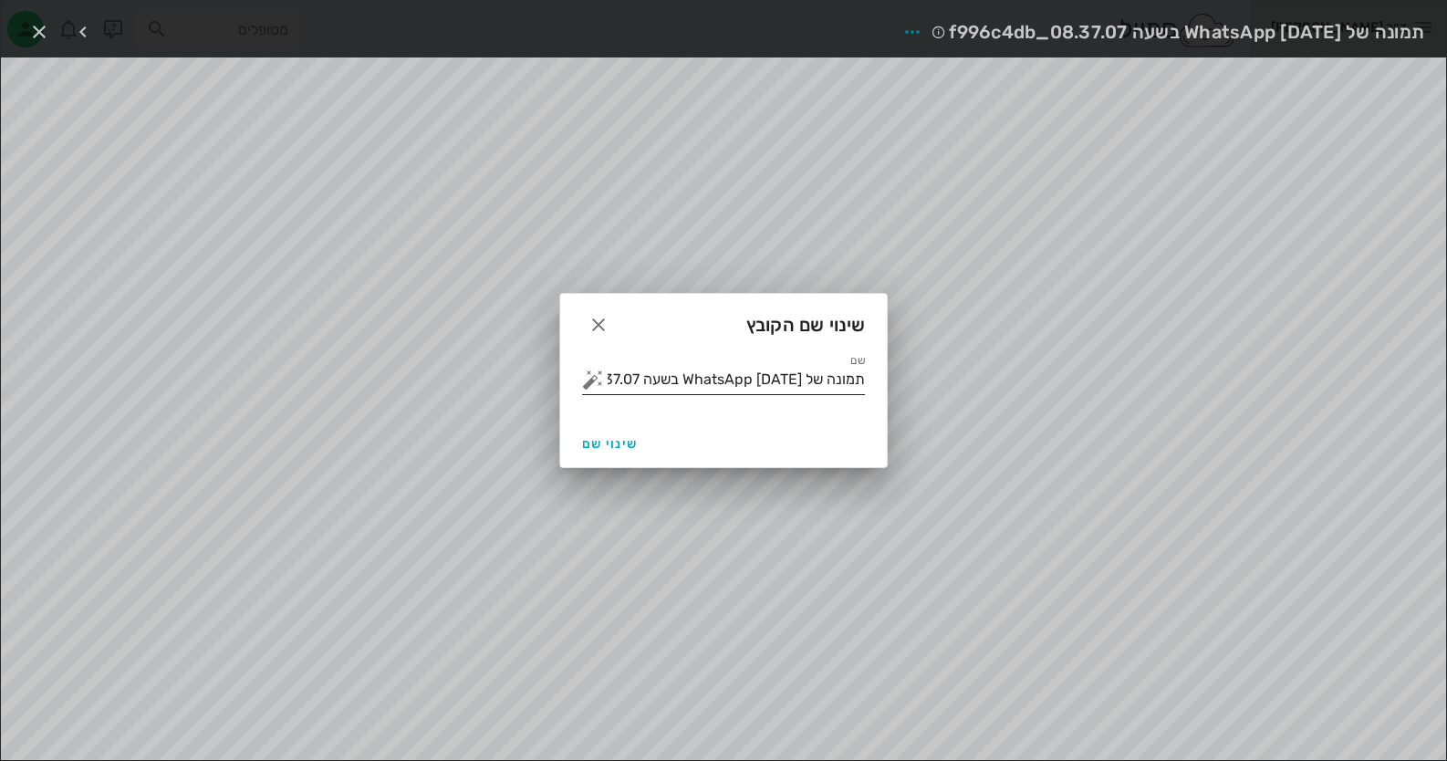
click at [798, 368] on input "תמונה של WhatsApp [DATE] בשעה 08.37.07_f996c4db" at bounding box center [736, 379] width 257 height 29
click at [797, 382] on input "תמונה של WhatsApp [DATE] בשעה 08.37.07_f996c4db" at bounding box center [736, 379] width 257 height 29
click at [590, 379] on button "button" at bounding box center [593, 380] width 22 height 22
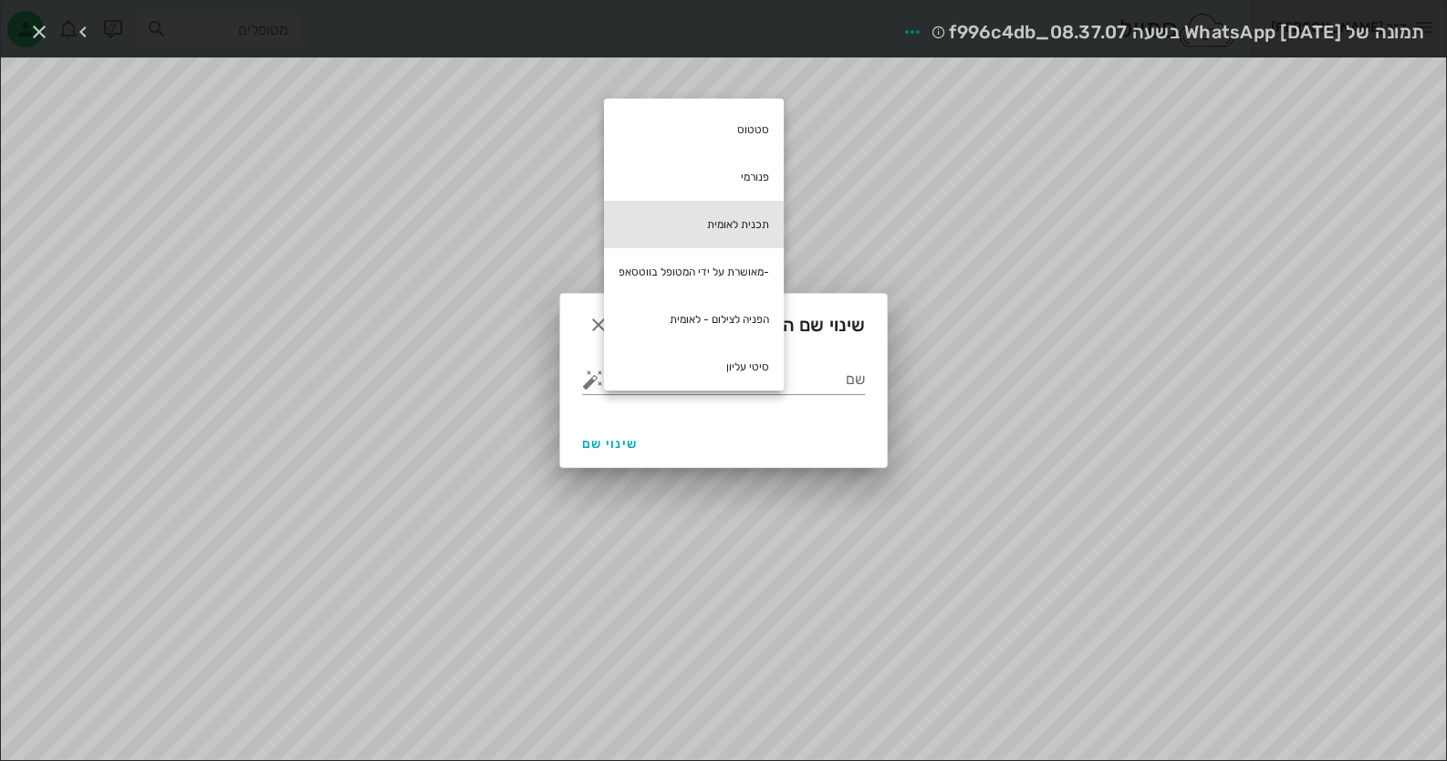
click at [739, 210] on div "תכנית לאומית" at bounding box center [694, 224] width 180 height 47
type input "תכנית לאומית"
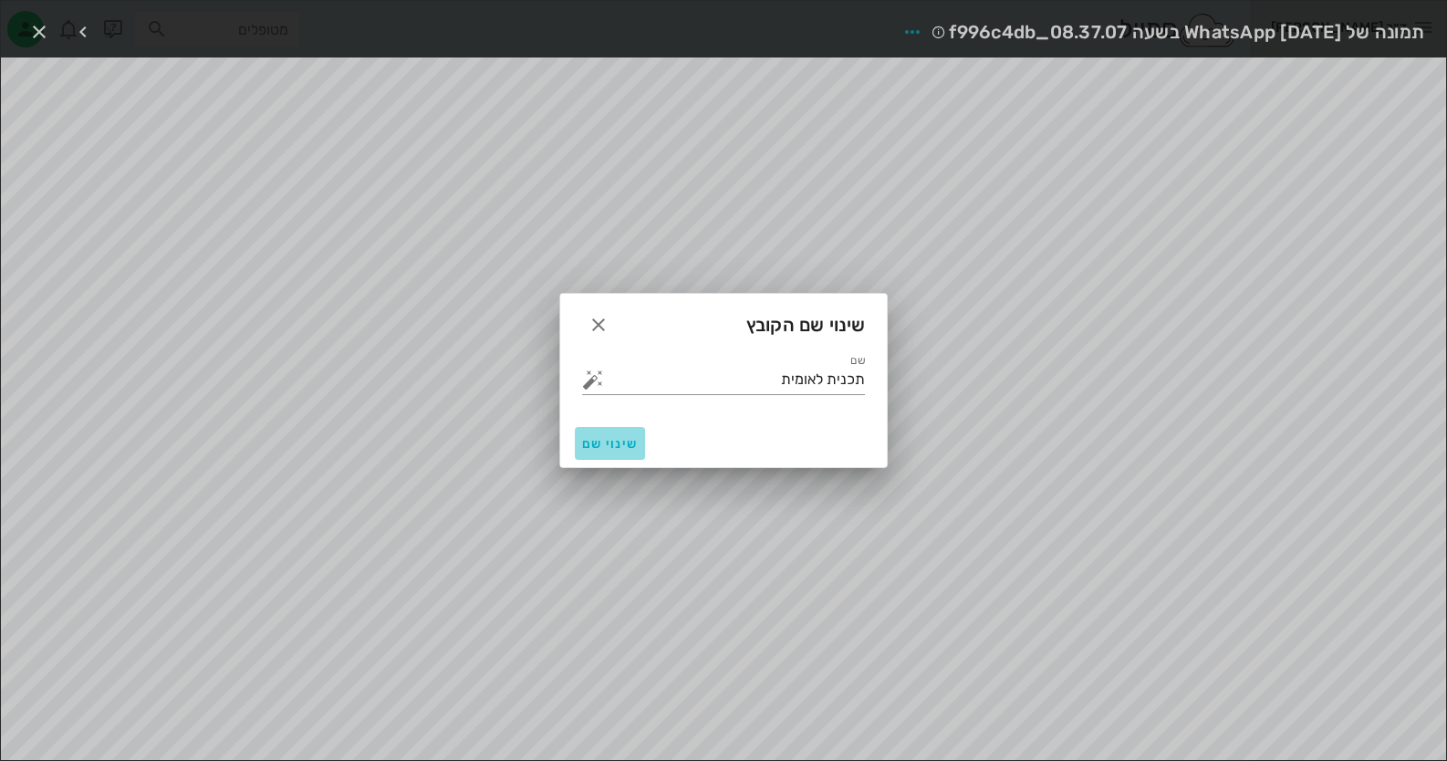
click at [616, 446] on span "שינוי שם" at bounding box center [610, 444] width 56 height 16
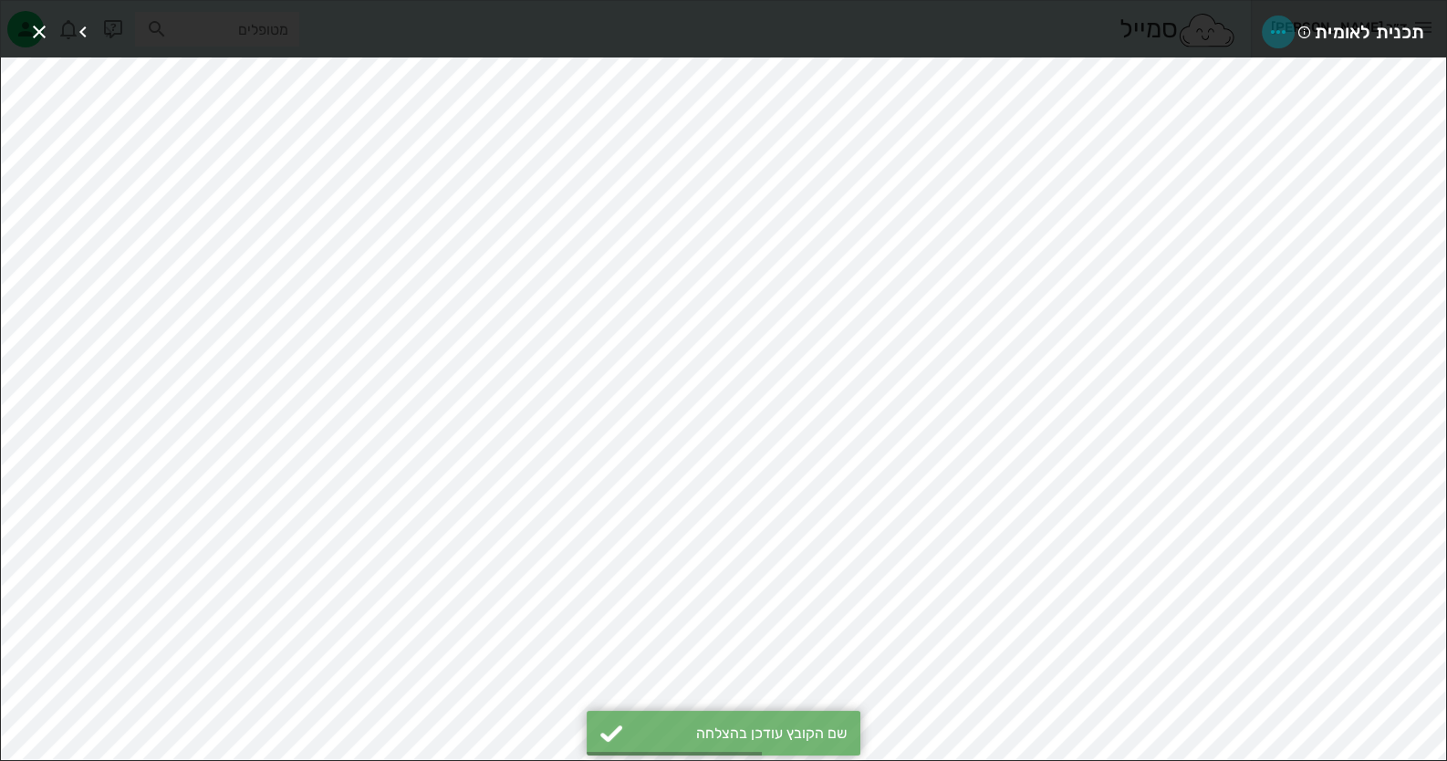
click at [1287, 32] on icon "button" at bounding box center [1278, 32] width 22 height 22
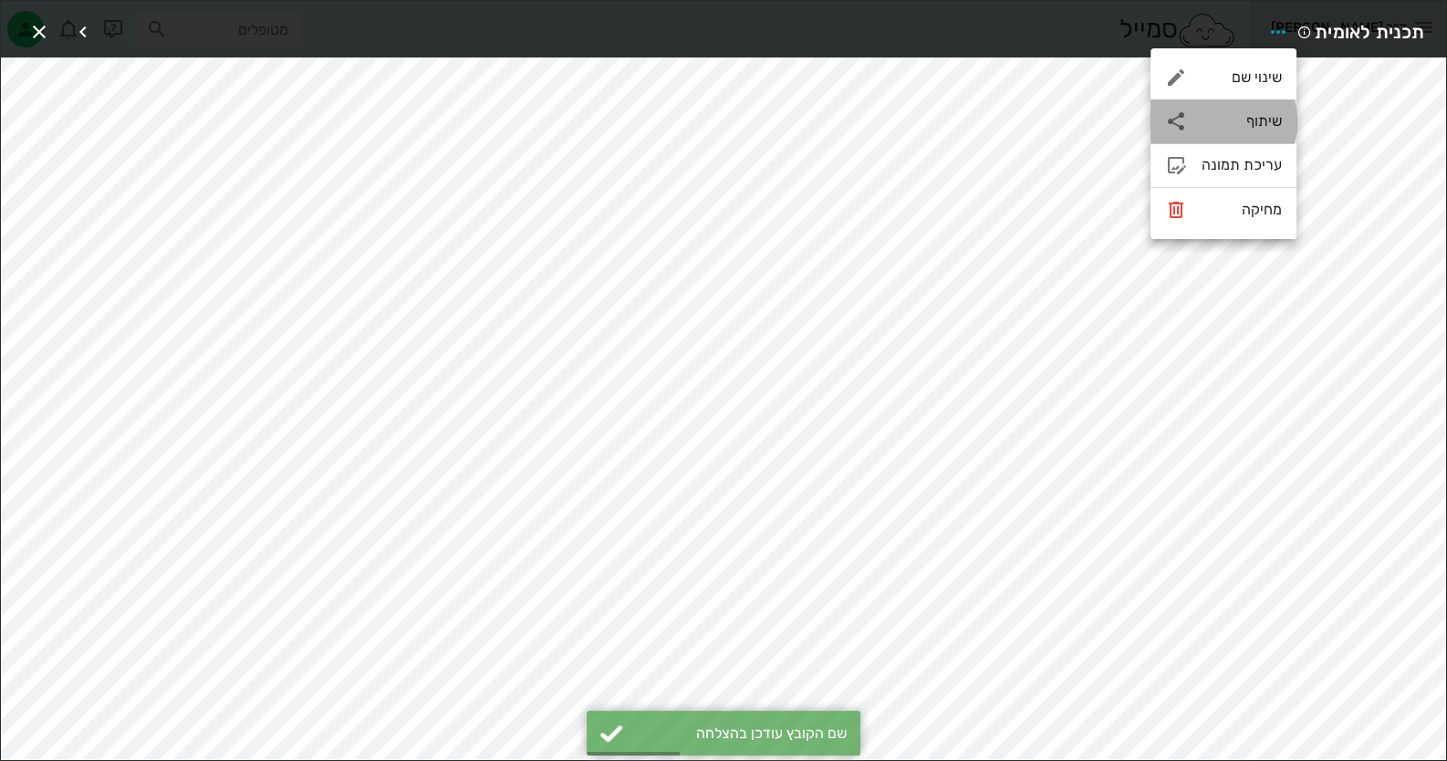
click at [1245, 137] on div "שיתוף" at bounding box center [1224, 121] width 146 height 44
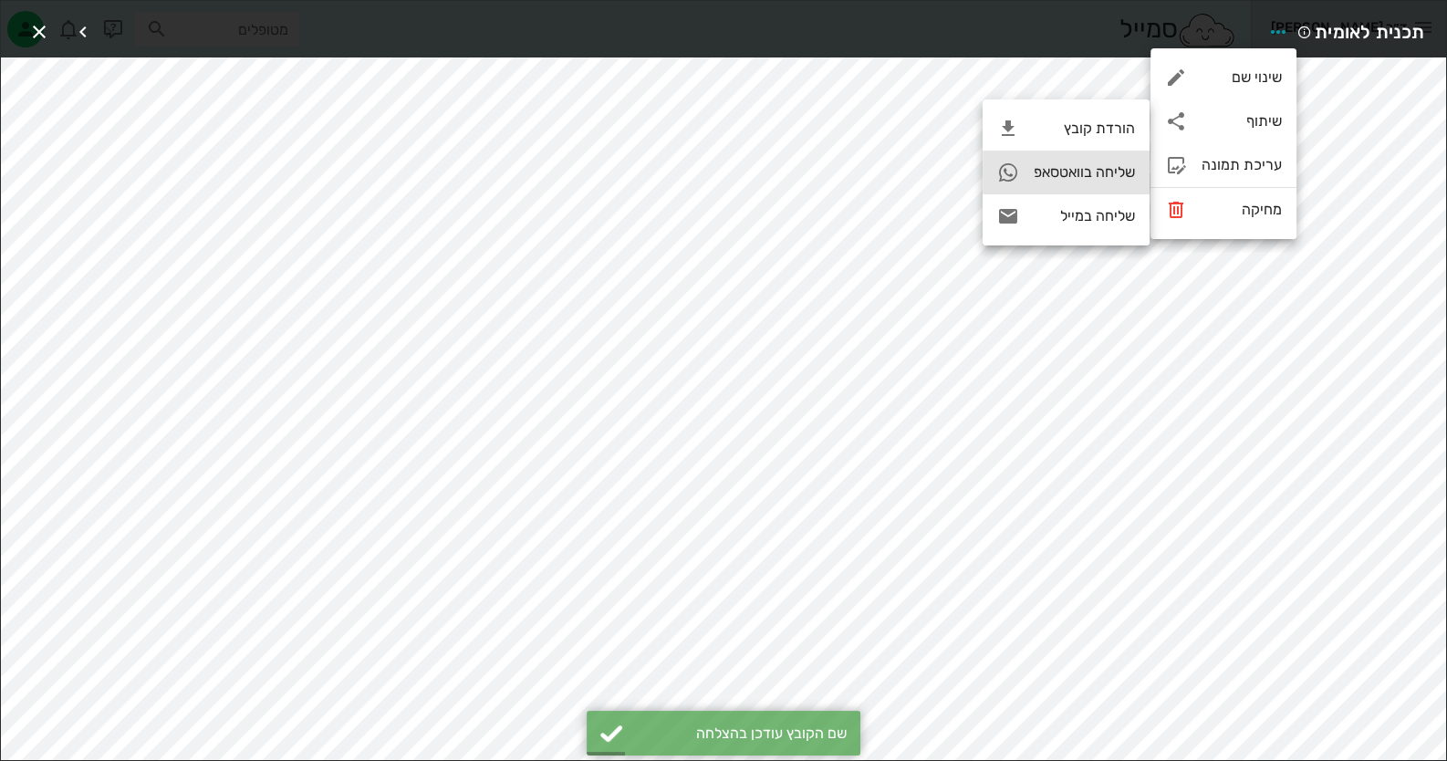
click at [1096, 183] on div "שליחה בוואטסאפ" at bounding box center [1066, 173] width 167 height 44
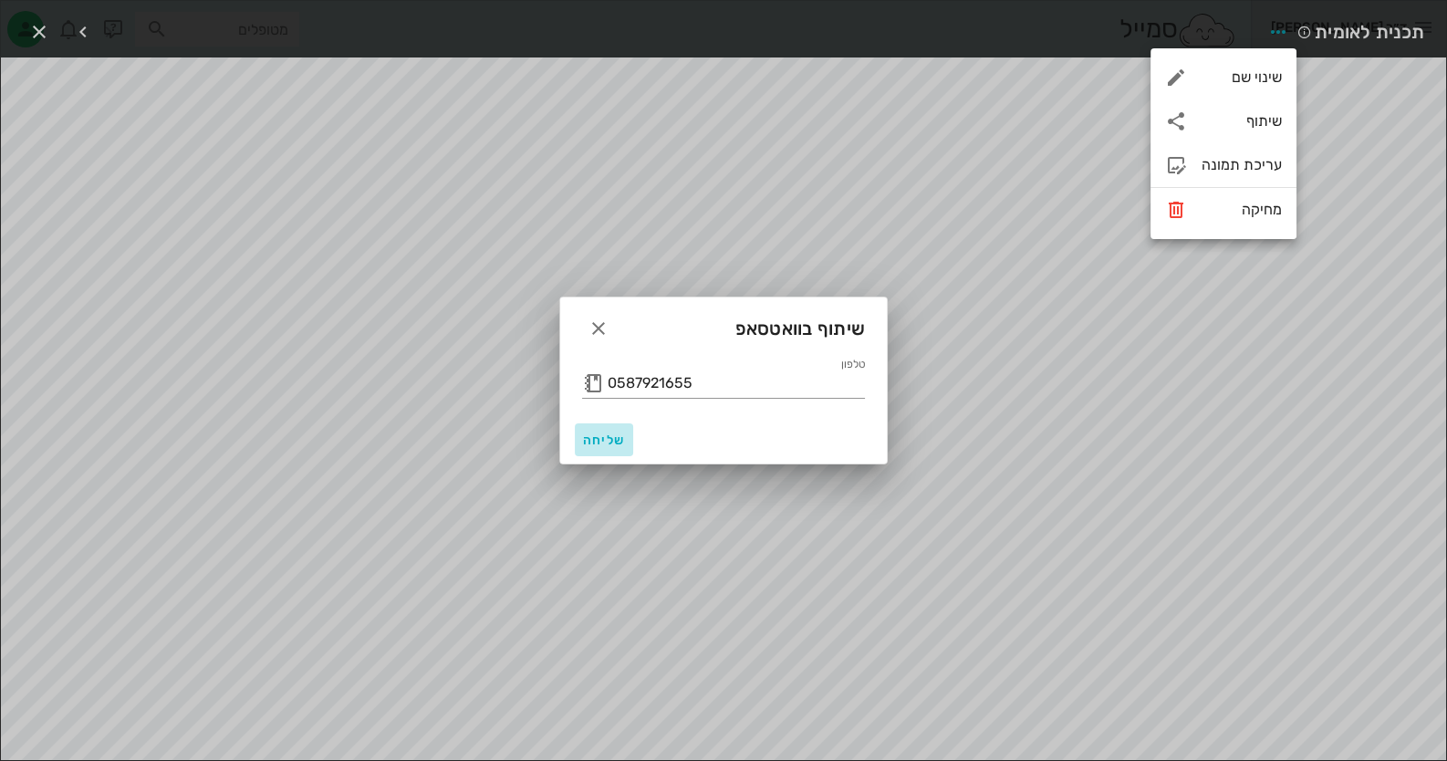
click at [581, 447] on button "שליחה" at bounding box center [604, 439] width 58 height 33
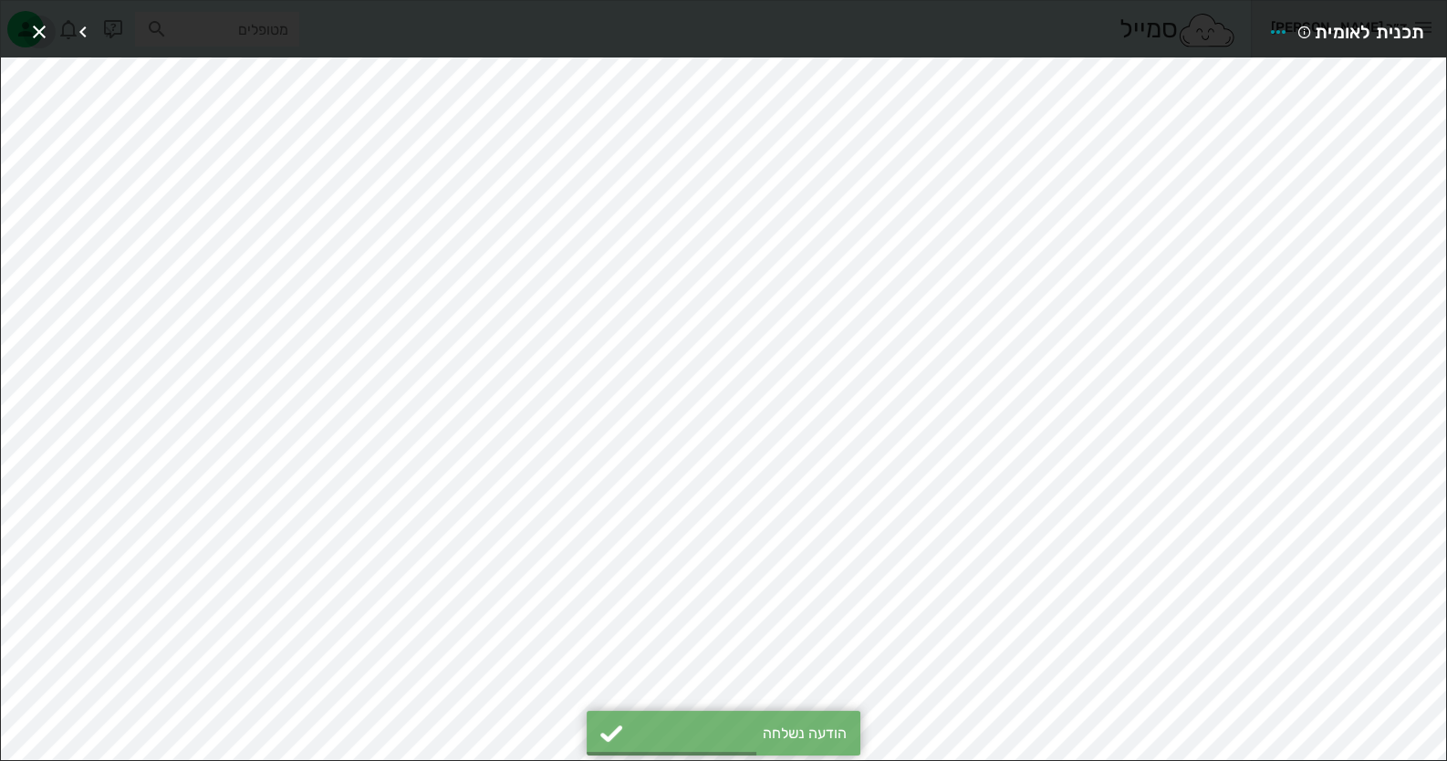
click at [41, 29] on icon "button" at bounding box center [39, 32] width 22 height 22
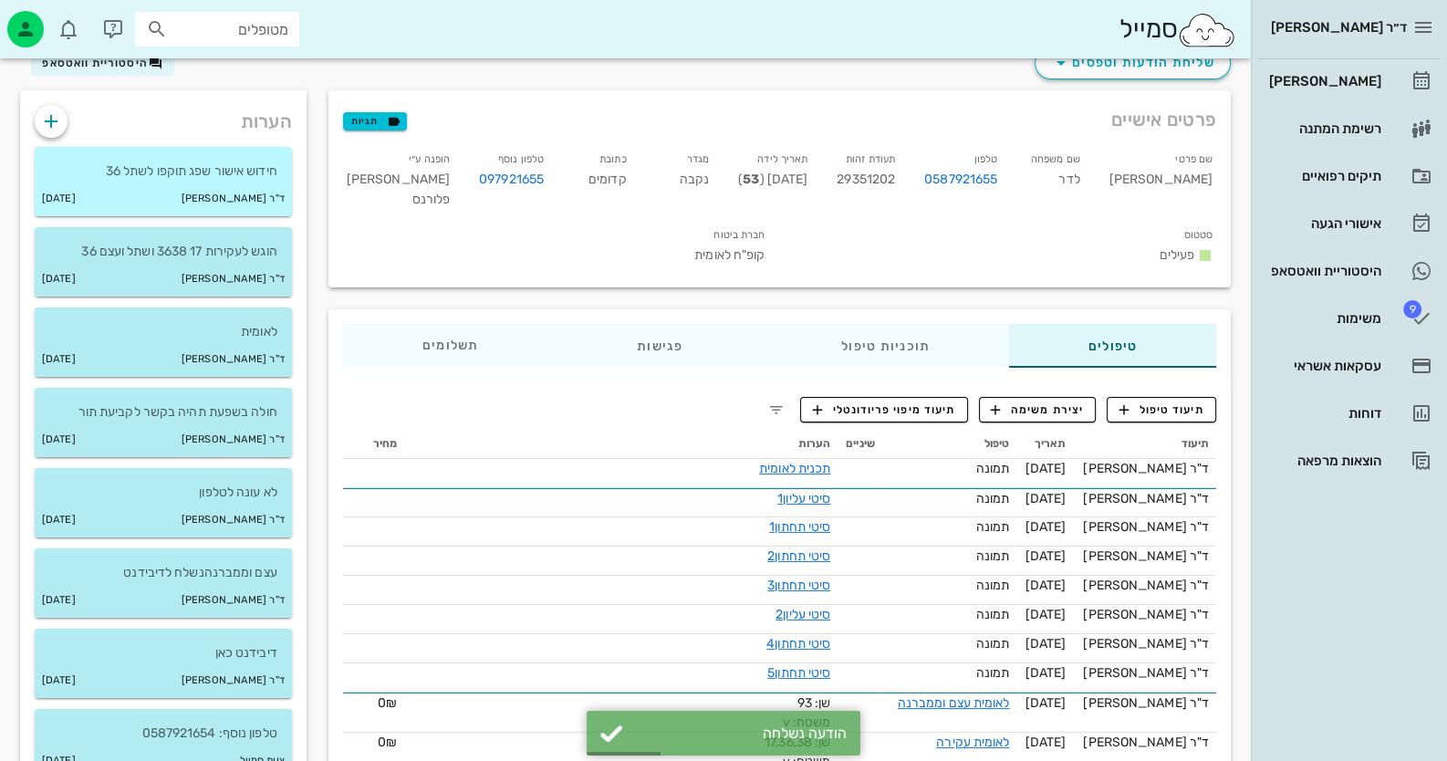
scroll to position [0, 0]
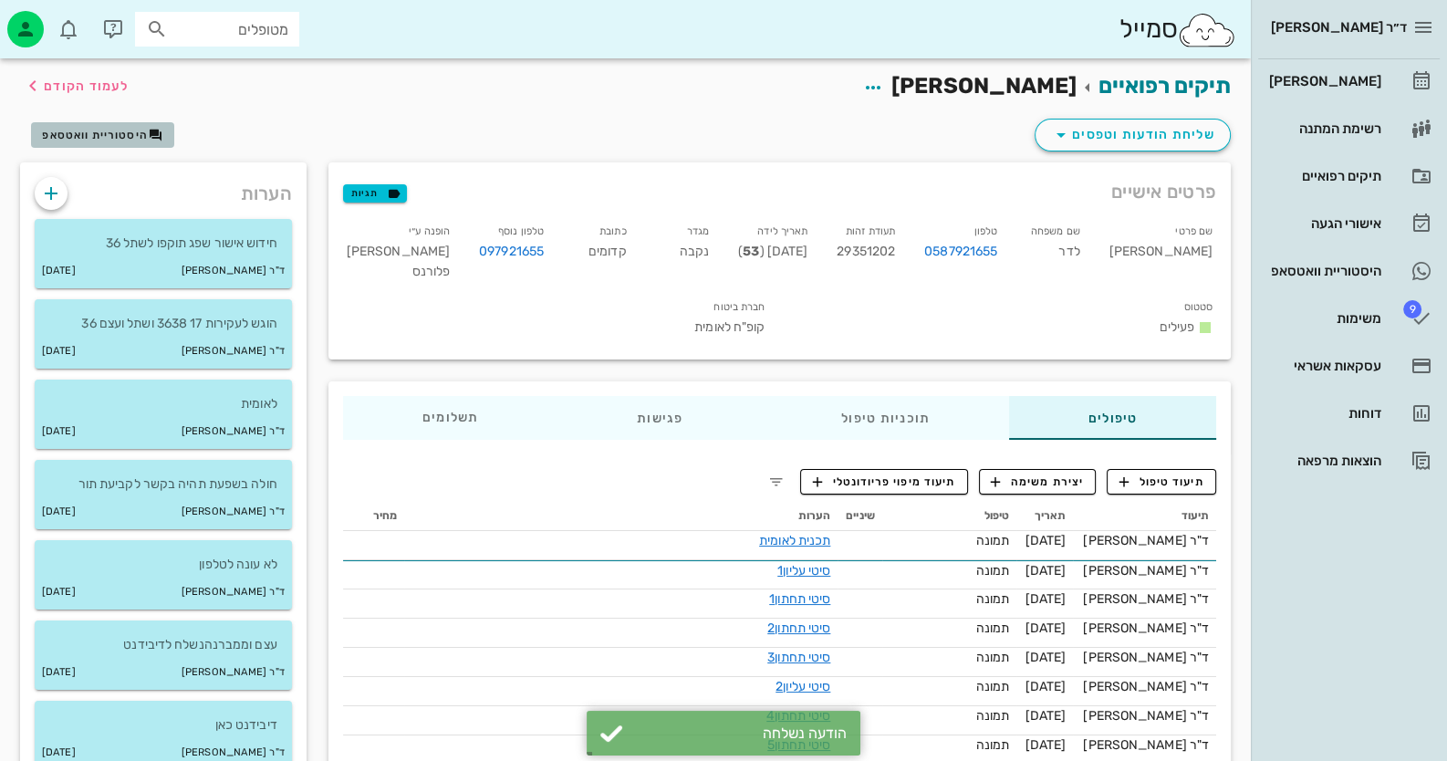
click at [121, 136] on span "היסטוריית וואטסאפ" at bounding box center [95, 135] width 106 height 13
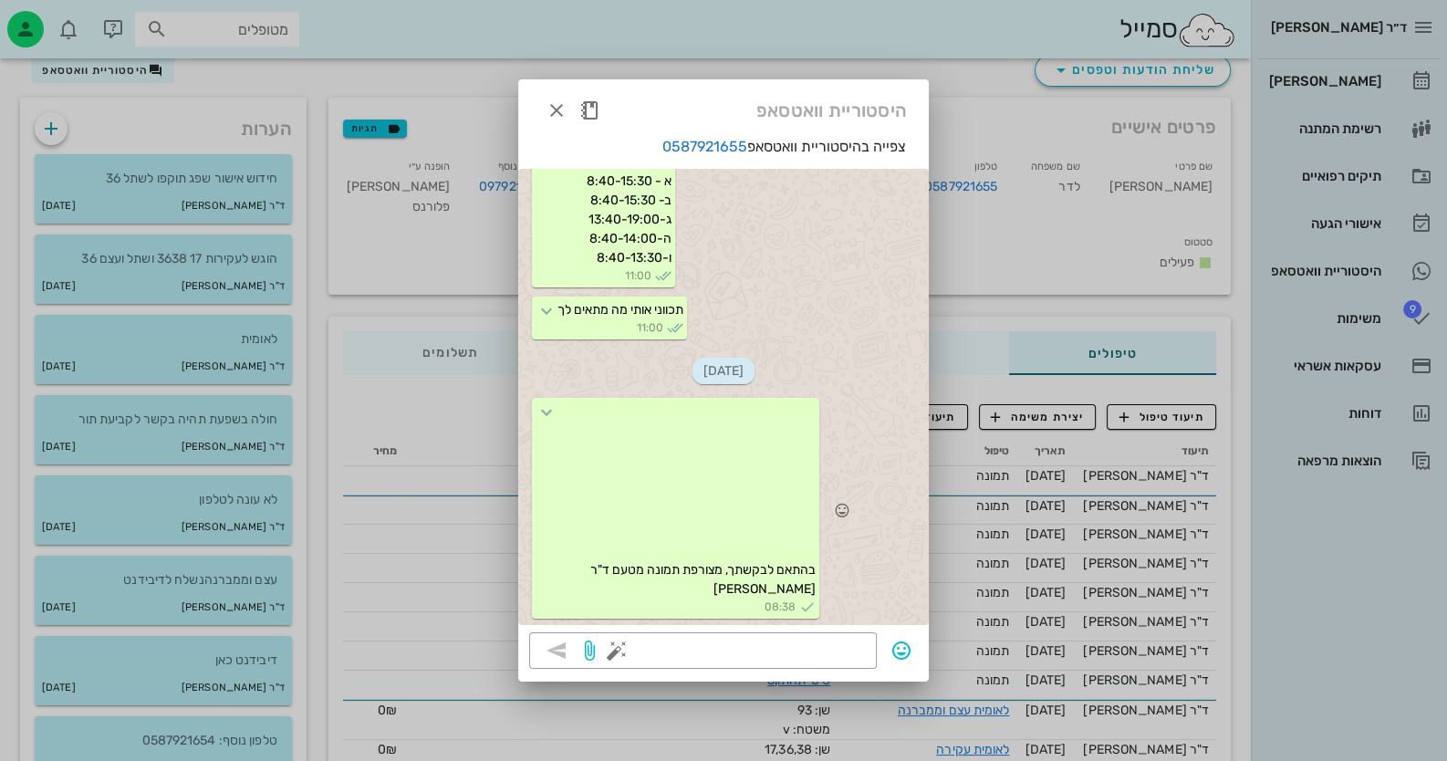
scroll to position [90, 0]
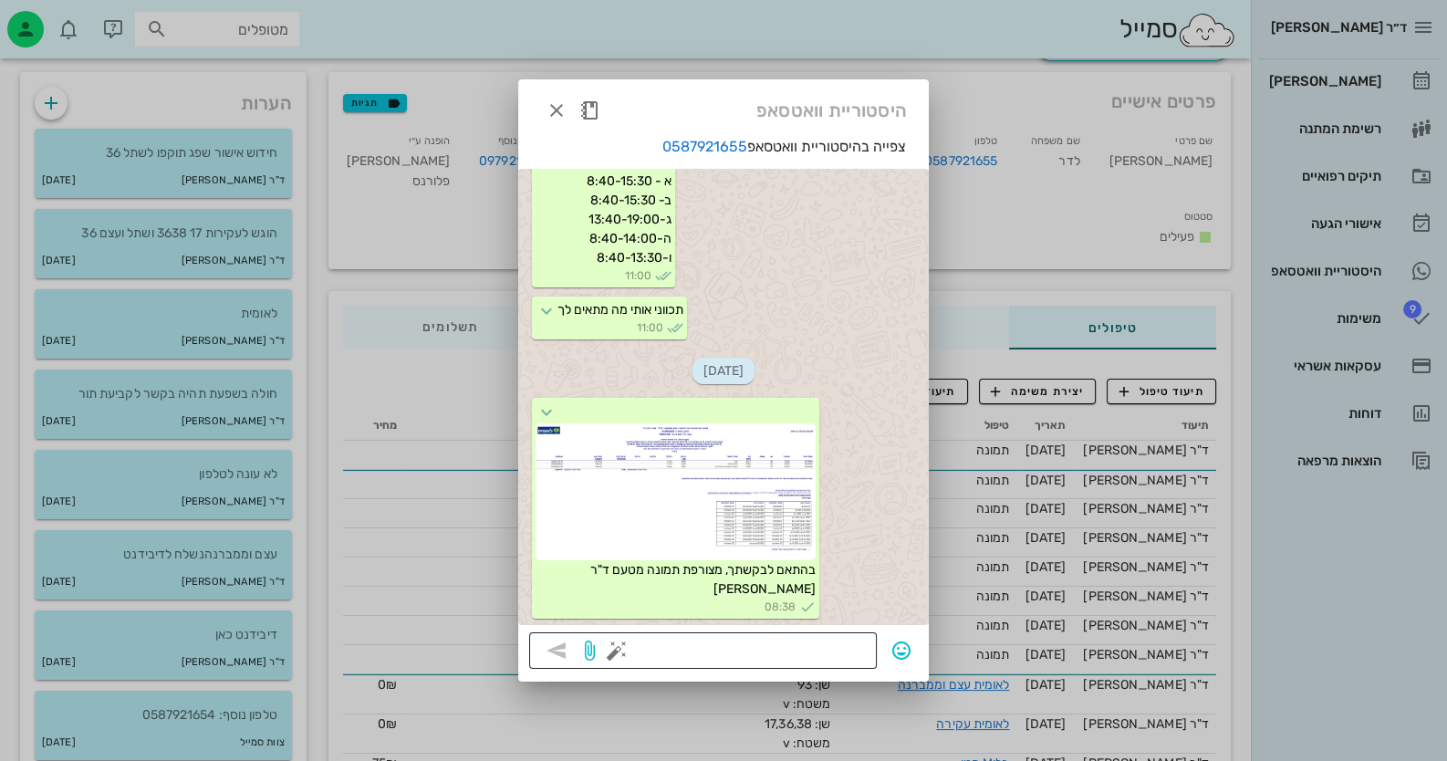
click at [611, 651] on button "button" at bounding box center [617, 651] width 22 height 22
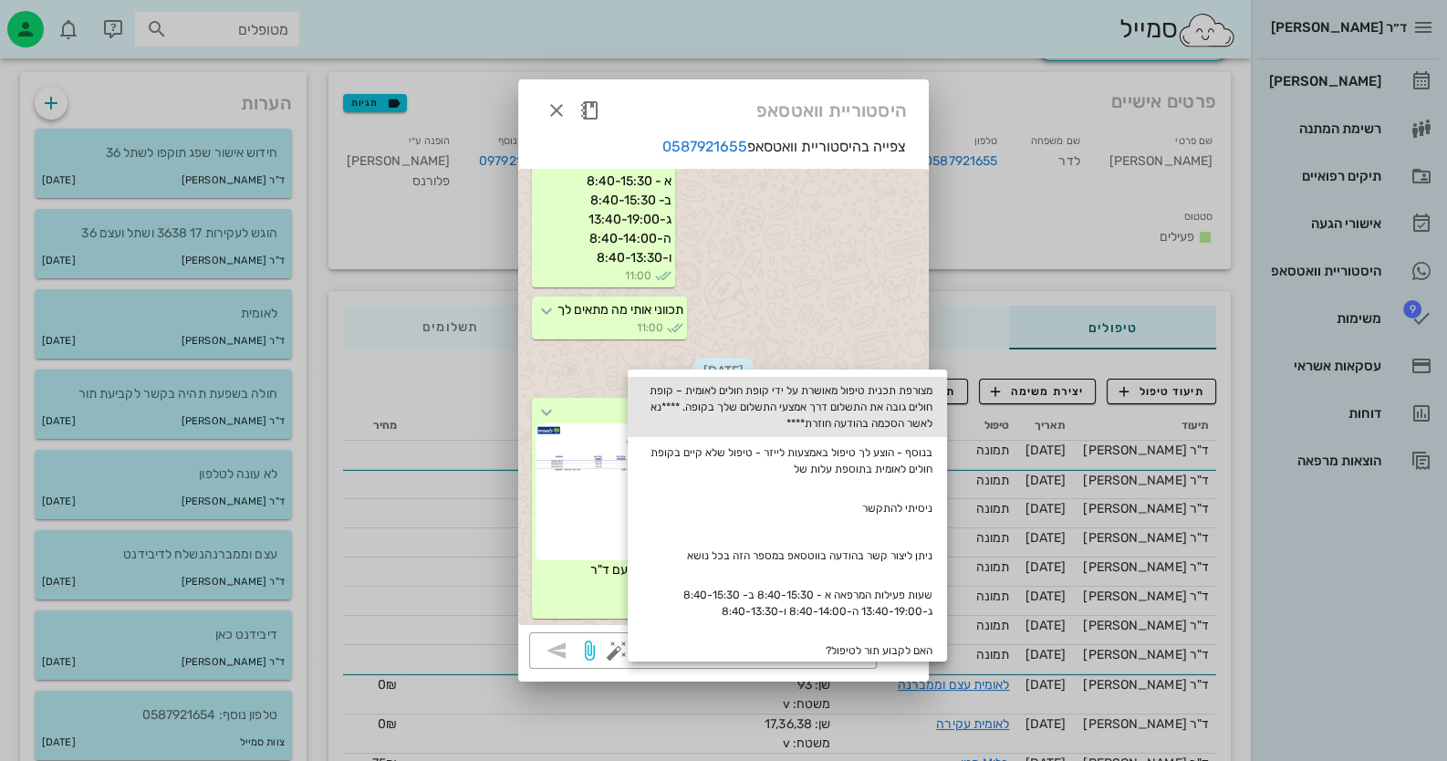
click at [913, 421] on div "מצורפת תכנית טיפול מאושרת על ידי קופת חולים לאומית – קופת חולים גובה את התשלום …" at bounding box center [787, 407] width 319 height 60
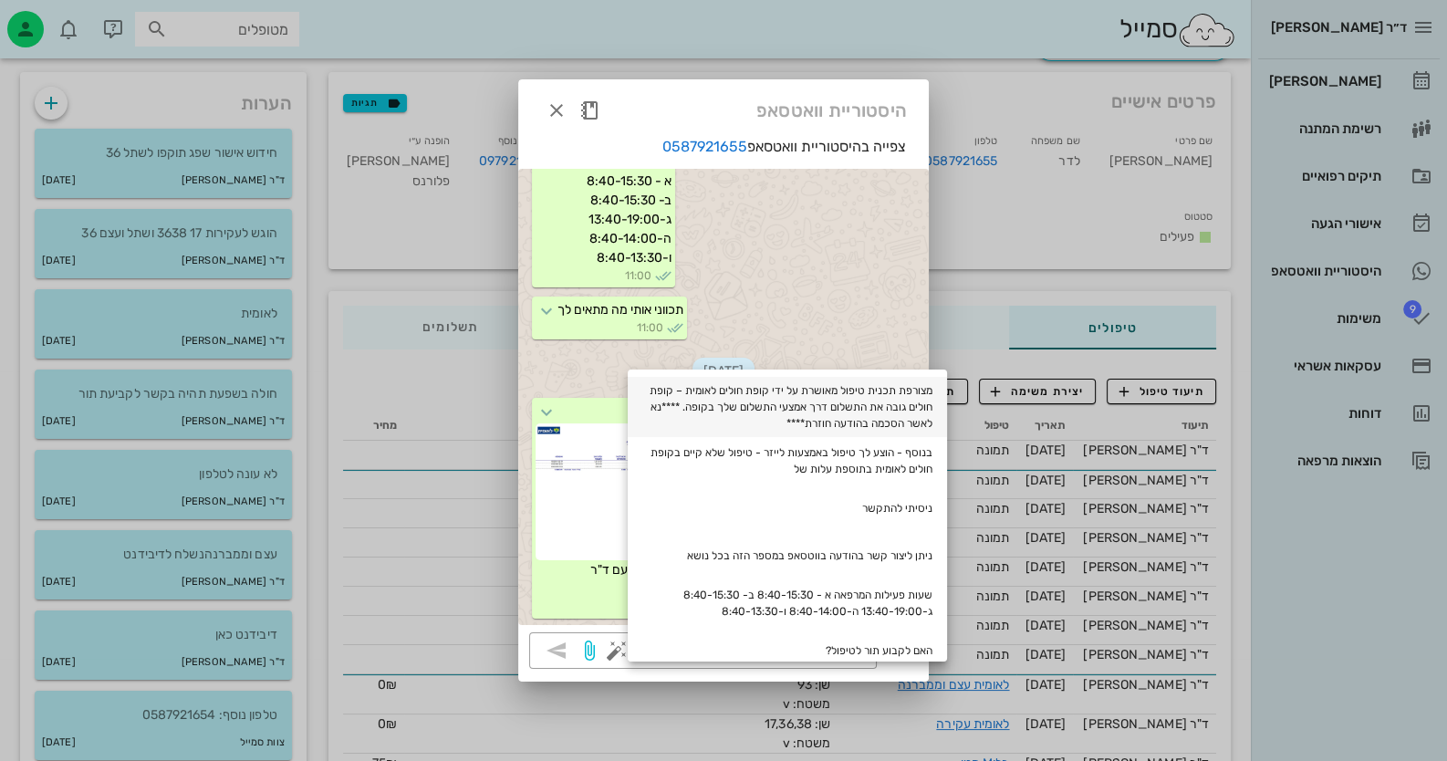
type textarea "מצורפת תכנית טיפול מאושרת על ידי קופת חולים לאומית – קופת חולים גובה את התשלום …"
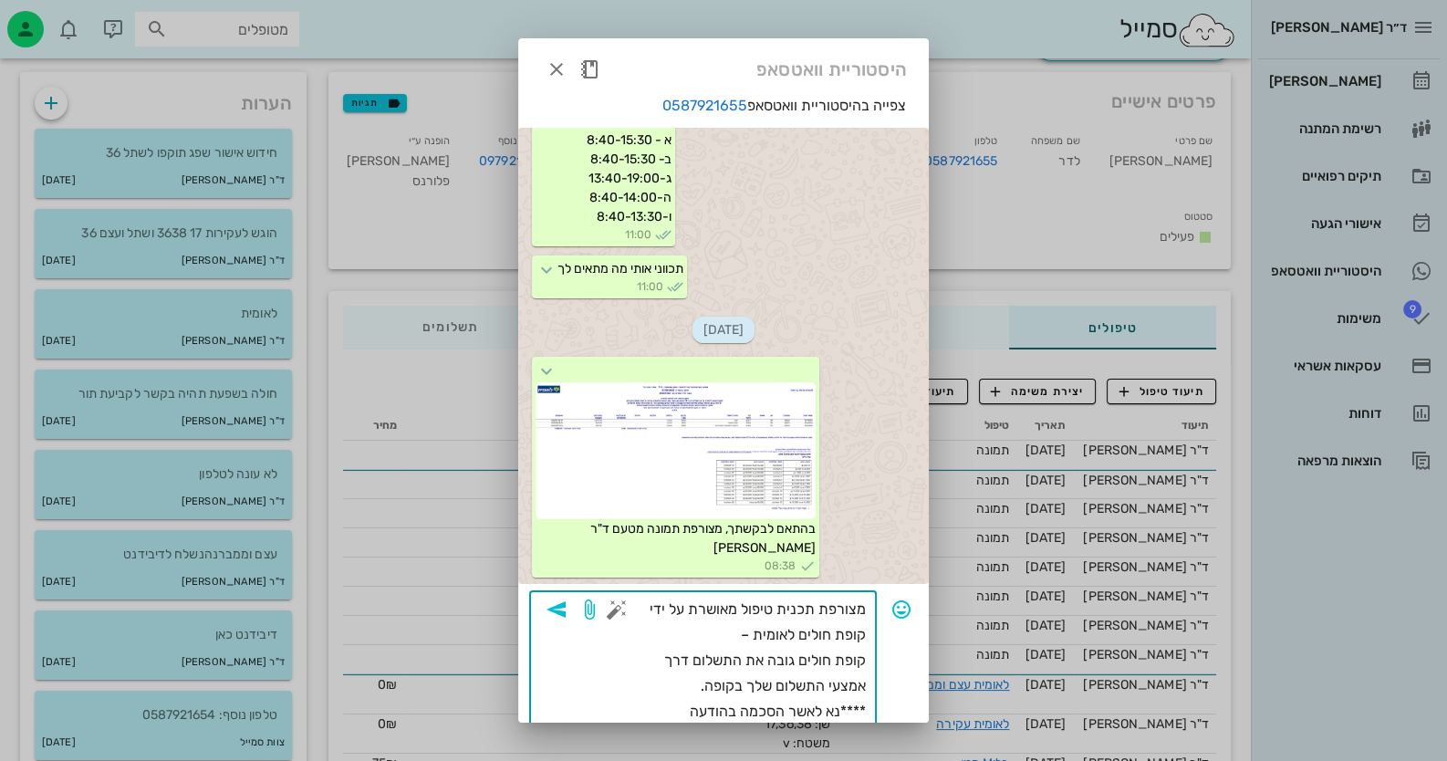
scroll to position [36, 0]
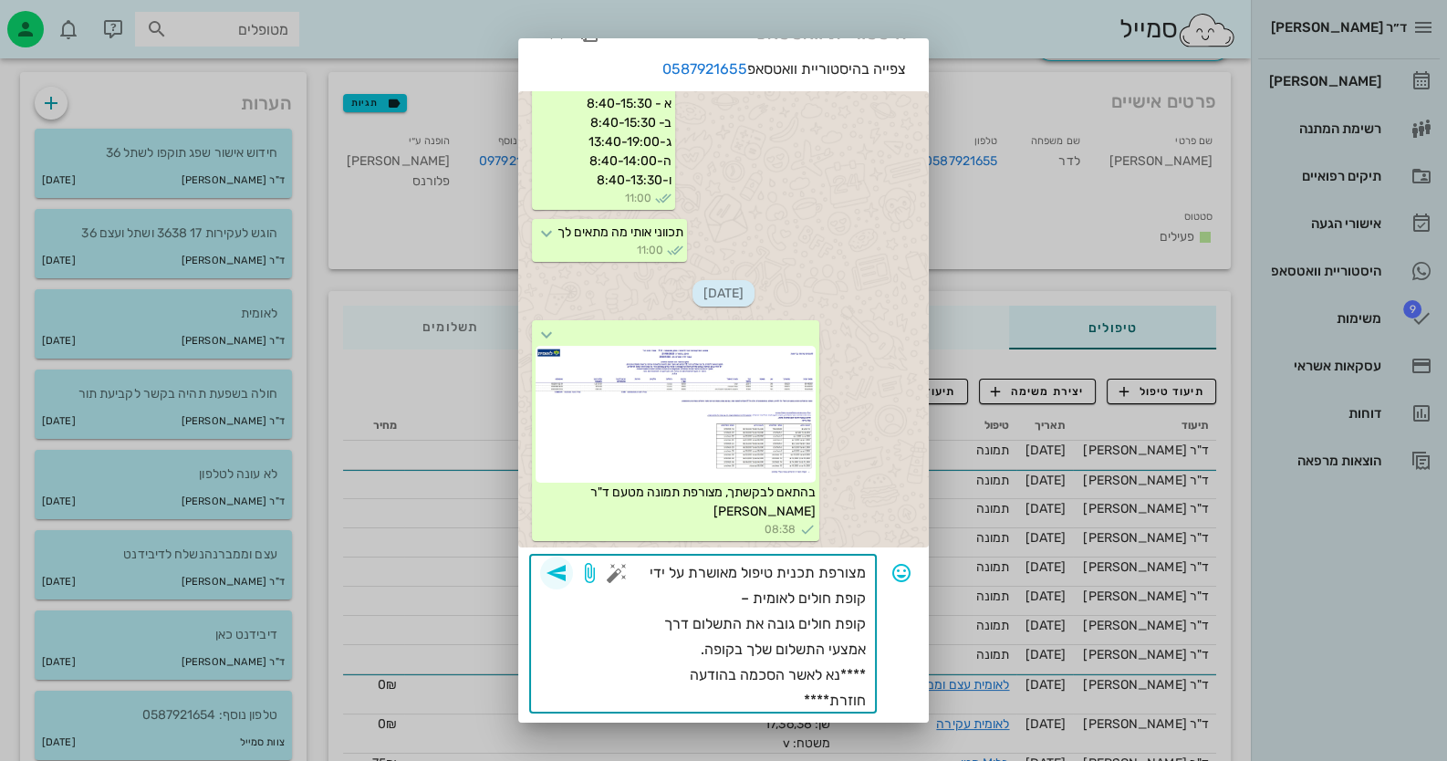
click at [558, 570] on icon "button" at bounding box center [557, 573] width 22 height 22
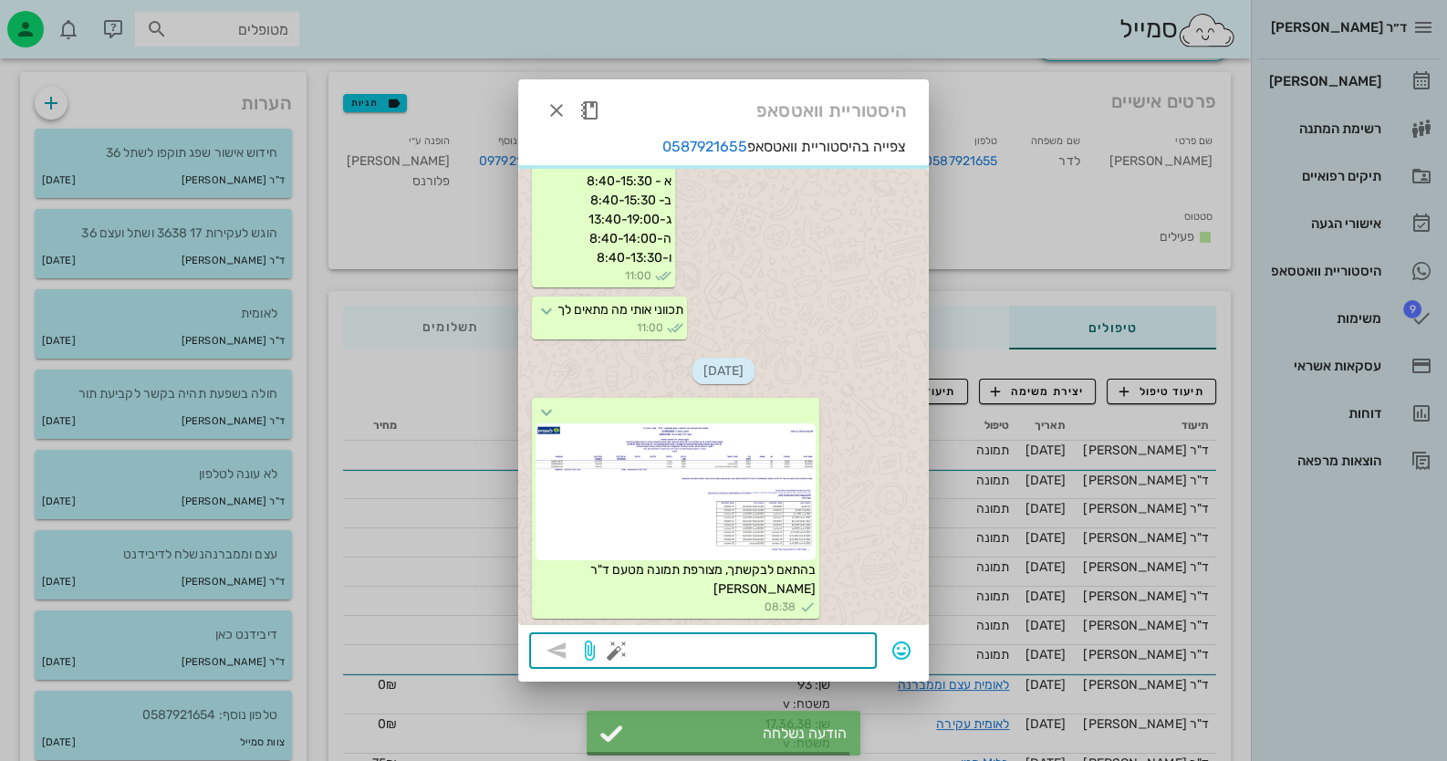
scroll to position [1171, 0]
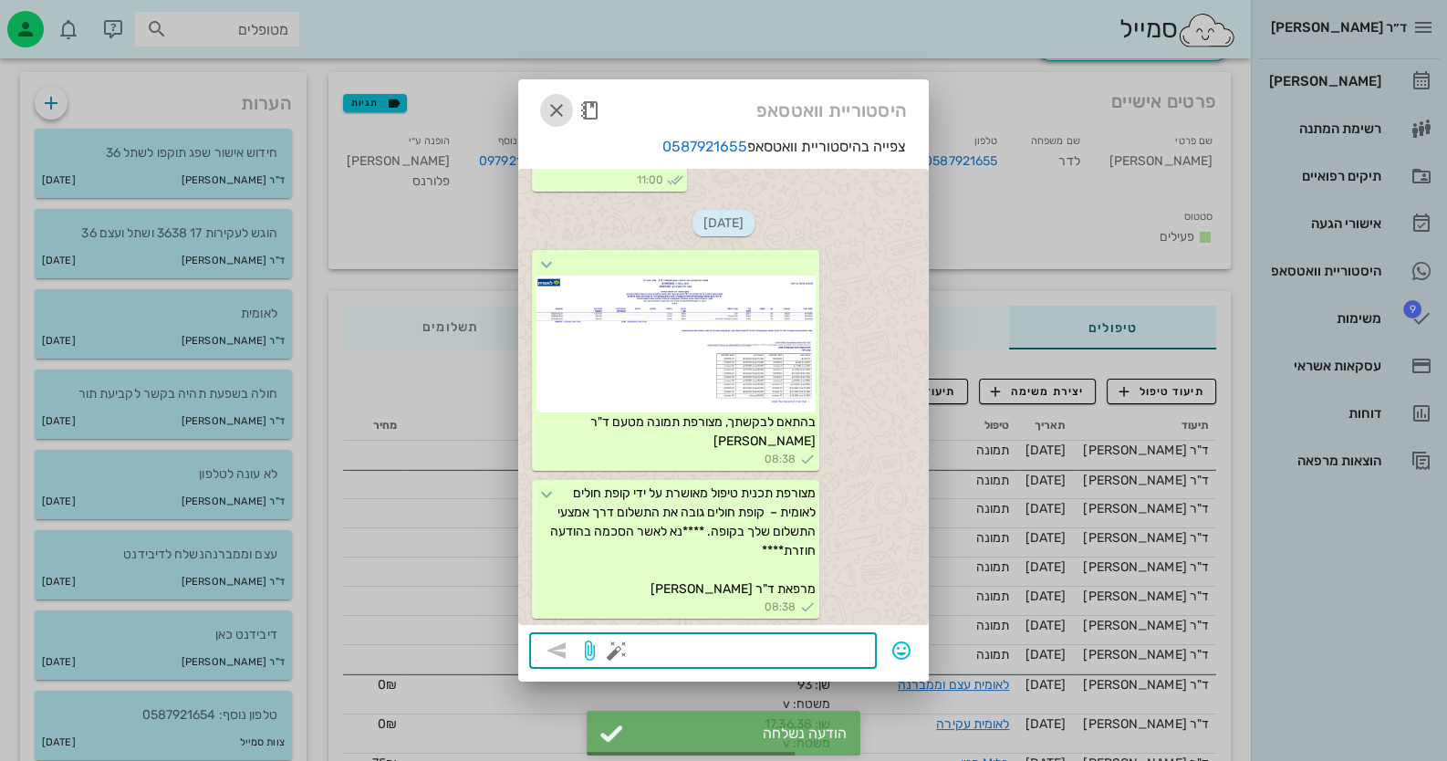
click at [557, 106] on icon "button" at bounding box center [557, 110] width 22 height 22
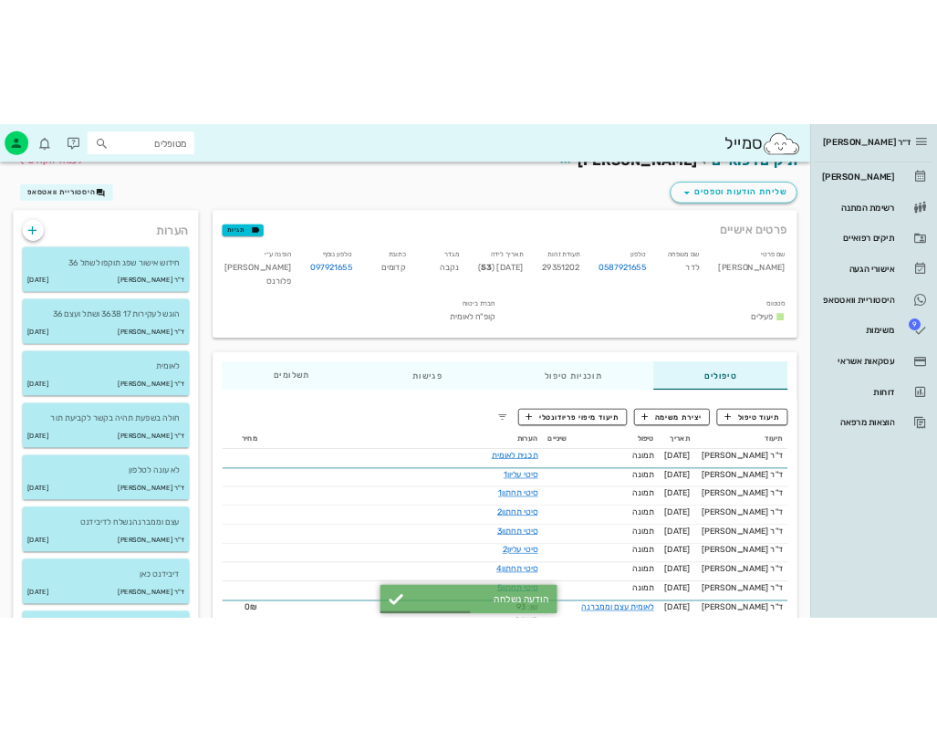
scroll to position [0, 0]
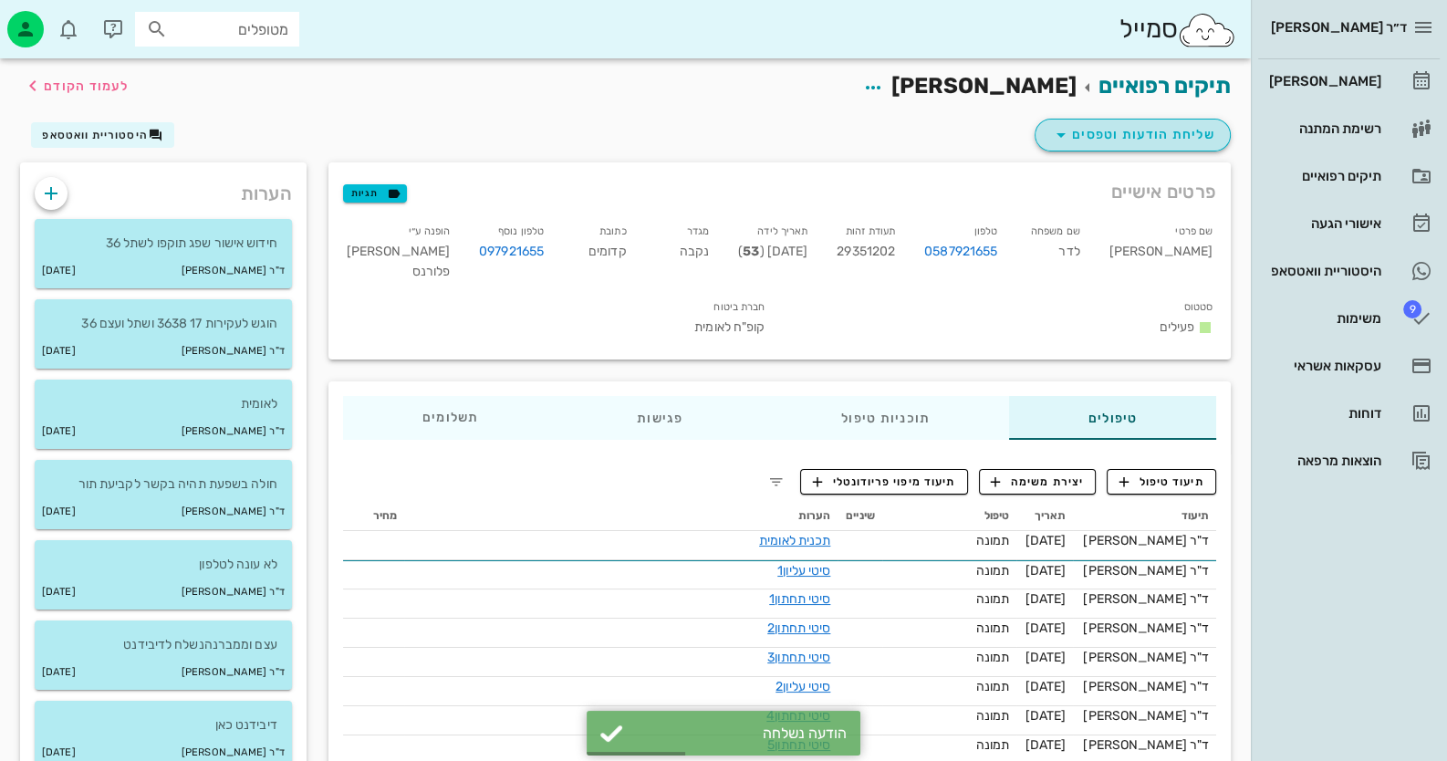
click at [1171, 143] on span "שליחת הודעות וטפסים" at bounding box center [1132, 135] width 165 height 22
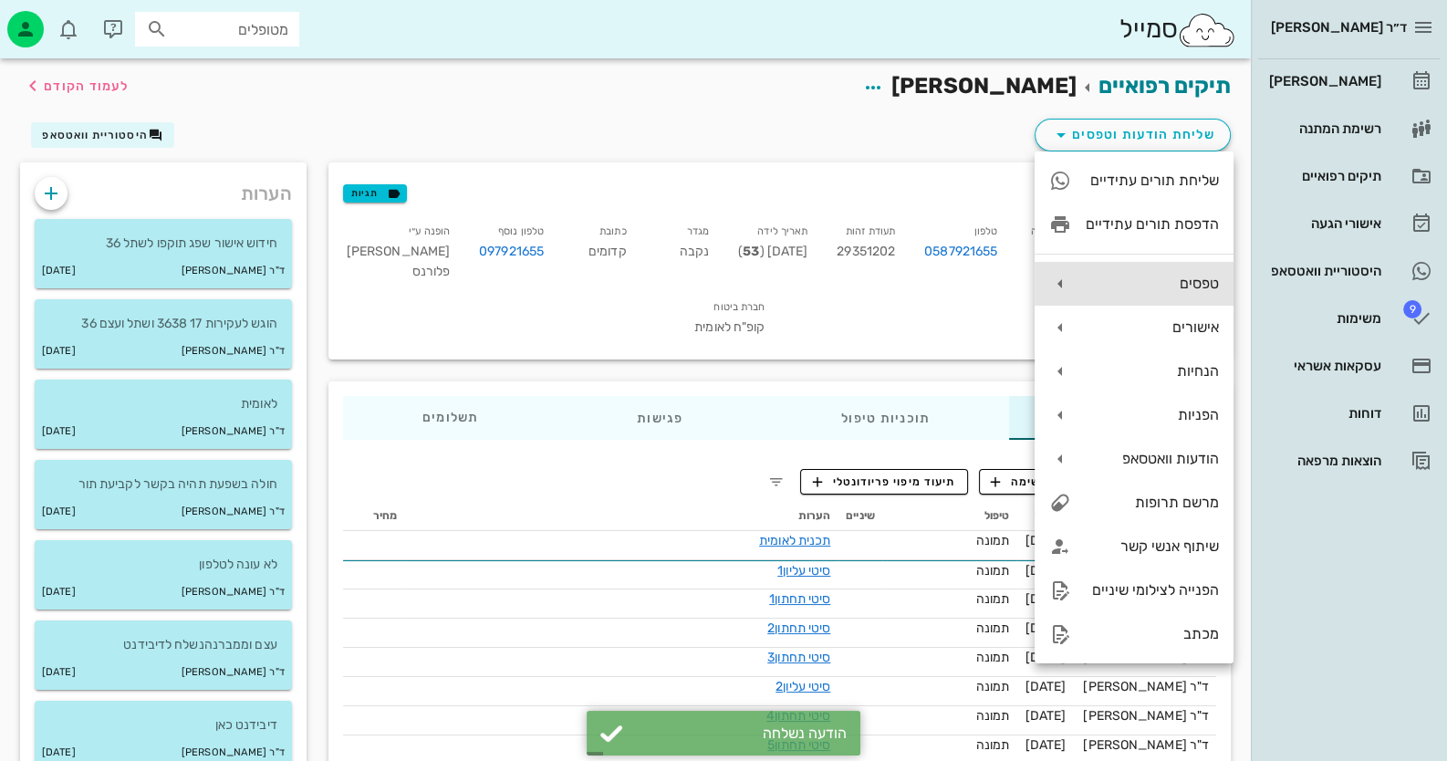
click at [1166, 295] on div "טפסים" at bounding box center [1134, 284] width 199 height 44
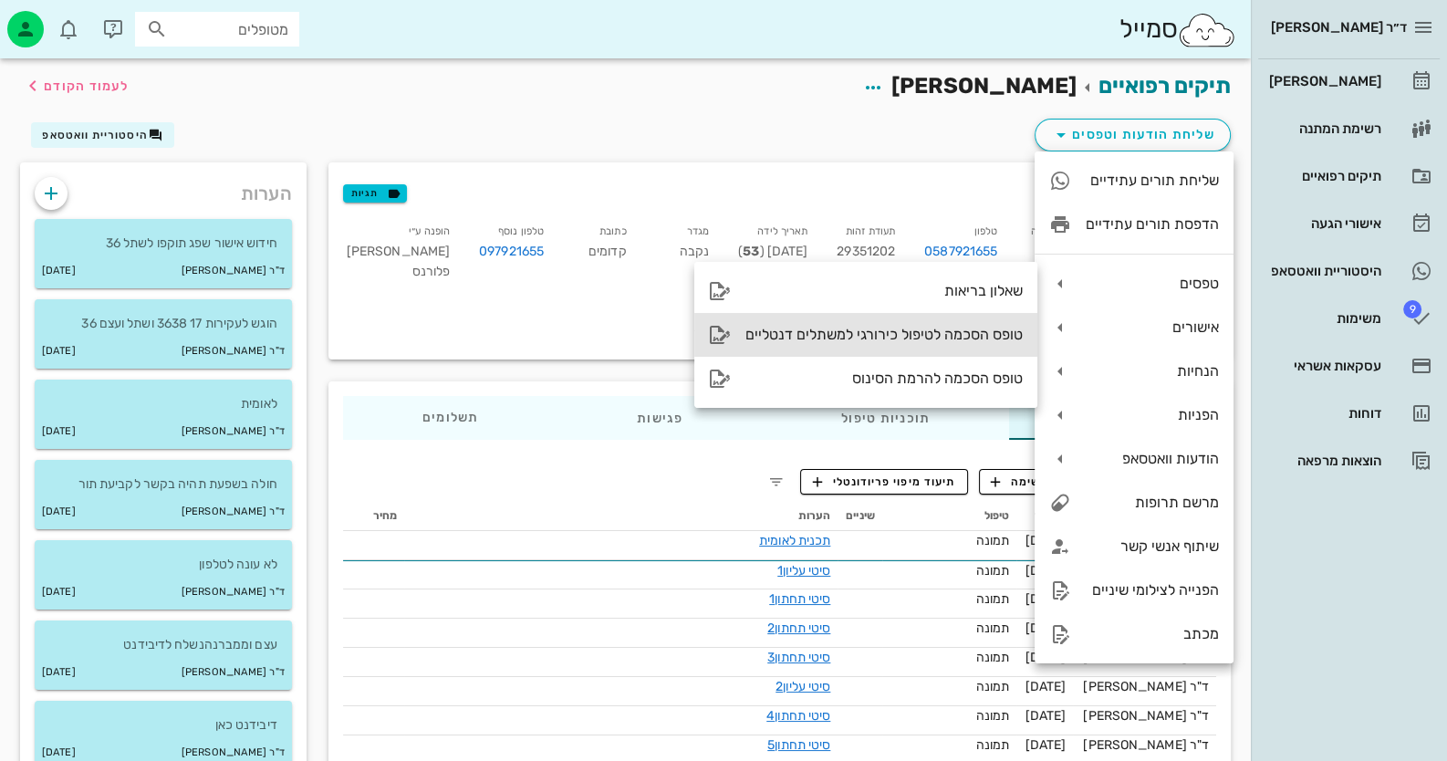
click at [991, 313] on div "טופס הסכמה לטיפול כירורגי למשתלים דנטליים" at bounding box center [865, 335] width 343 height 44
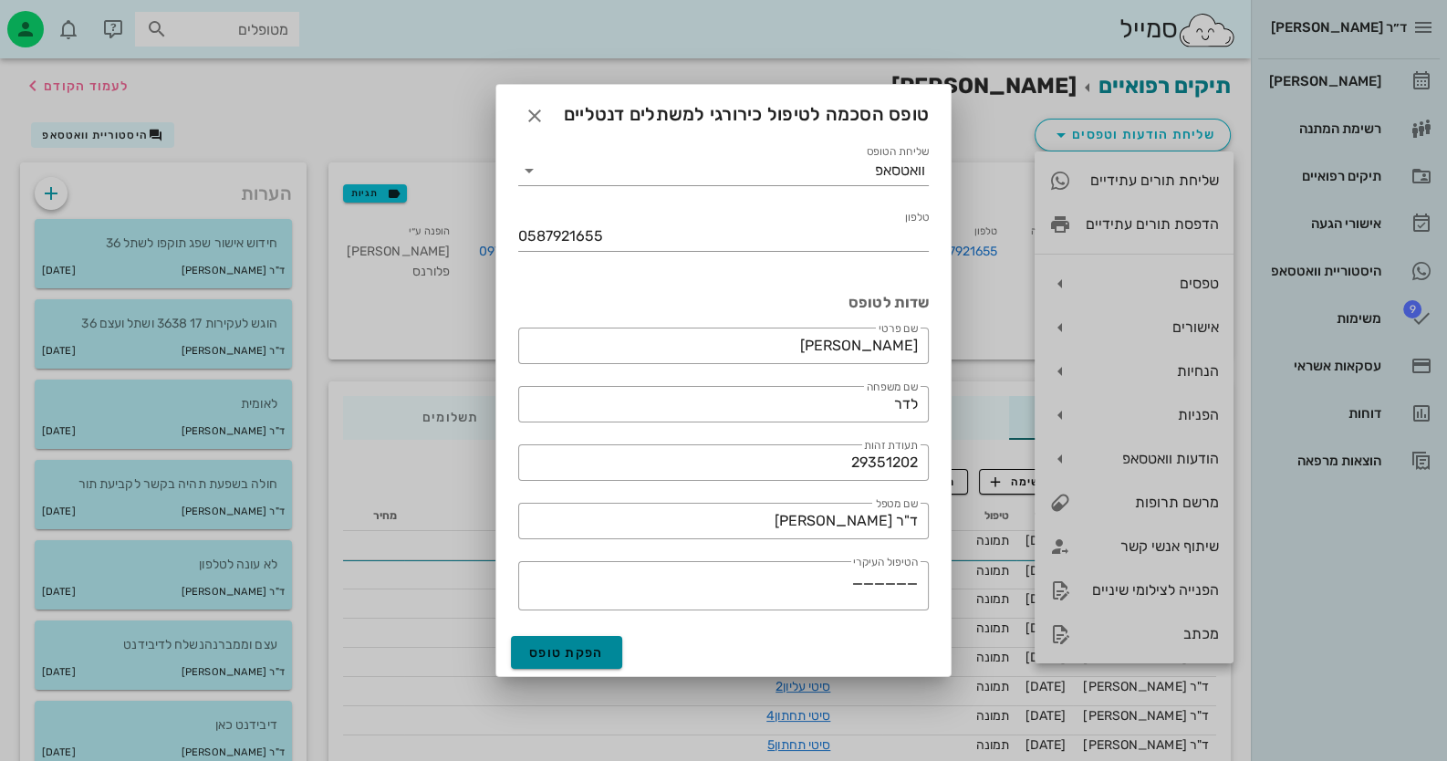
click at [587, 661] on button "הפקת טופס" at bounding box center [566, 652] width 111 height 33
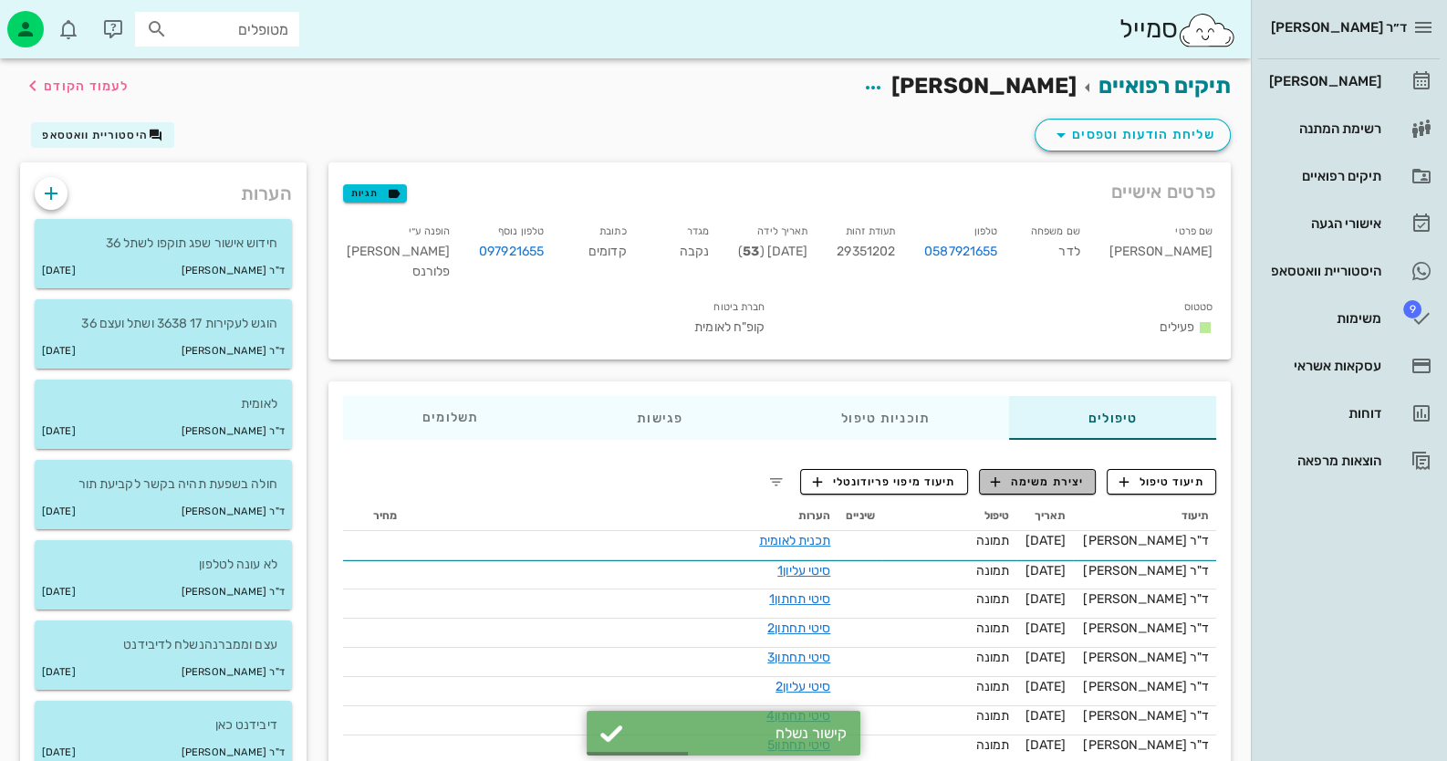
click at [1013, 490] on span "יצירת משימה" at bounding box center [1037, 482] width 93 height 16
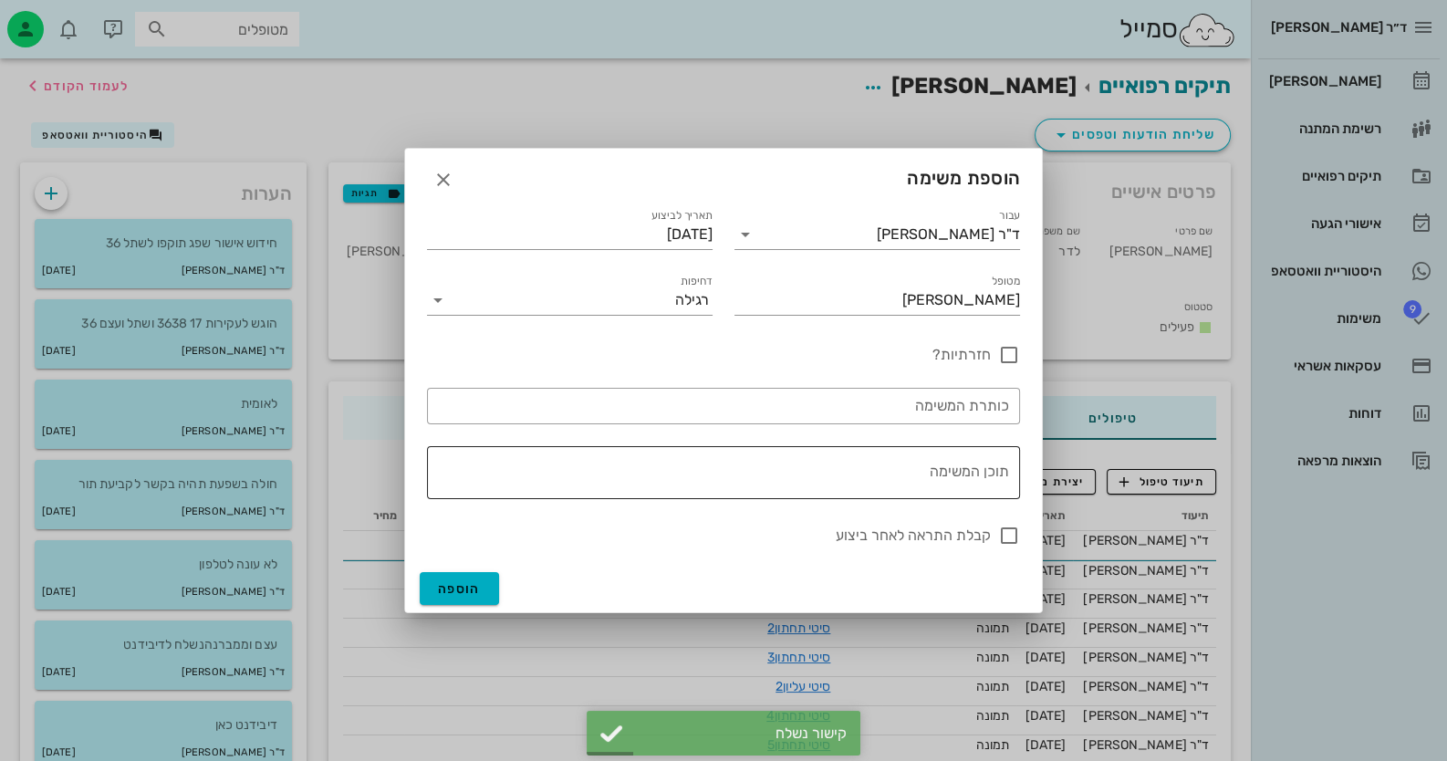
click at [915, 484] on textarea "תוכן המשימה" at bounding box center [720, 477] width 578 height 44
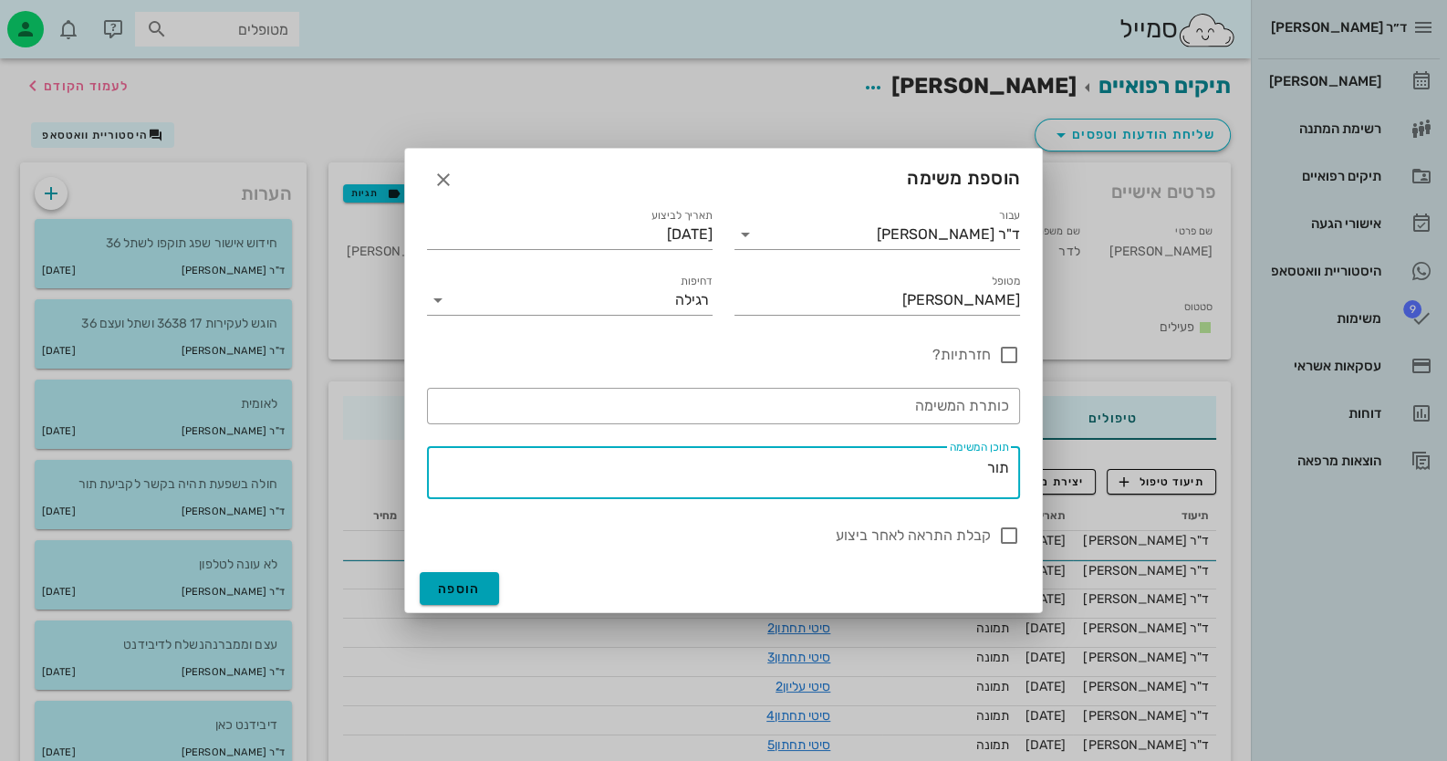
type textarea "תור"
click at [452, 581] on span "הוספה" at bounding box center [459, 589] width 43 height 16
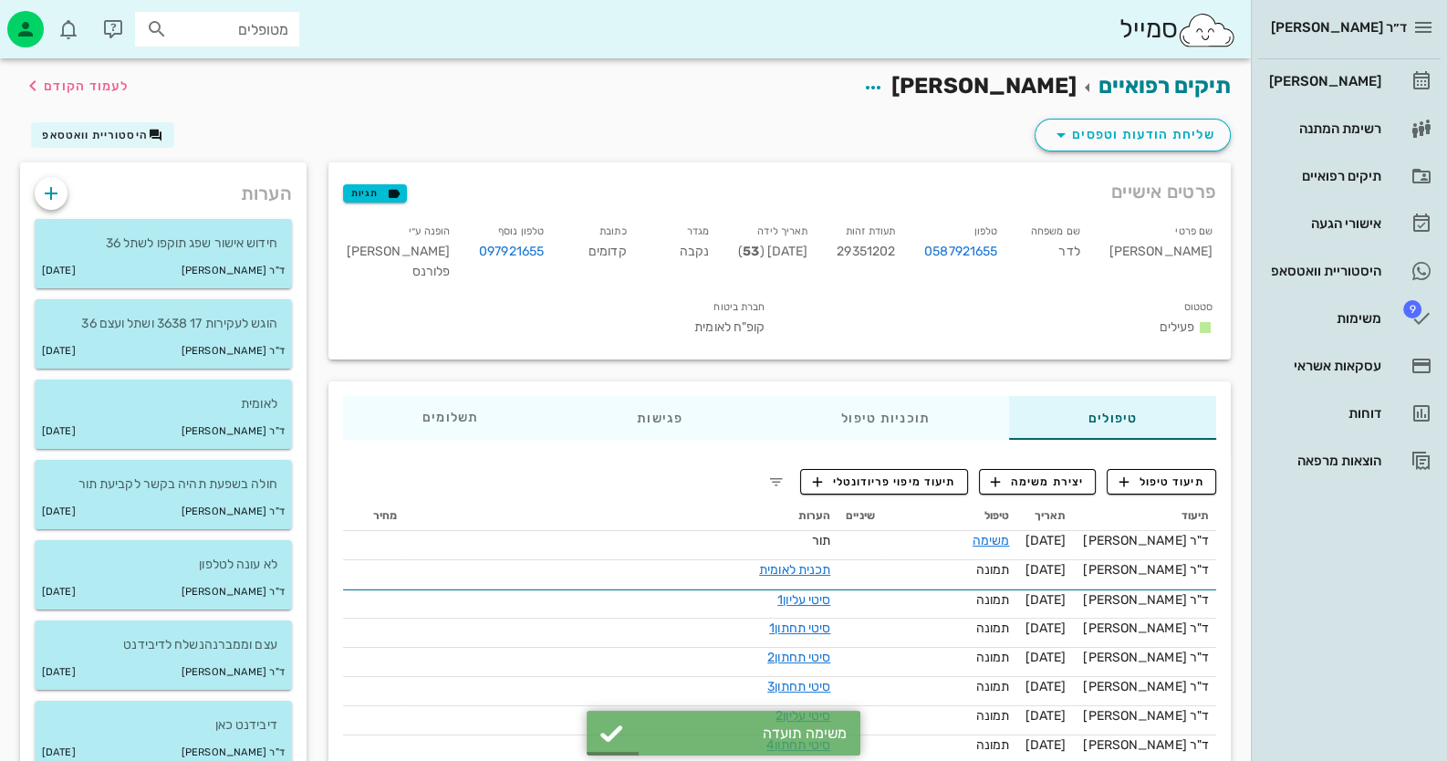
click at [297, 39] on div "מטופלים" at bounding box center [217, 29] width 164 height 35
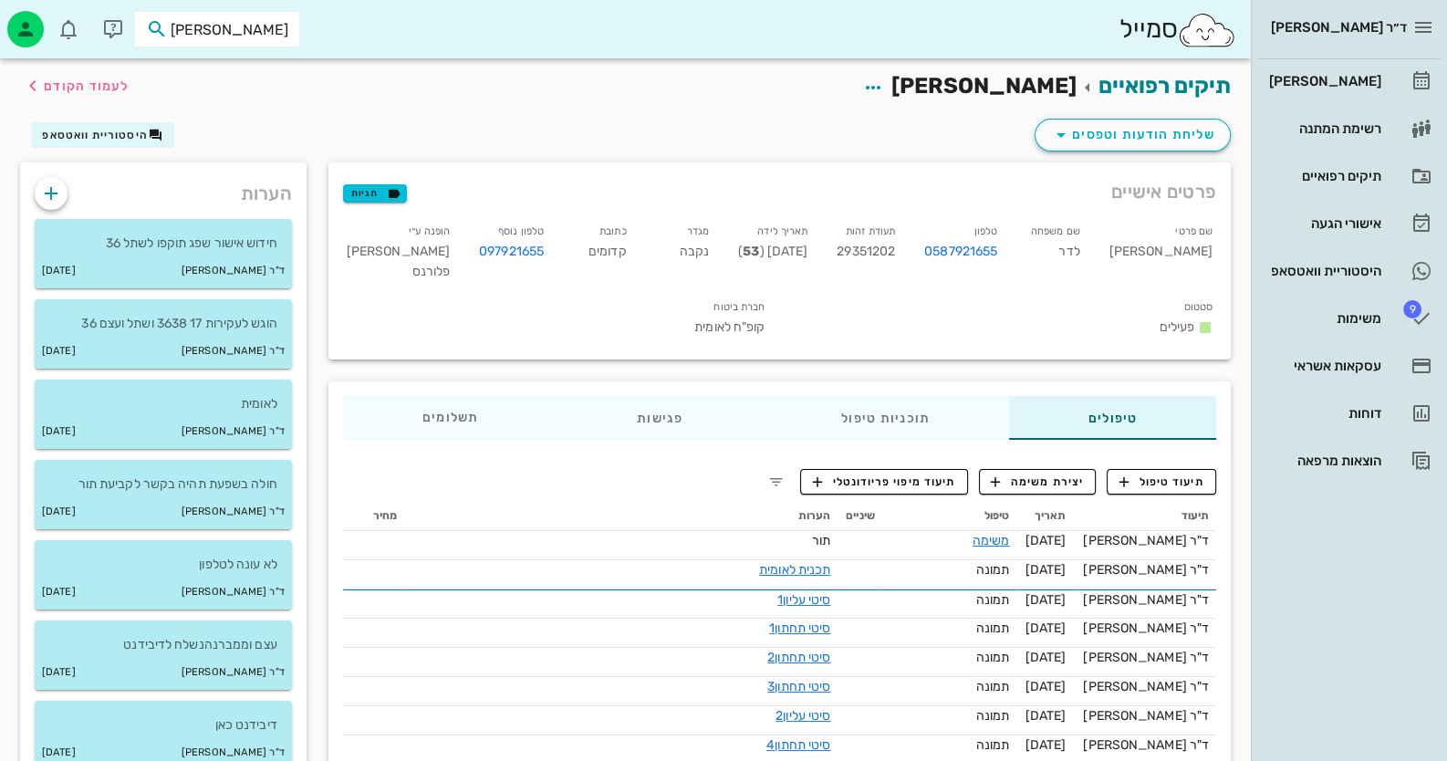
type input "[DEMOGRAPHIC_DATA]"
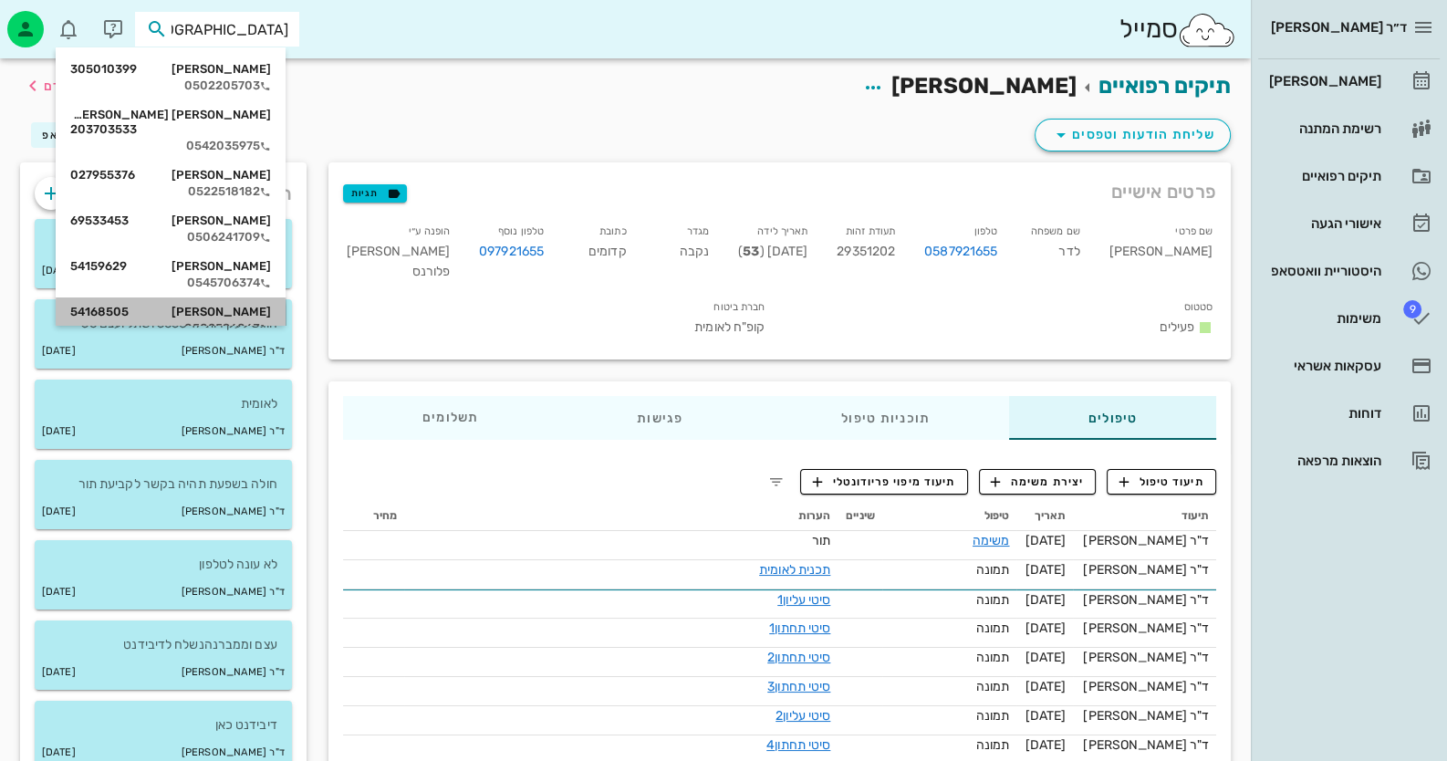
click at [255, 305] on div "[PERSON_NAME] 54168505" at bounding box center [170, 312] width 201 height 15
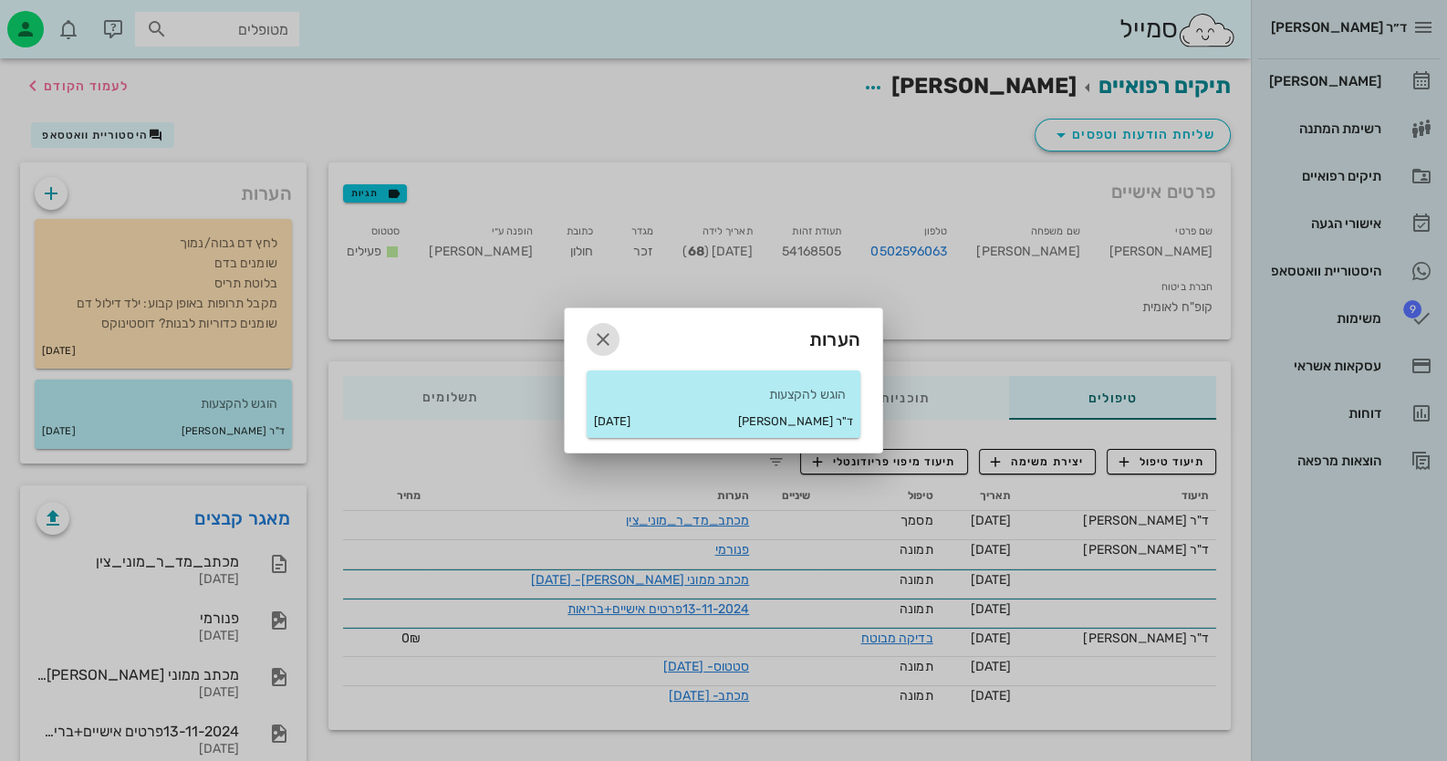
click at [602, 326] on button "button" at bounding box center [603, 339] width 33 height 33
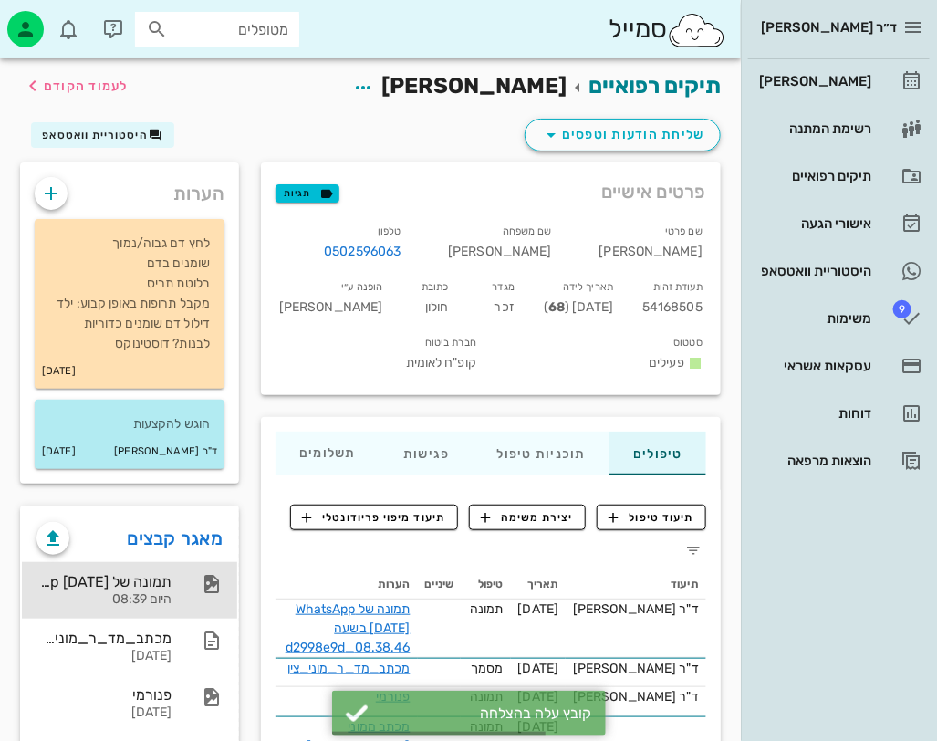
click at [183, 591] on div at bounding box center [202, 584] width 40 height 22
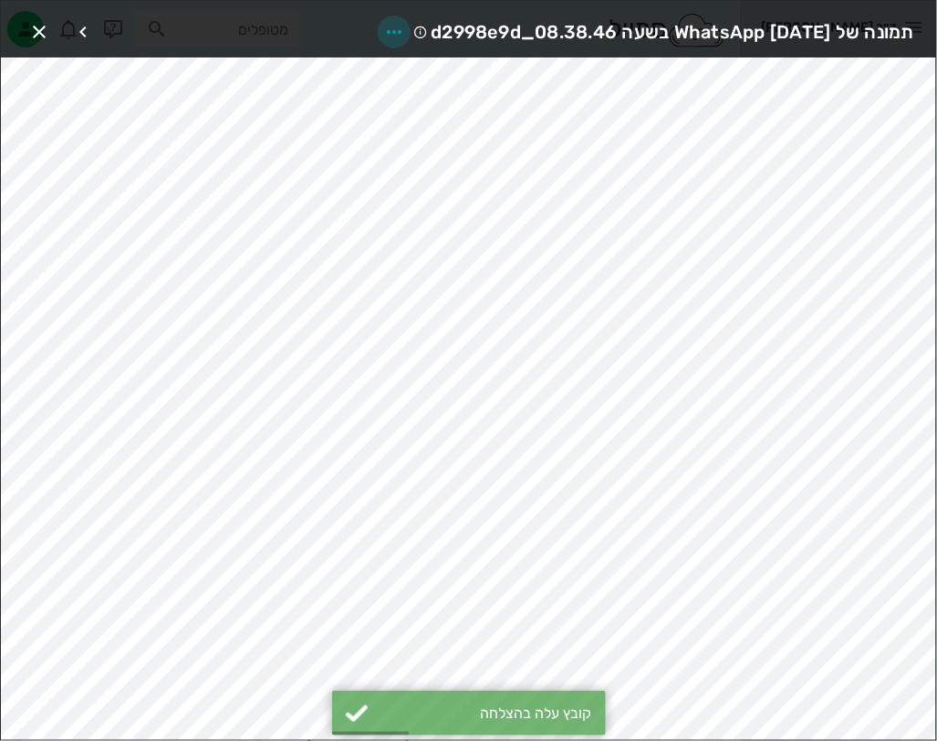
click at [383, 30] on icon "button" at bounding box center [394, 32] width 22 height 22
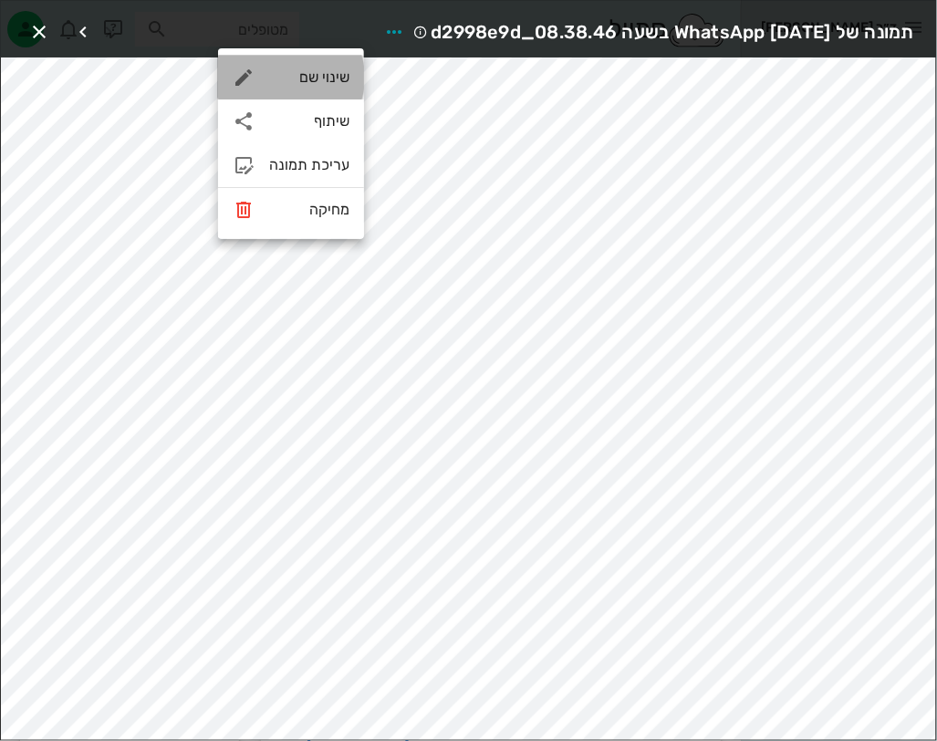
click at [308, 87] on div "שינוי שם" at bounding box center [291, 78] width 146 height 44
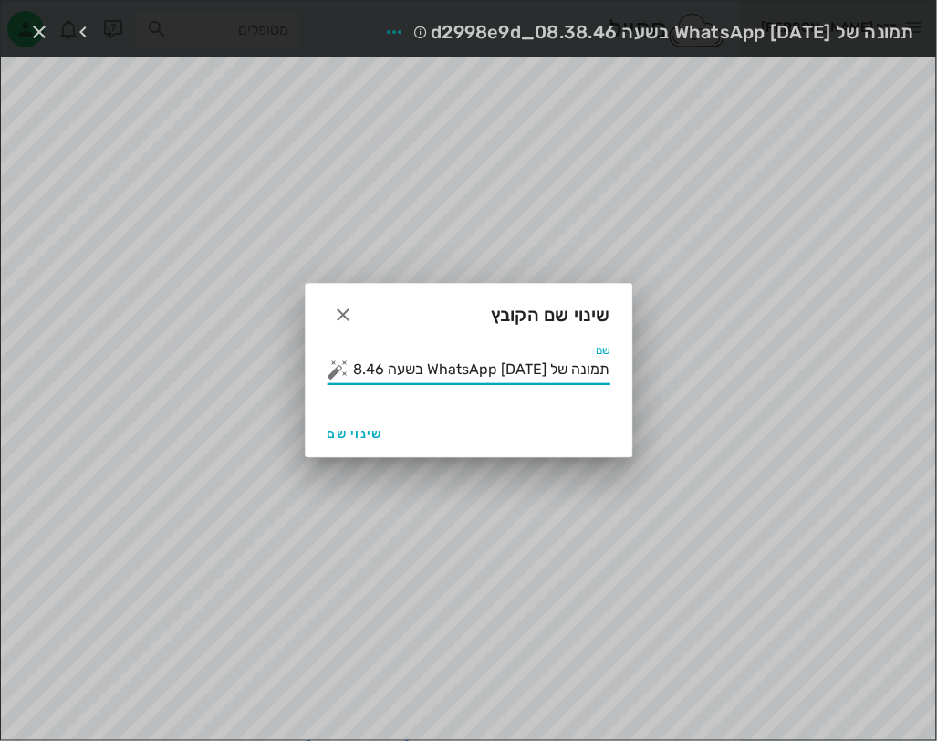
click at [473, 375] on input "תמונה של WhatsApp [DATE] בשעה 08.38.46_d2998e9d" at bounding box center [481, 369] width 257 height 29
click at [341, 377] on button "button" at bounding box center [339, 370] width 22 height 22
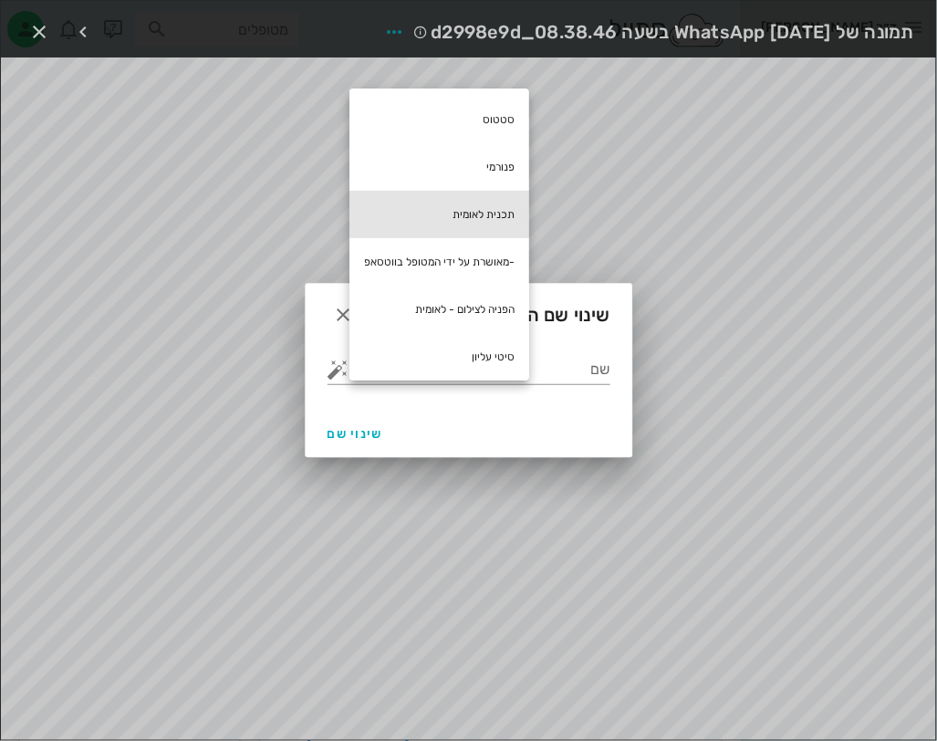
click at [486, 200] on div "תכנית לאומית" at bounding box center [439, 214] width 180 height 47
type input "תכנית לאומית"
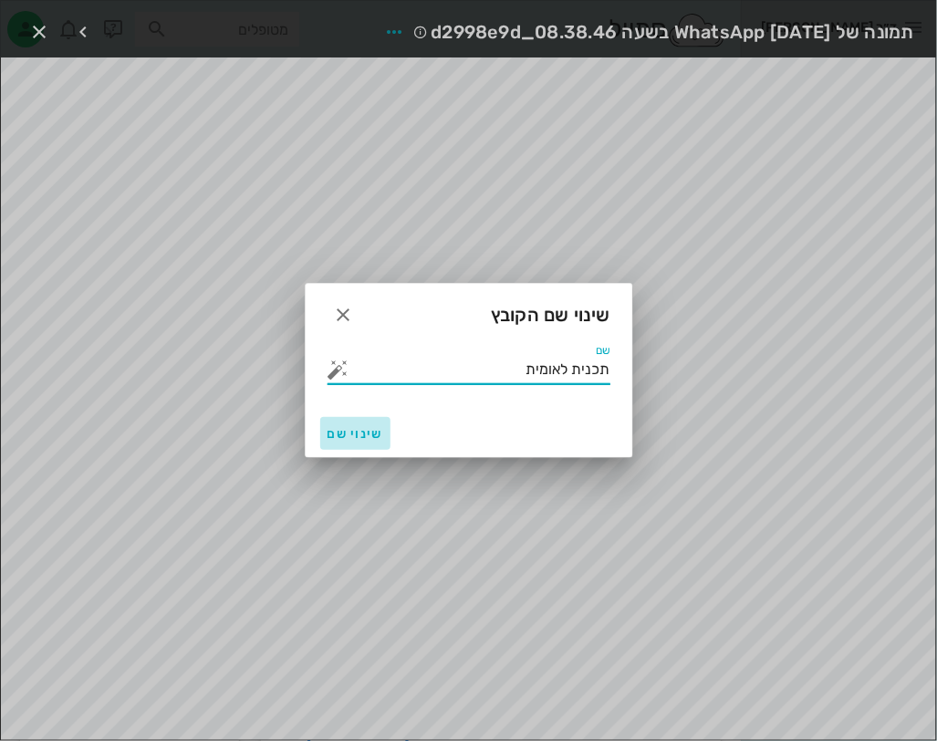
click at [347, 438] on span "שינוי שם" at bounding box center [356, 434] width 56 height 16
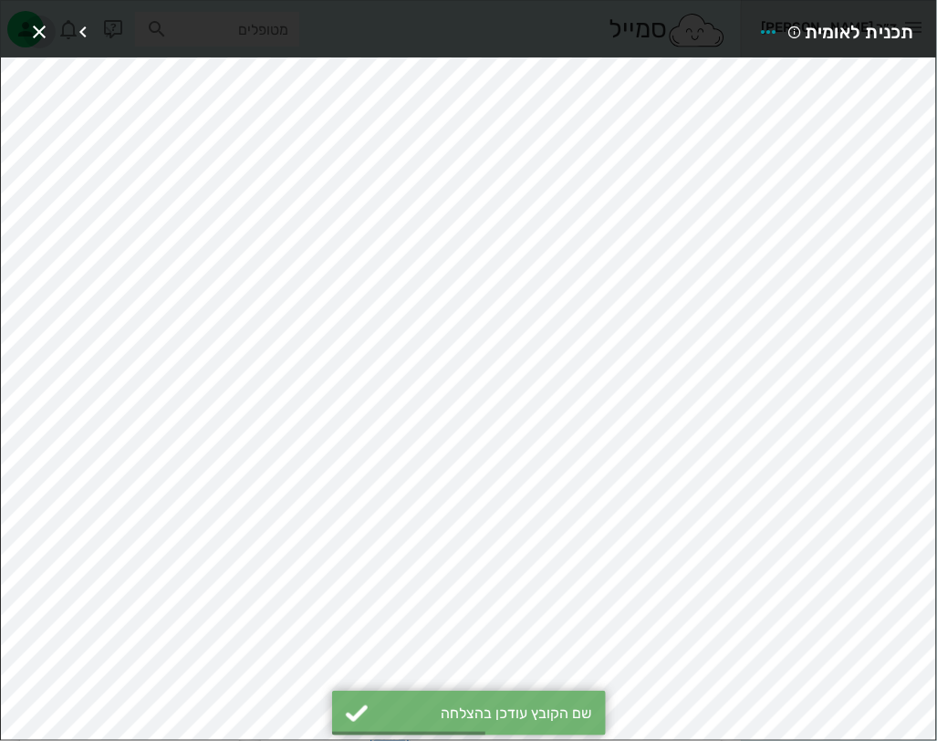
click at [38, 27] on icon "button" at bounding box center [39, 32] width 22 height 22
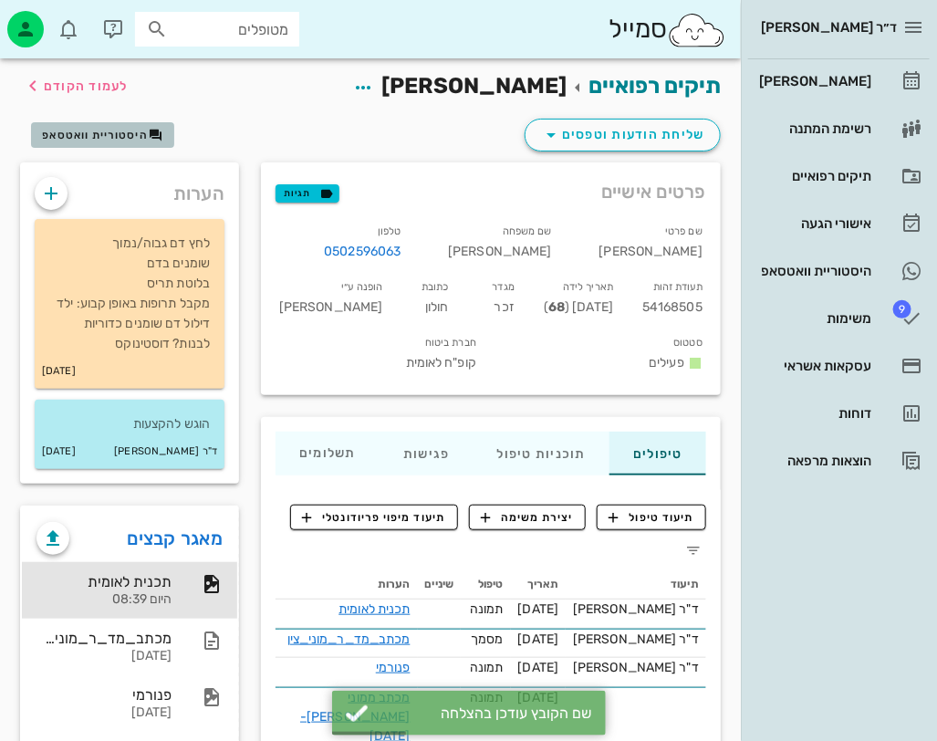
click at [83, 135] on span "היסטוריית וואטסאפ" at bounding box center [95, 135] width 106 height 13
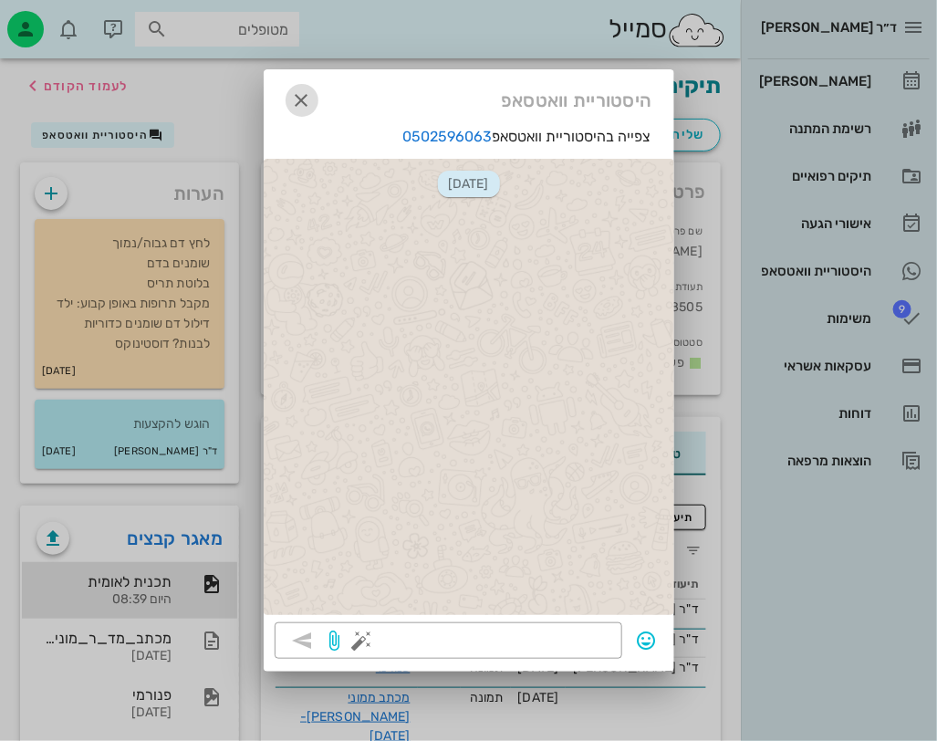
click at [304, 94] on icon "button" at bounding box center [302, 100] width 22 height 22
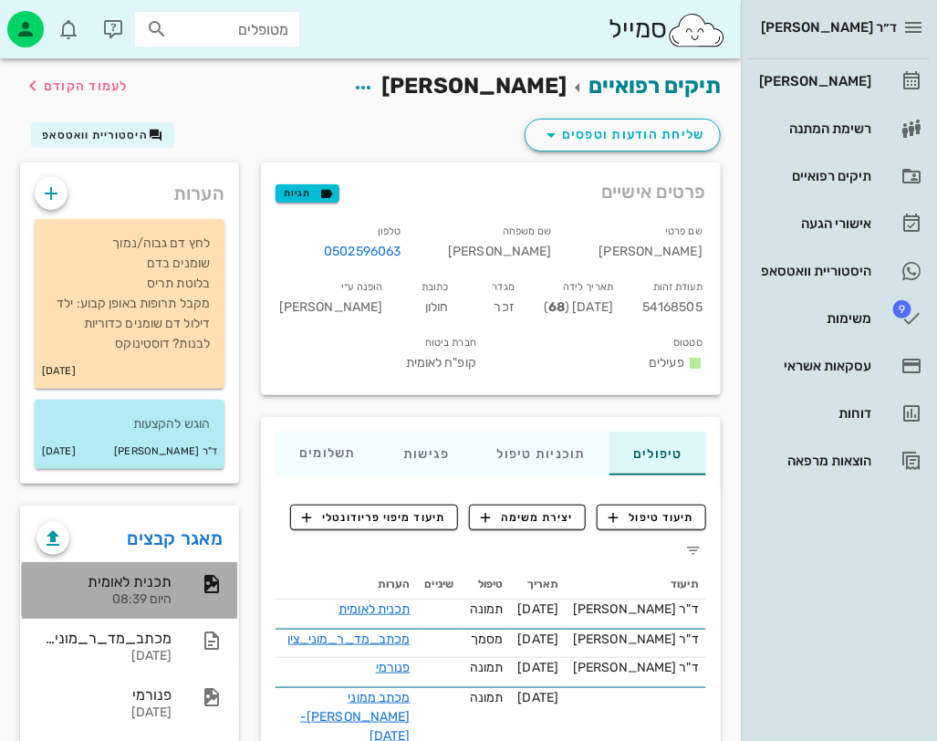
click at [163, 578] on div "תכנית לאומית" at bounding box center [103, 581] width 135 height 17
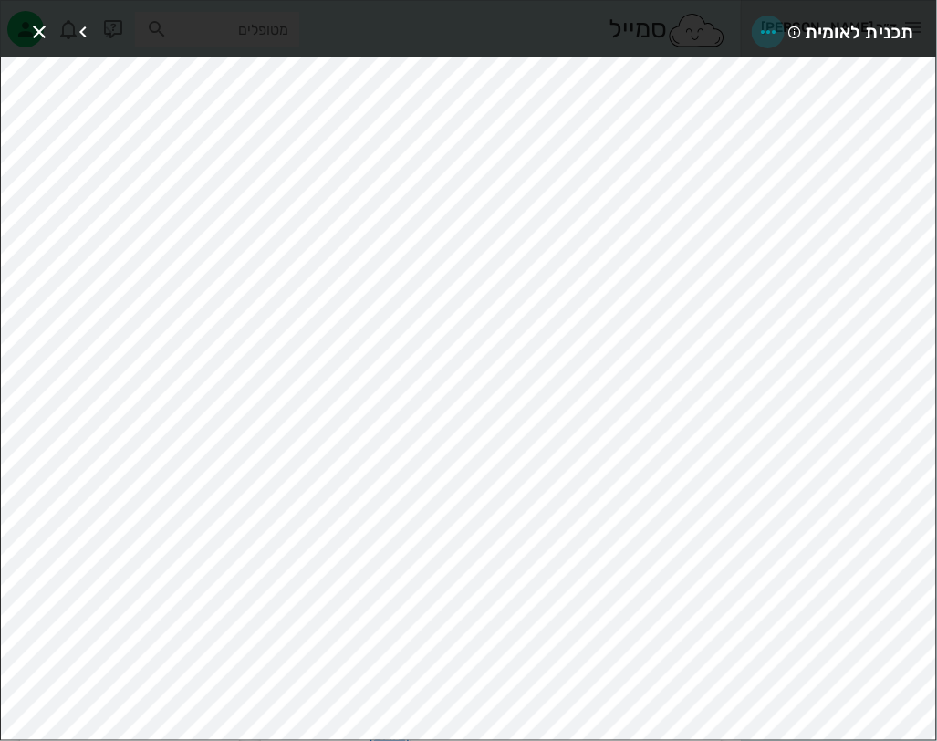
click at [776, 32] on icon "button" at bounding box center [768, 32] width 22 height 22
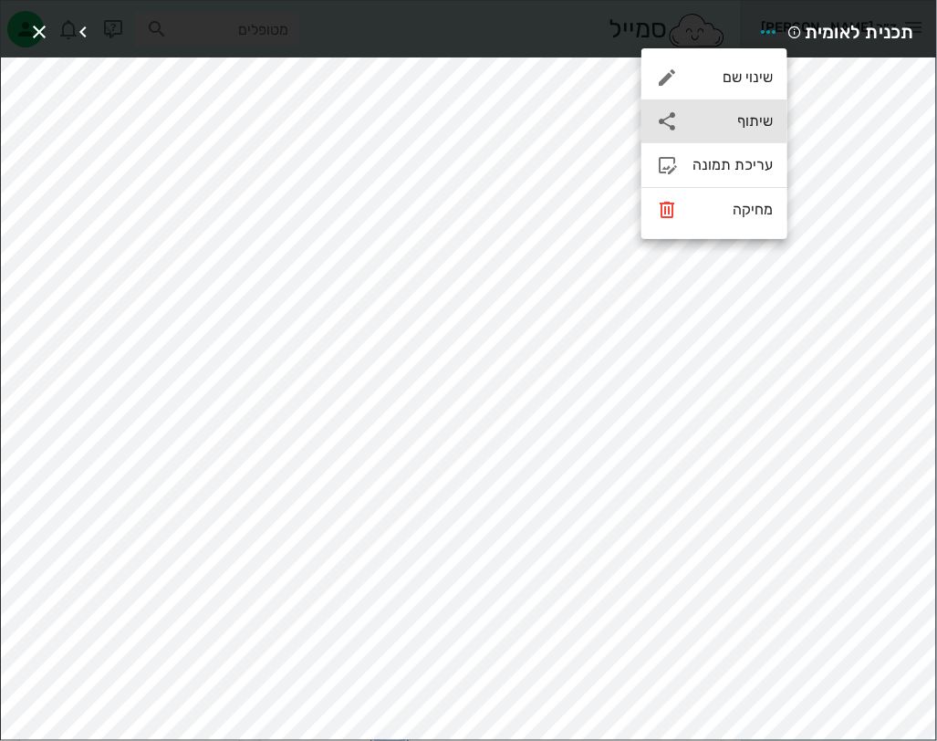
click at [740, 123] on div "שיתוף" at bounding box center [733, 120] width 80 height 17
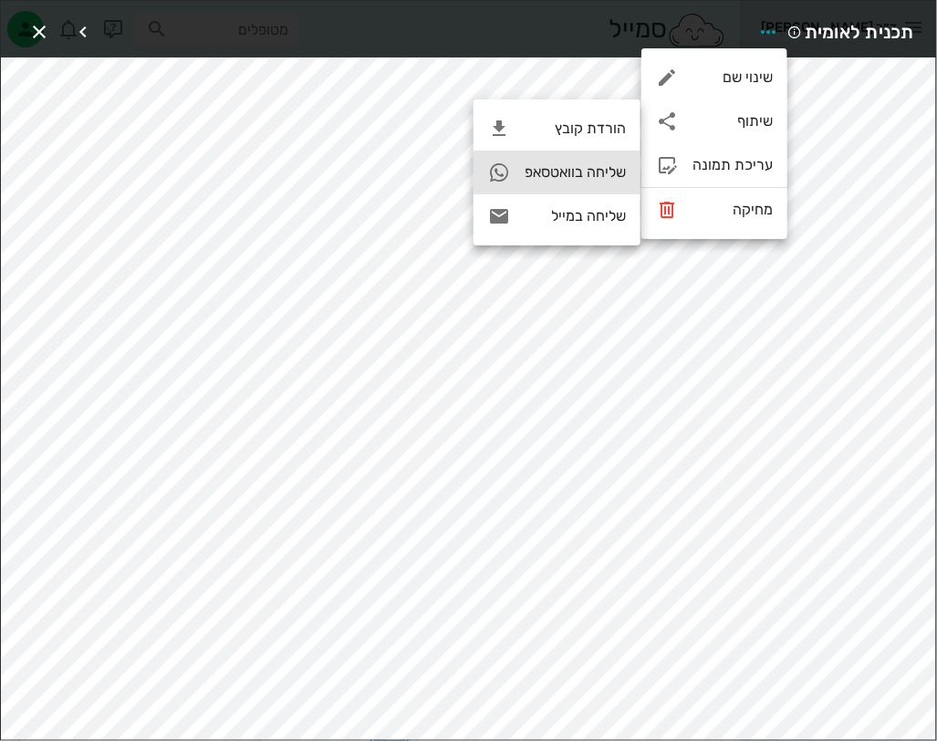
click at [547, 168] on div "שליחה בוואטסאפ" at bounding box center [575, 171] width 101 height 17
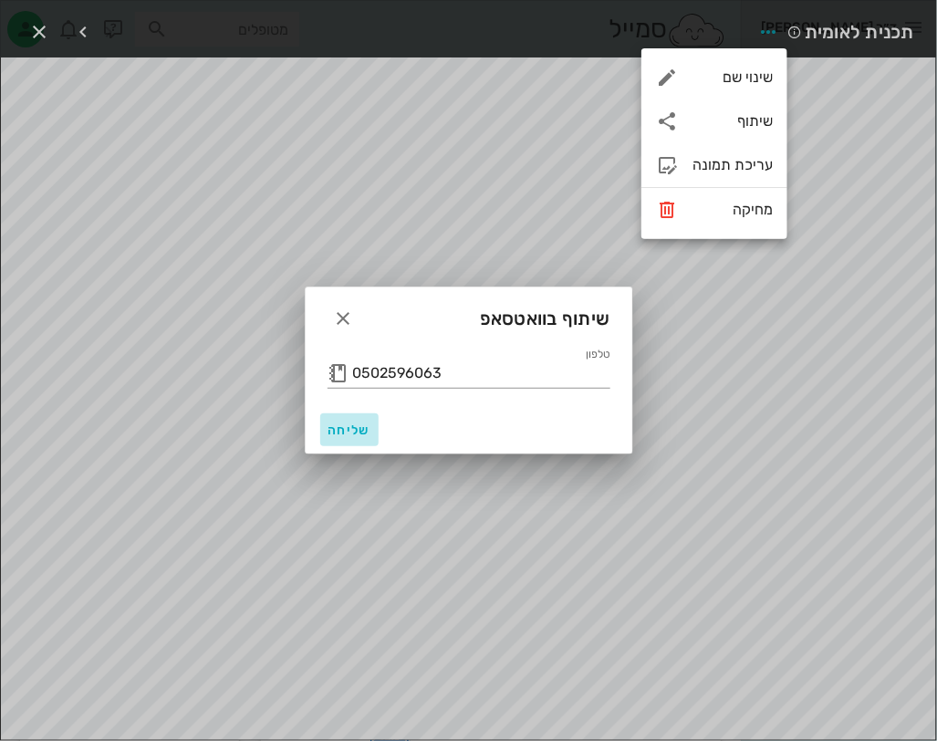
click at [343, 426] on span "שליחה" at bounding box center [350, 430] width 44 height 16
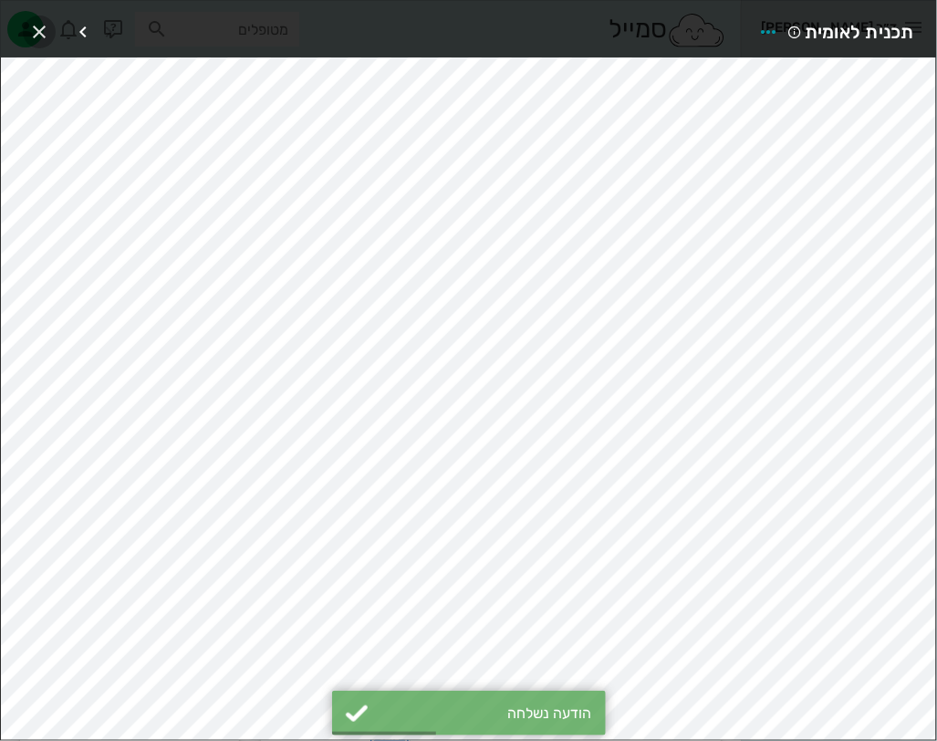
click at [35, 28] on icon "button" at bounding box center [39, 32] width 22 height 22
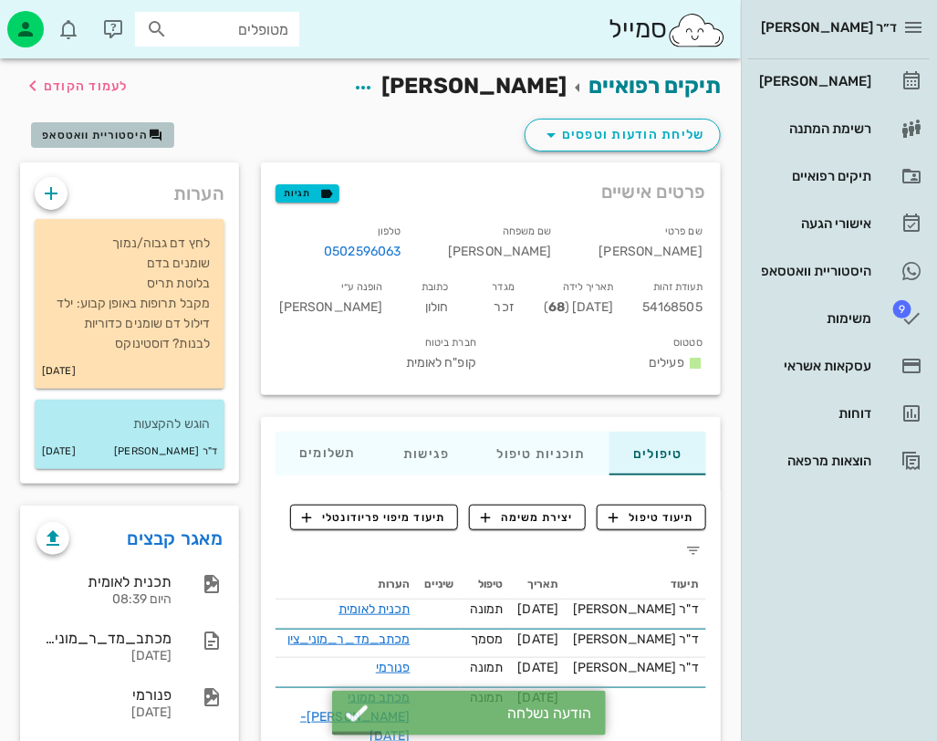
click at [105, 135] on span "היסטוריית וואטסאפ" at bounding box center [95, 135] width 106 height 13
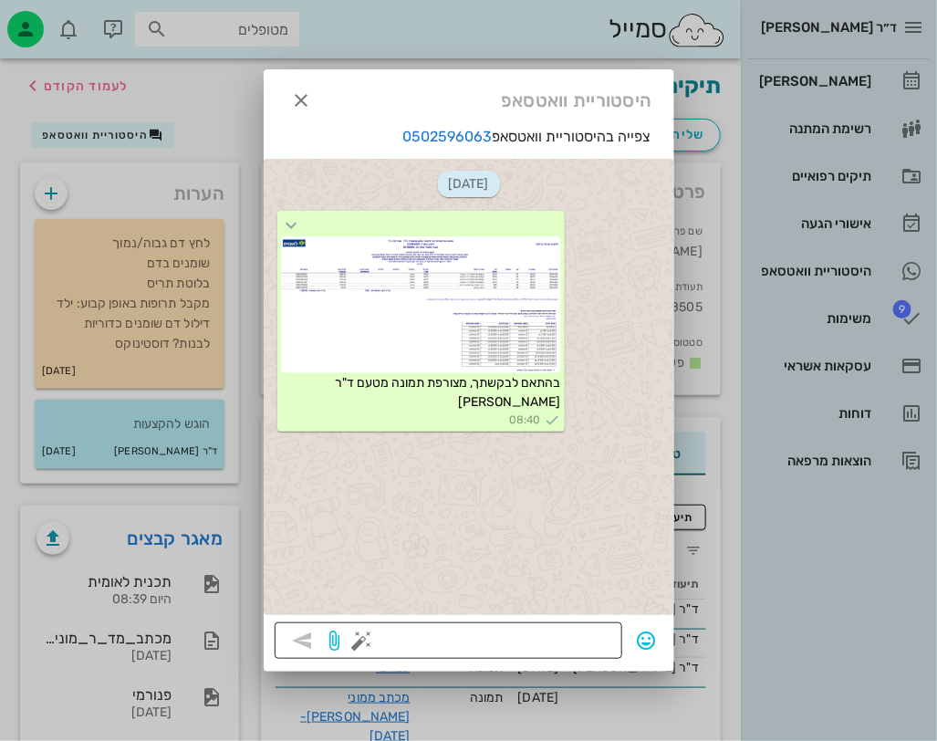
click at [359, 639] on button "button" at bounding box center [362, 641] width 22 height 22
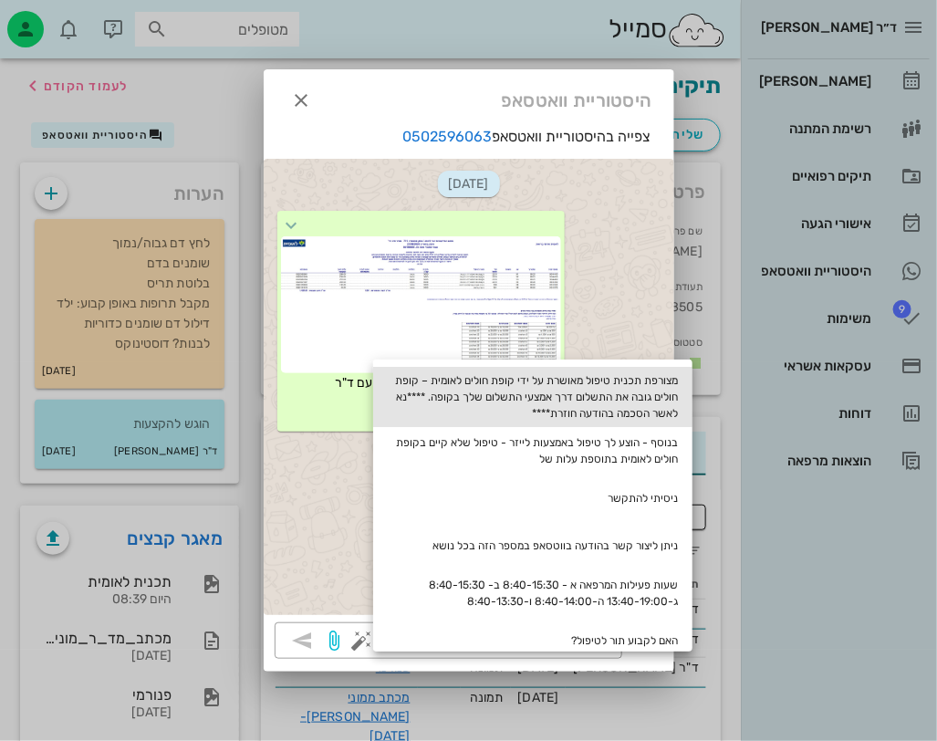
click at [653, 391] on div "מצורפת תכנית טיפול מאושרת על ידי קופת חולים לאומית – קופת חולים גובה את התשלום …" at bounding box center [532, 397] width 319 height 60
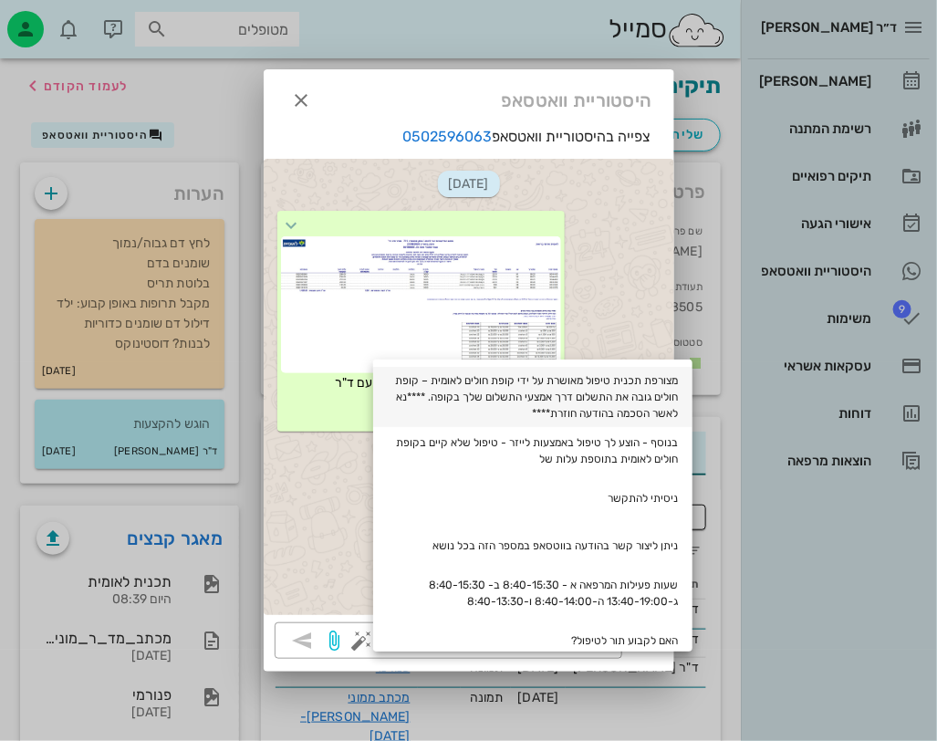
type textarea "מצורפת תכנית טיפול מאושרת על ידי קופת חולים לאומית – קופת חולים גובה את התשלום …"
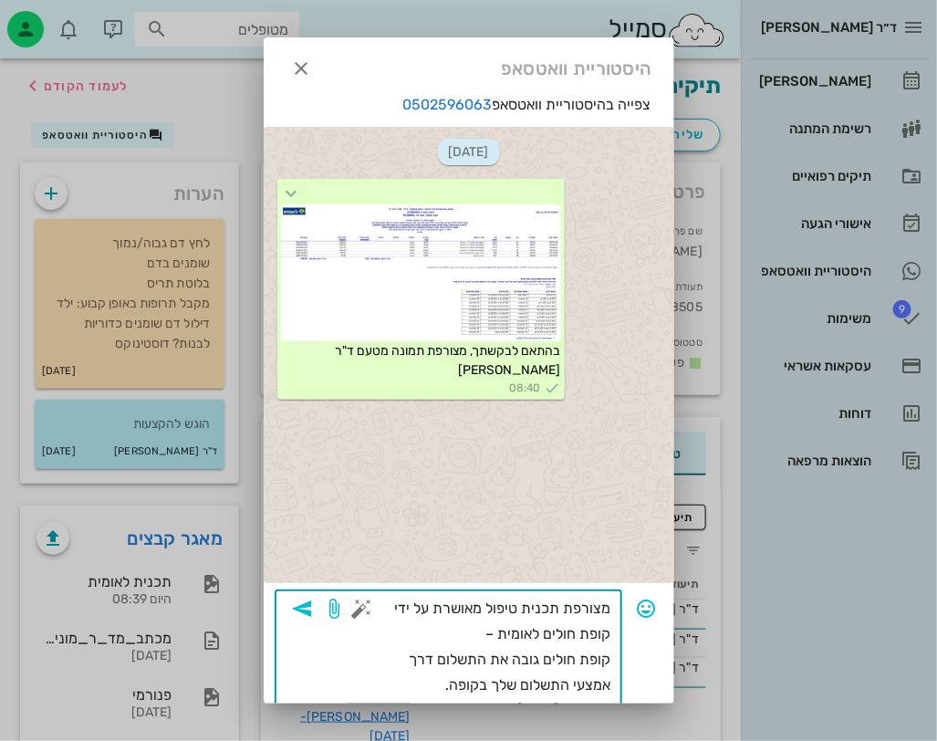
scroll to position [54, 0]
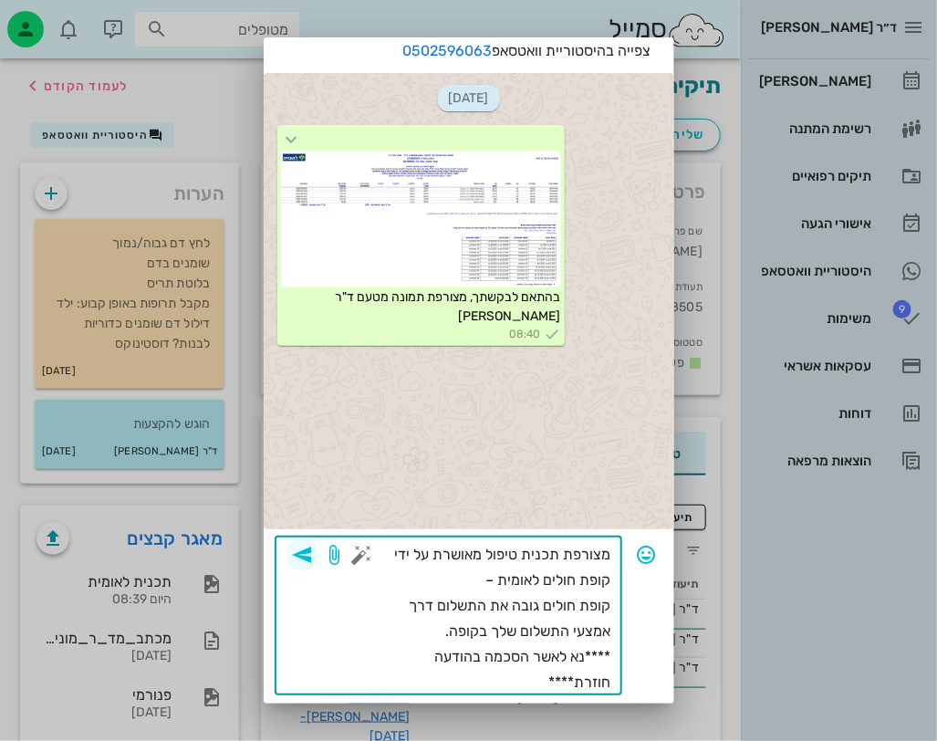
click at [313, 552] on icon "button" at bounding box center [302, 555] width 22 height 22
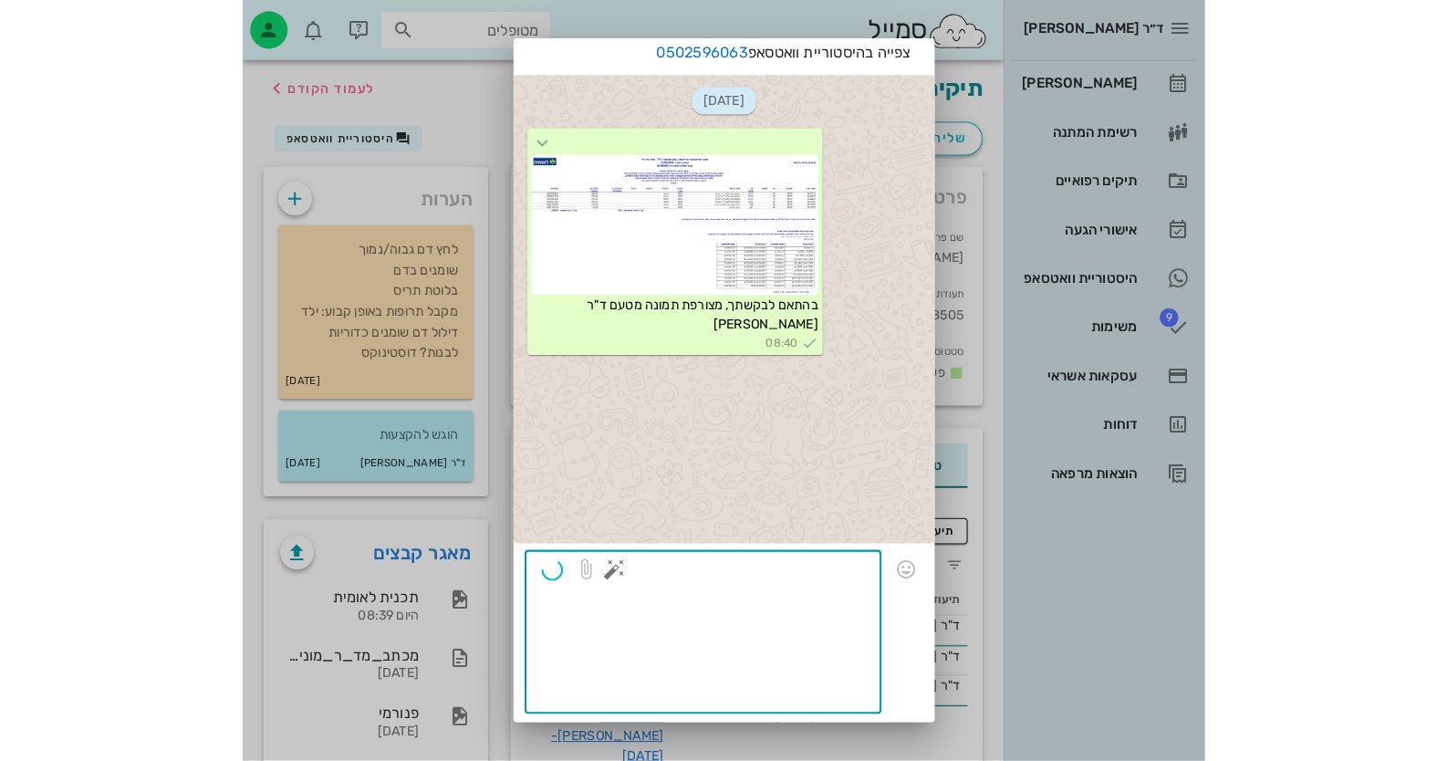
scroll to position [0, 0]
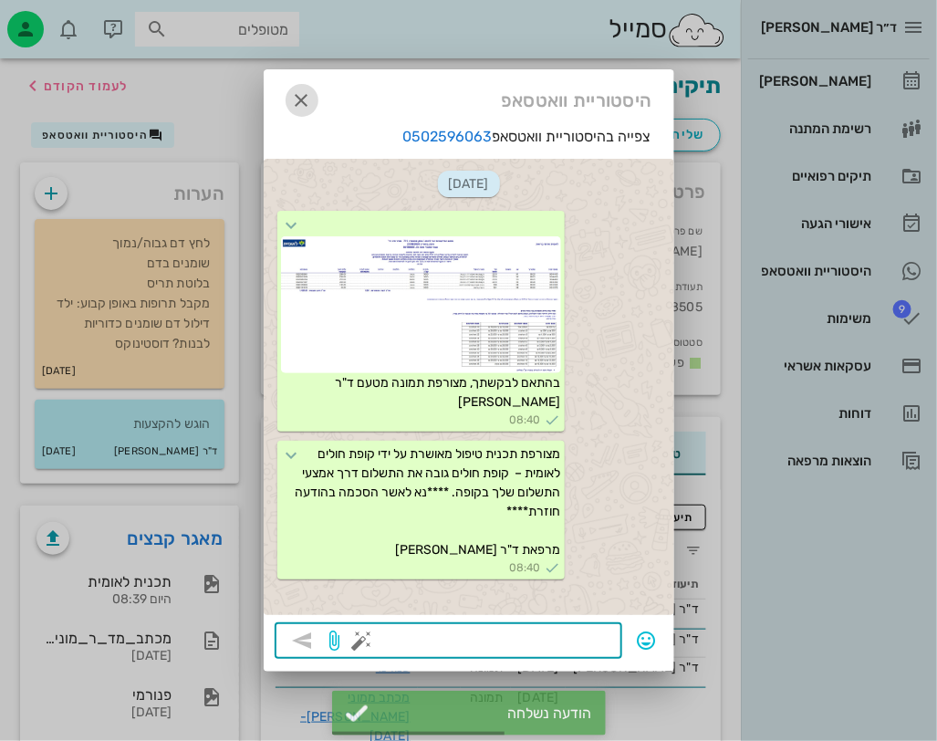
click at [301, 96] on icon "button" at bounding box center [302, 100] width 22 height 22
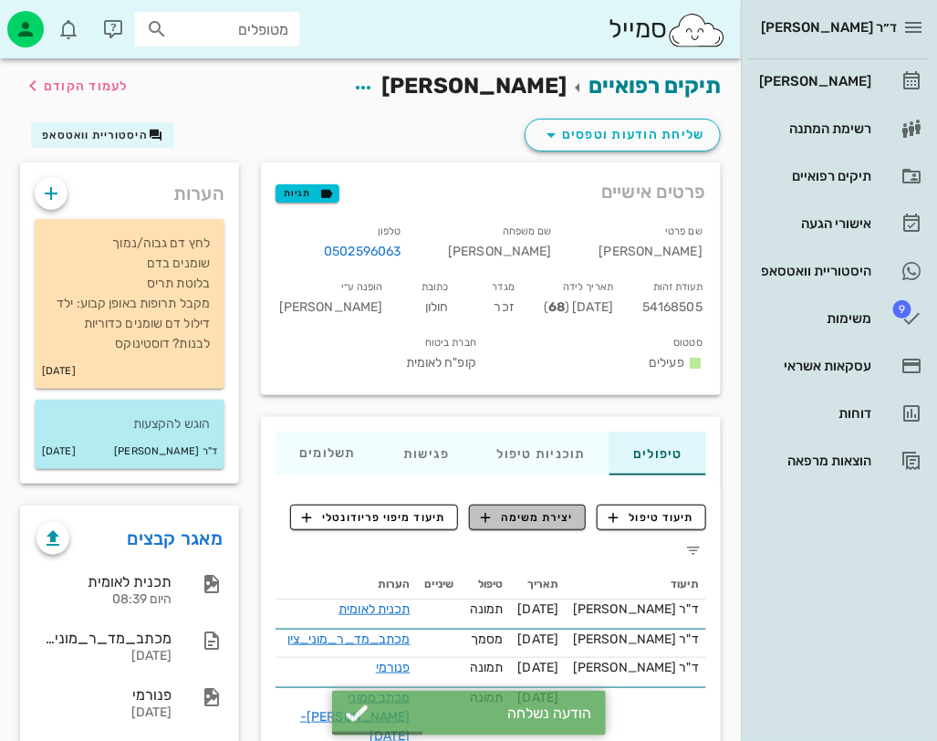
click at [560, 514] on span "יצירת משימה" at bounding box center [527, 517] width 93 height 16
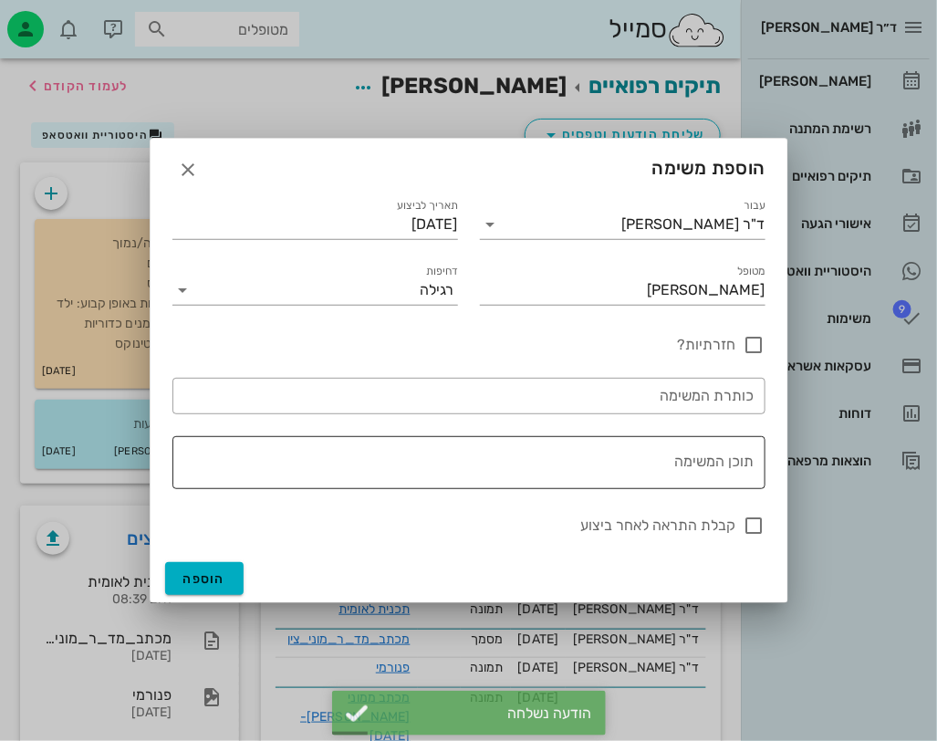
click at [585, 473] on textarea "תוכן המשימה" at bounding box center [465, 467] width 578 height 44
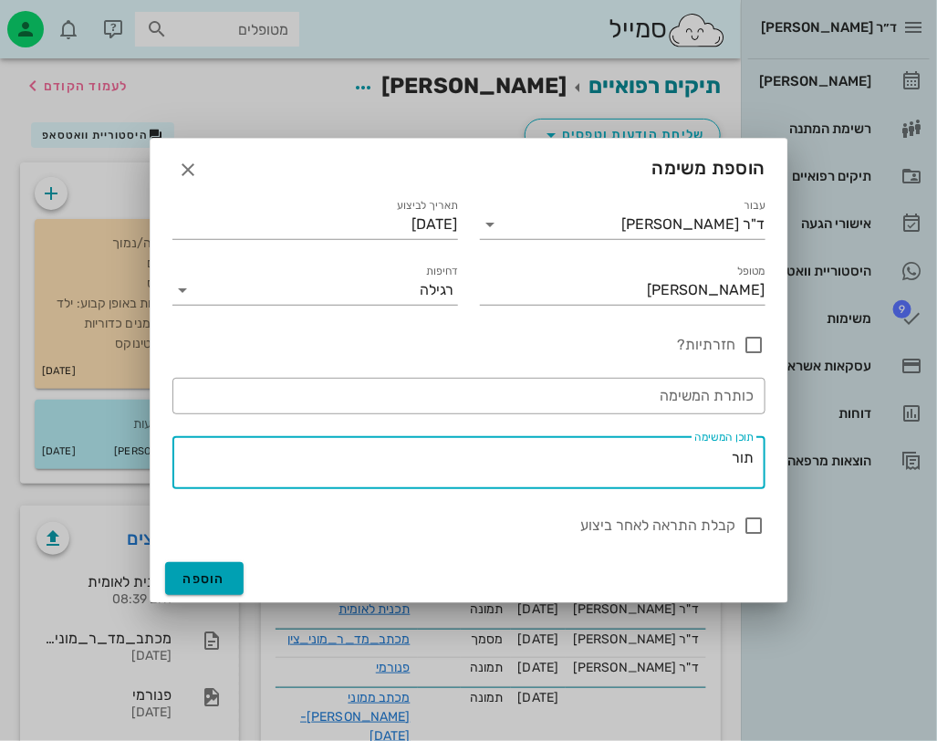
type textarea "תור"
click at [186, 584] on span "הוספה" at bounding box center [204, 579] width 43 height 16
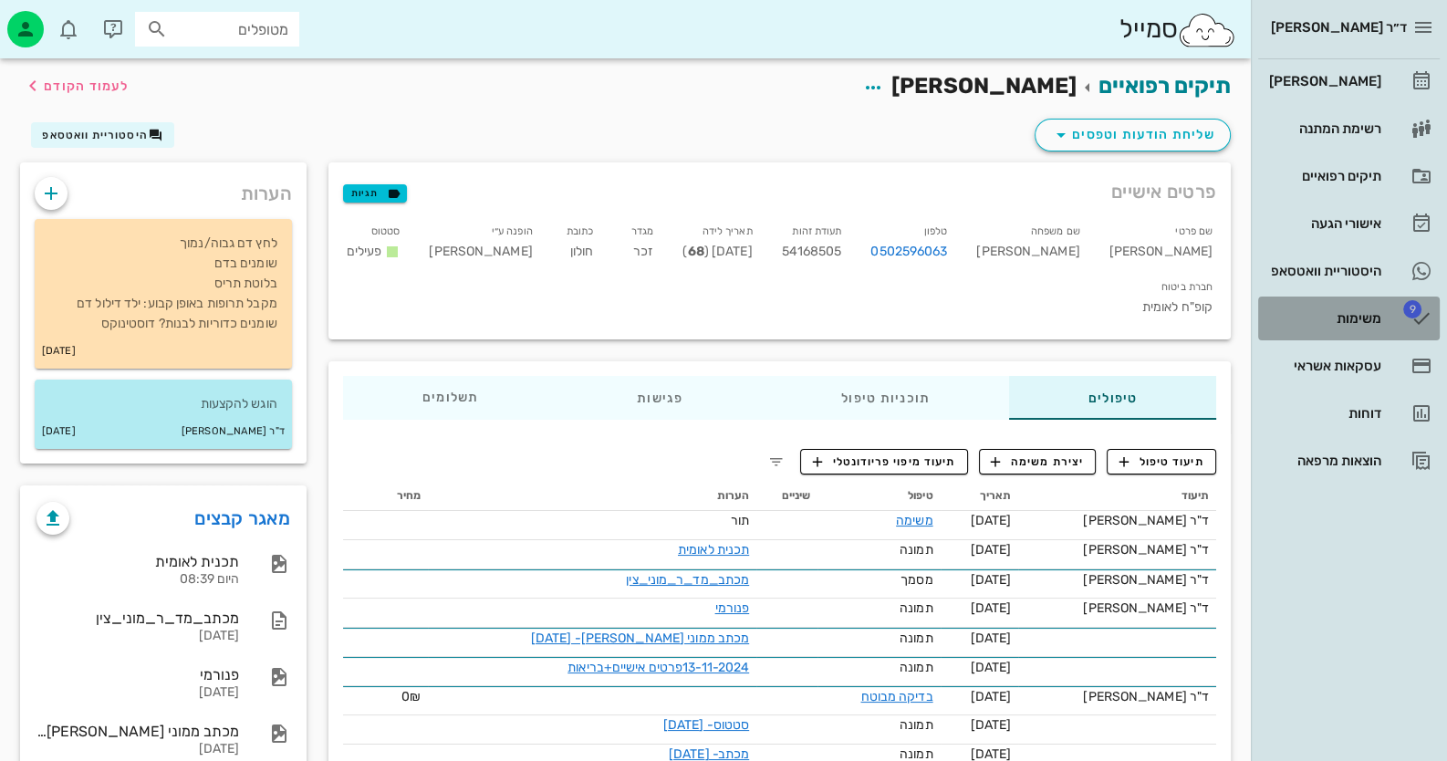
click at [1402, 324] on link "9 משימות" at bounding box center [1349, 319] width 182 height 44
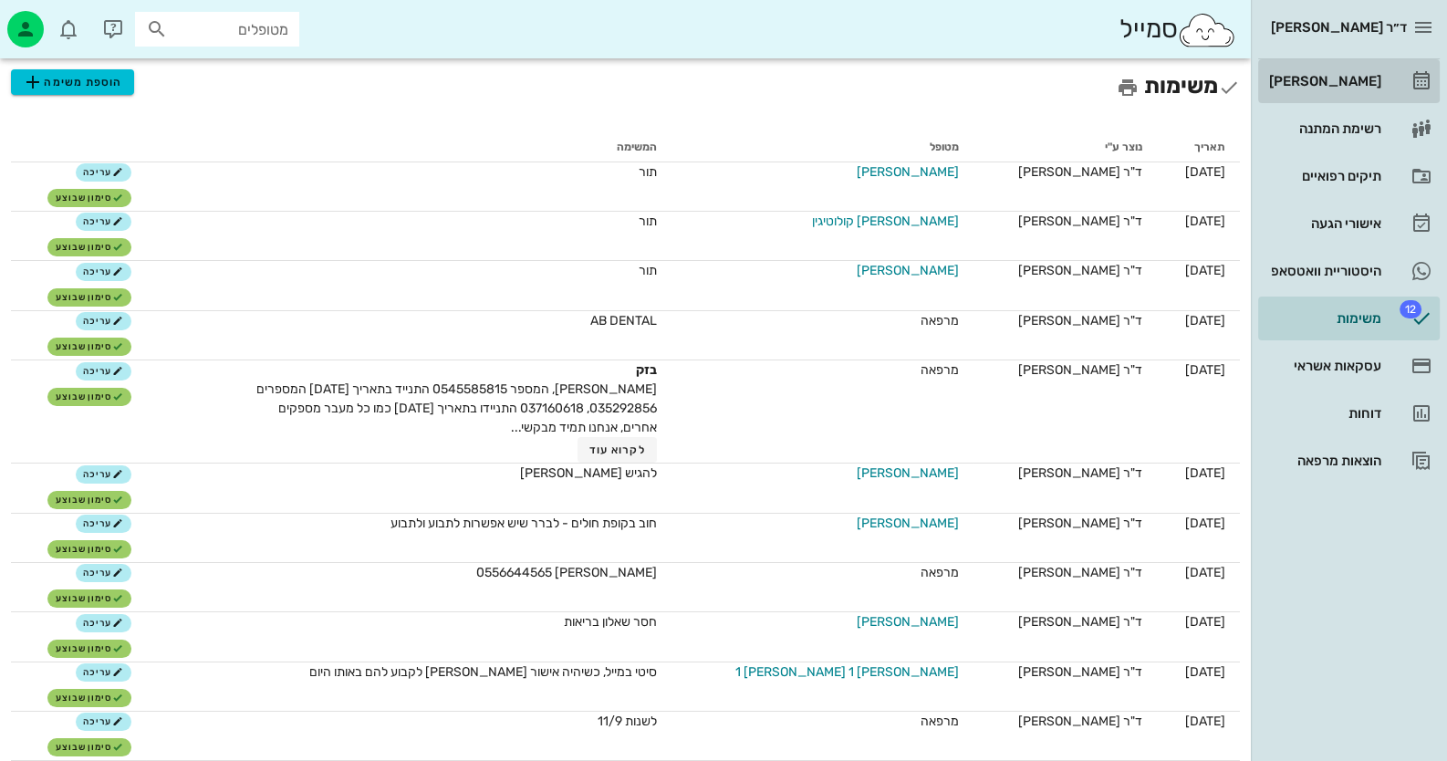
click at [1323, 78] on div "[PERSON_NAME]" at bounding box center [1324, 81] width 116 height 15
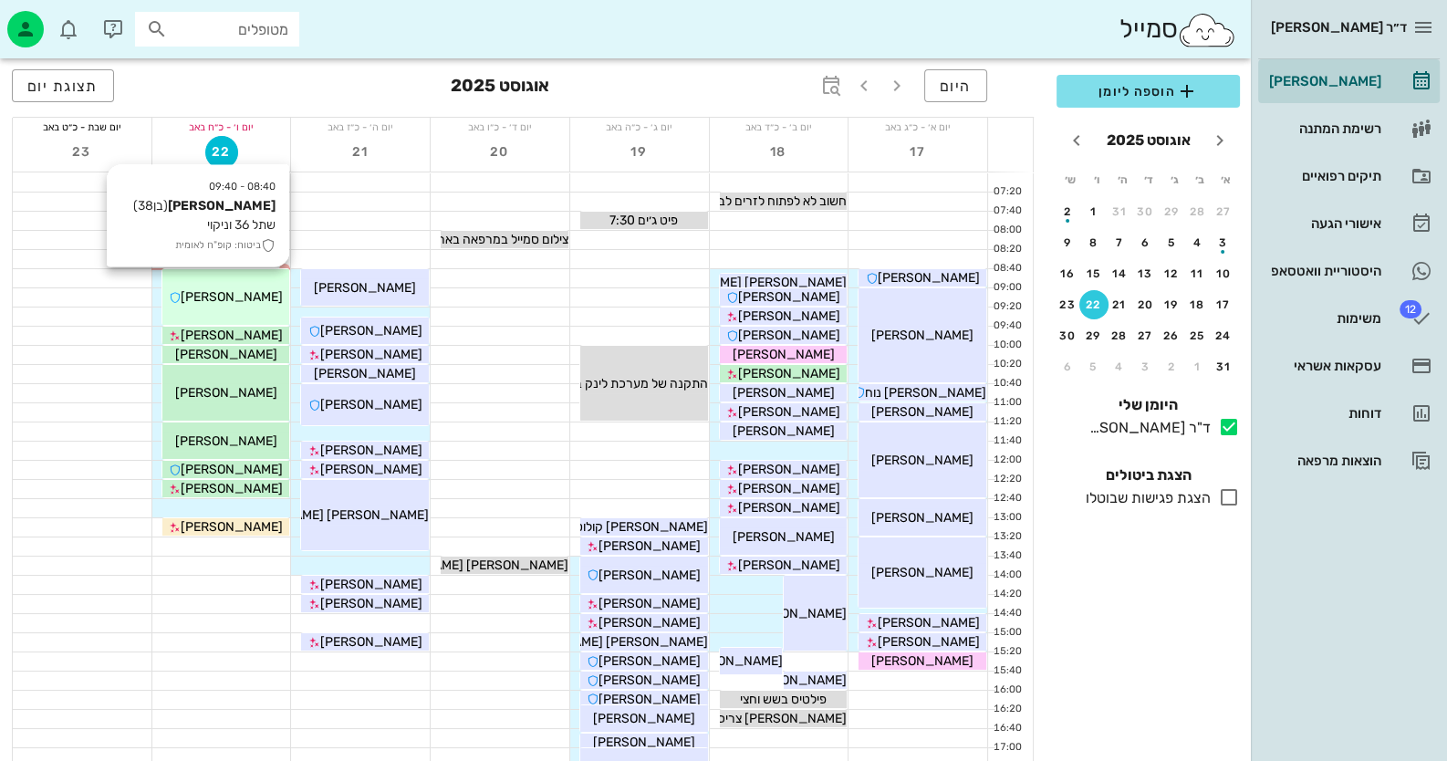
click at [228, 287] on div "[PERSON_NAME]" at bounding box center [226, 296] width 128 height 19
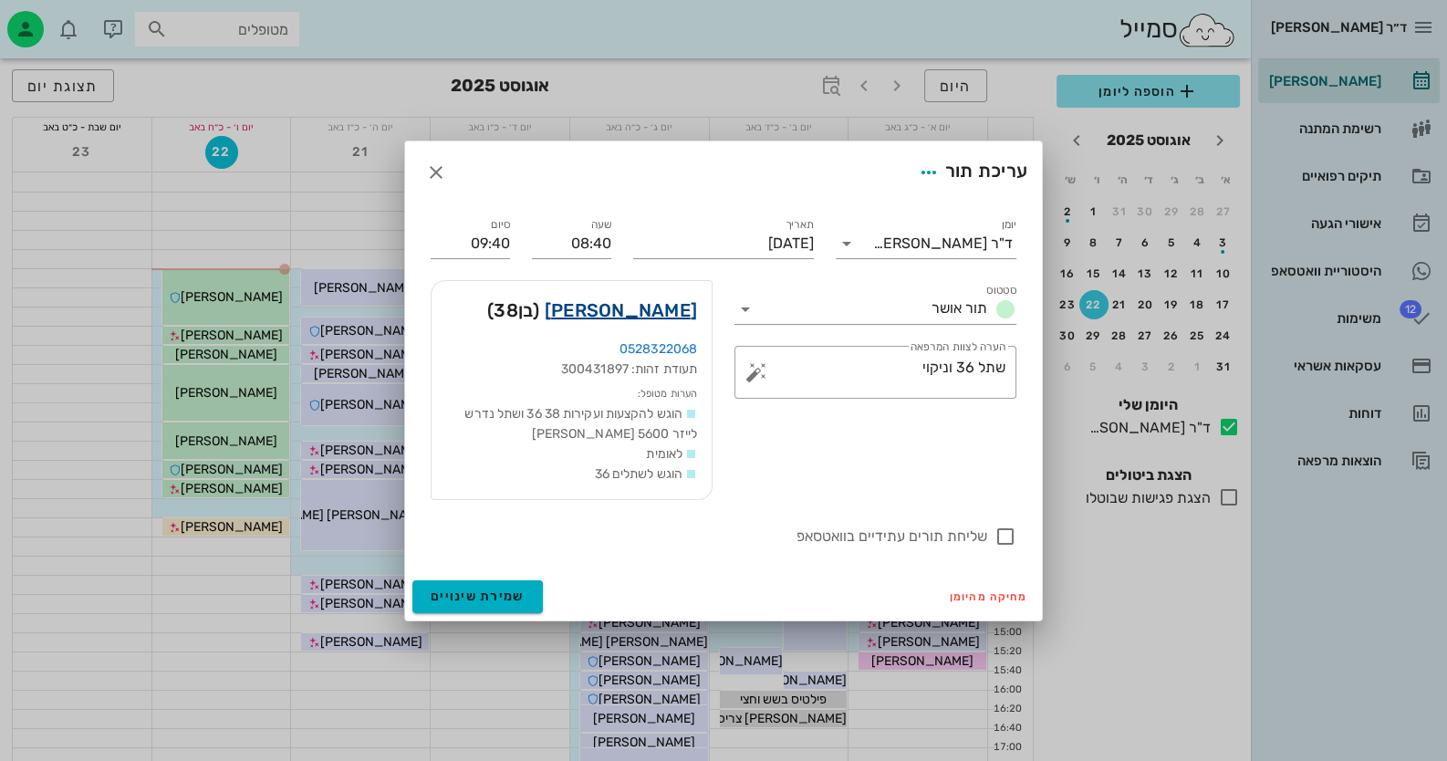
click at [648, 310] on link "[PERSON_NAME]" at bounding box center [621, 310] width 152 height 29
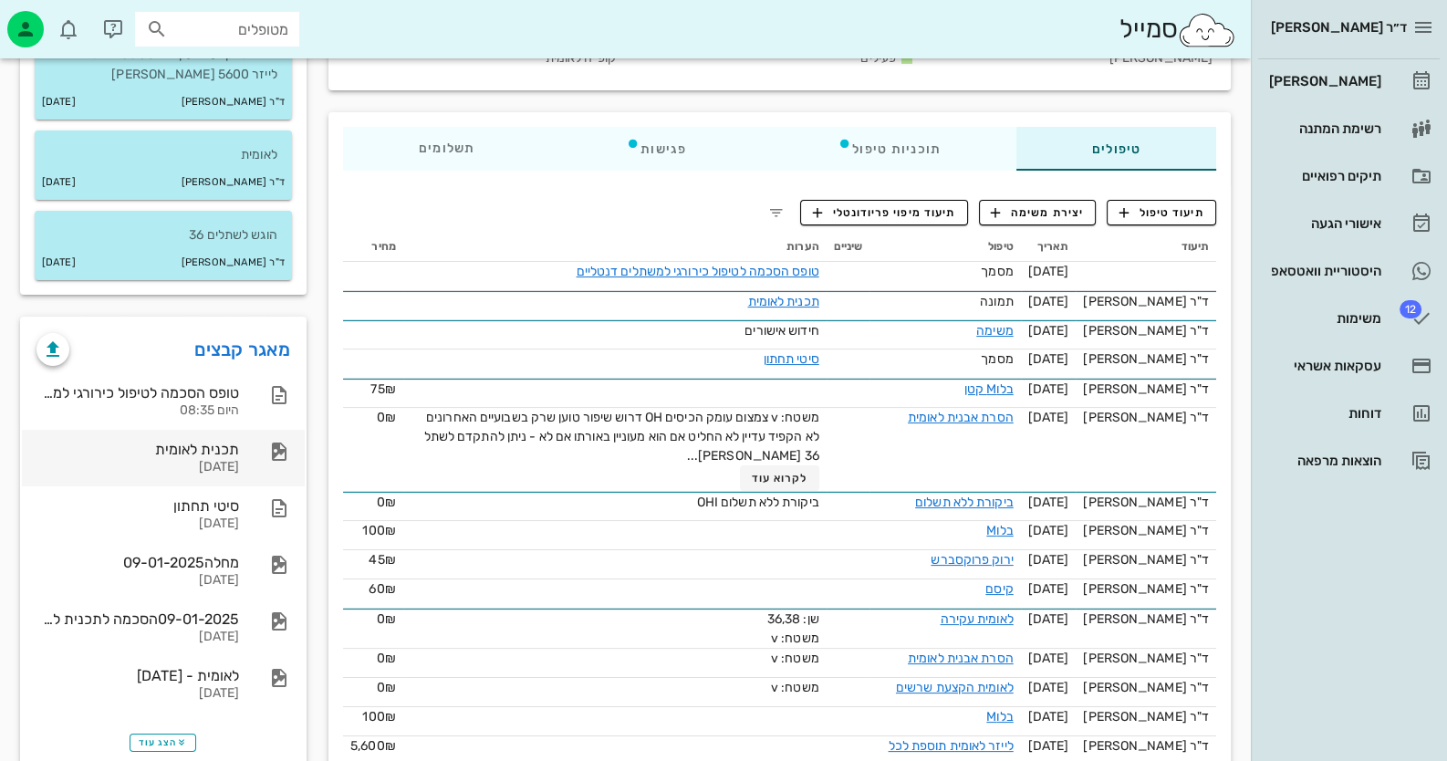
scroll to position [274, 0]
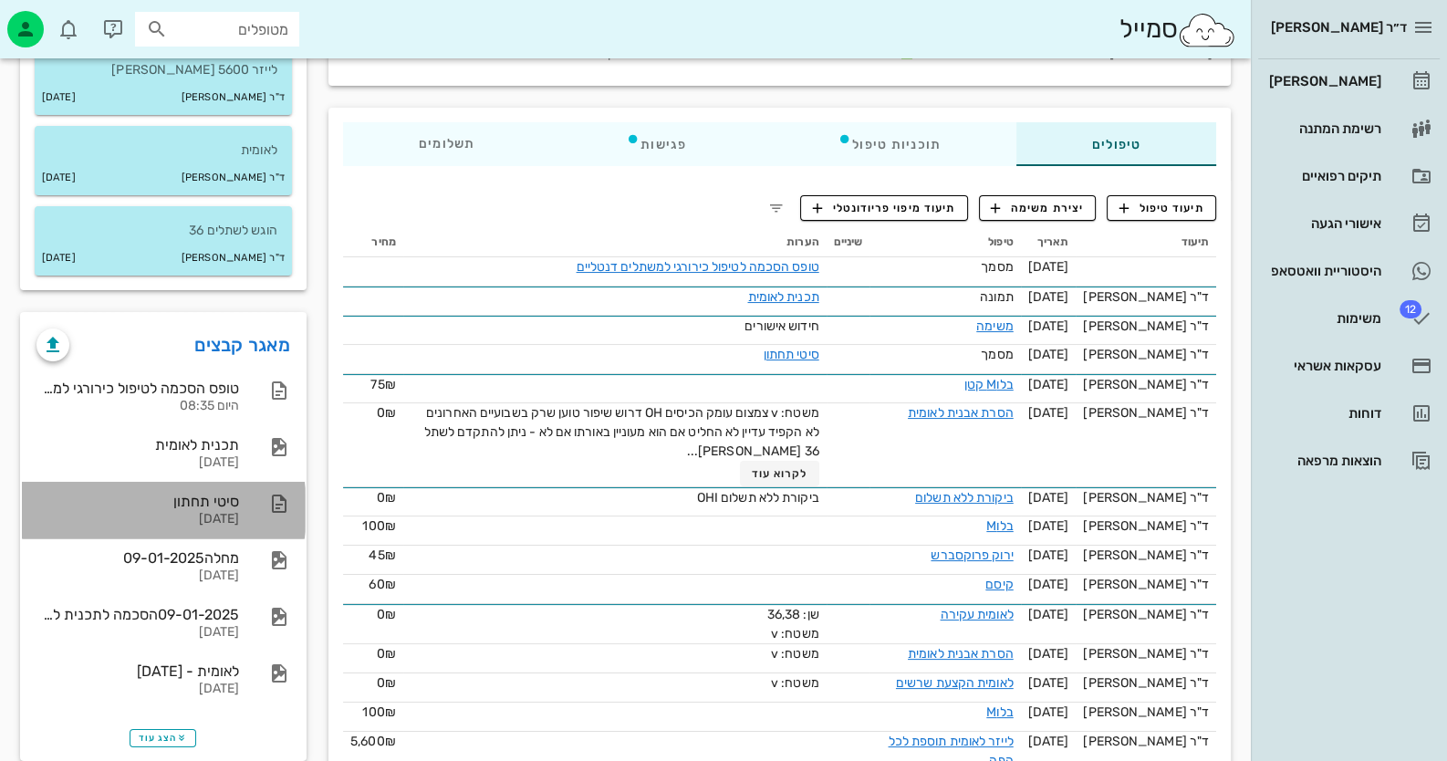
click at [221, 487] on div "סיטי תחתון [DATE]" at bounding box center [137, 510] width 203 height 57
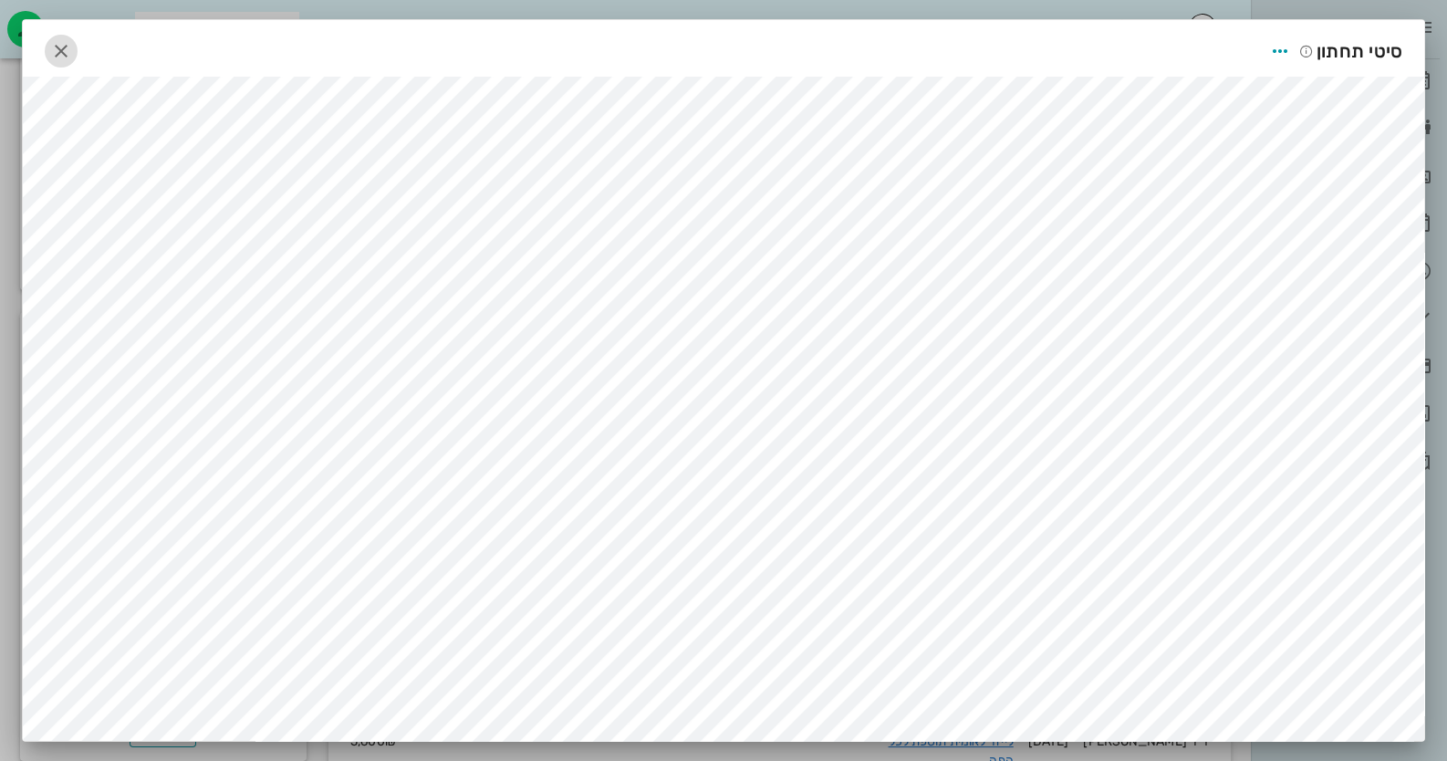
click at [78, 44] on span "button" at bounding box center [61, 51] width 33 height 22
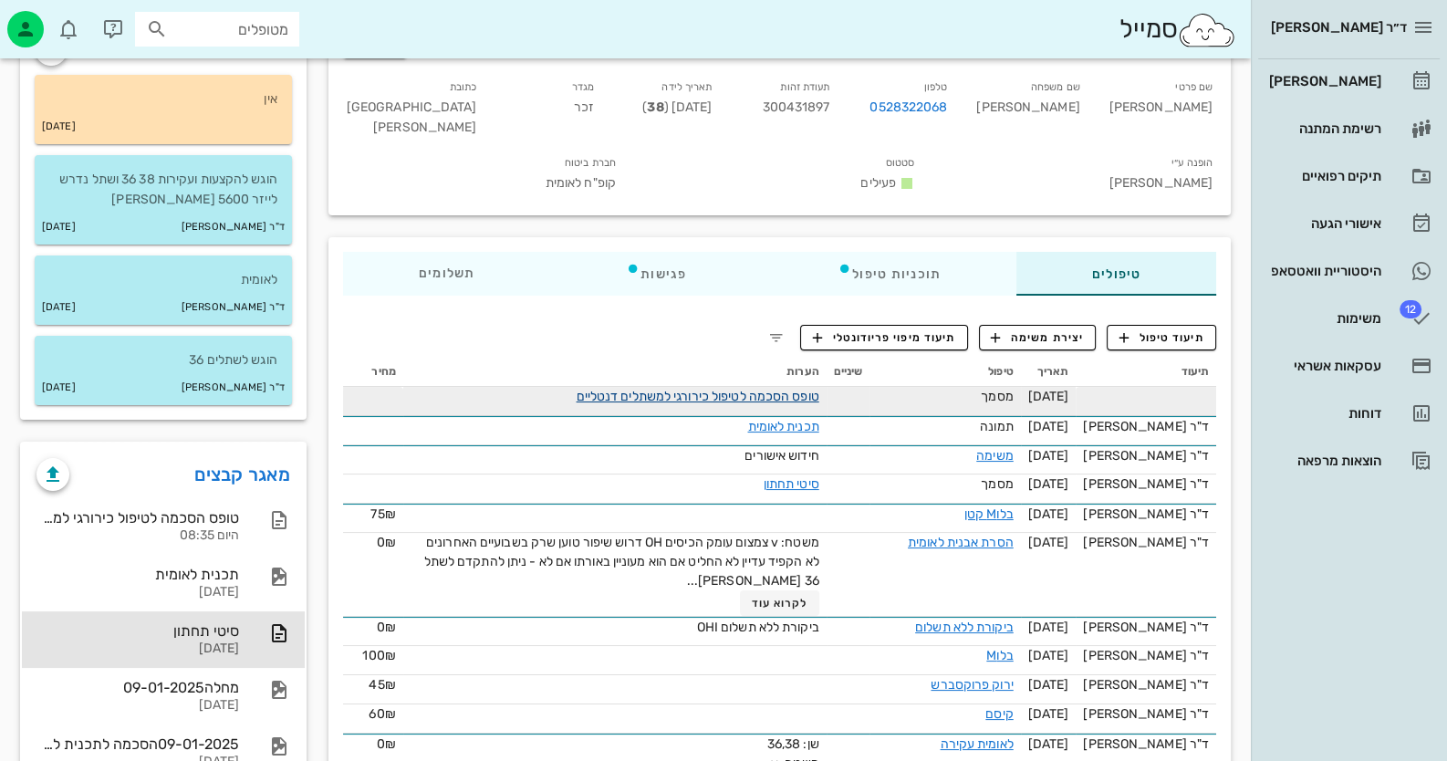
scroll to position [0, 0]
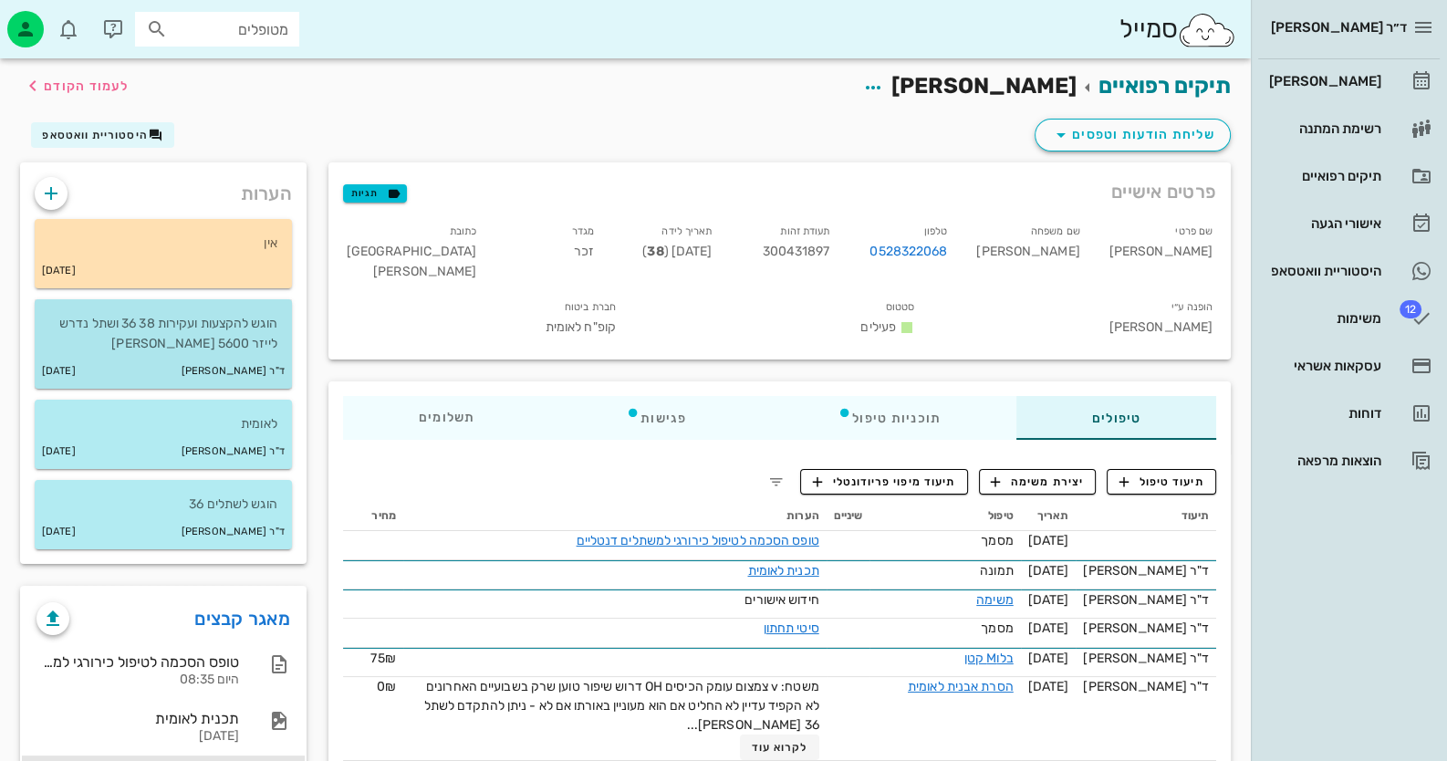
click at [217, 378] on div "ד"ר [PERSON_NAME] [DATE]" at bounding box center [163, 371] width 257 height 35
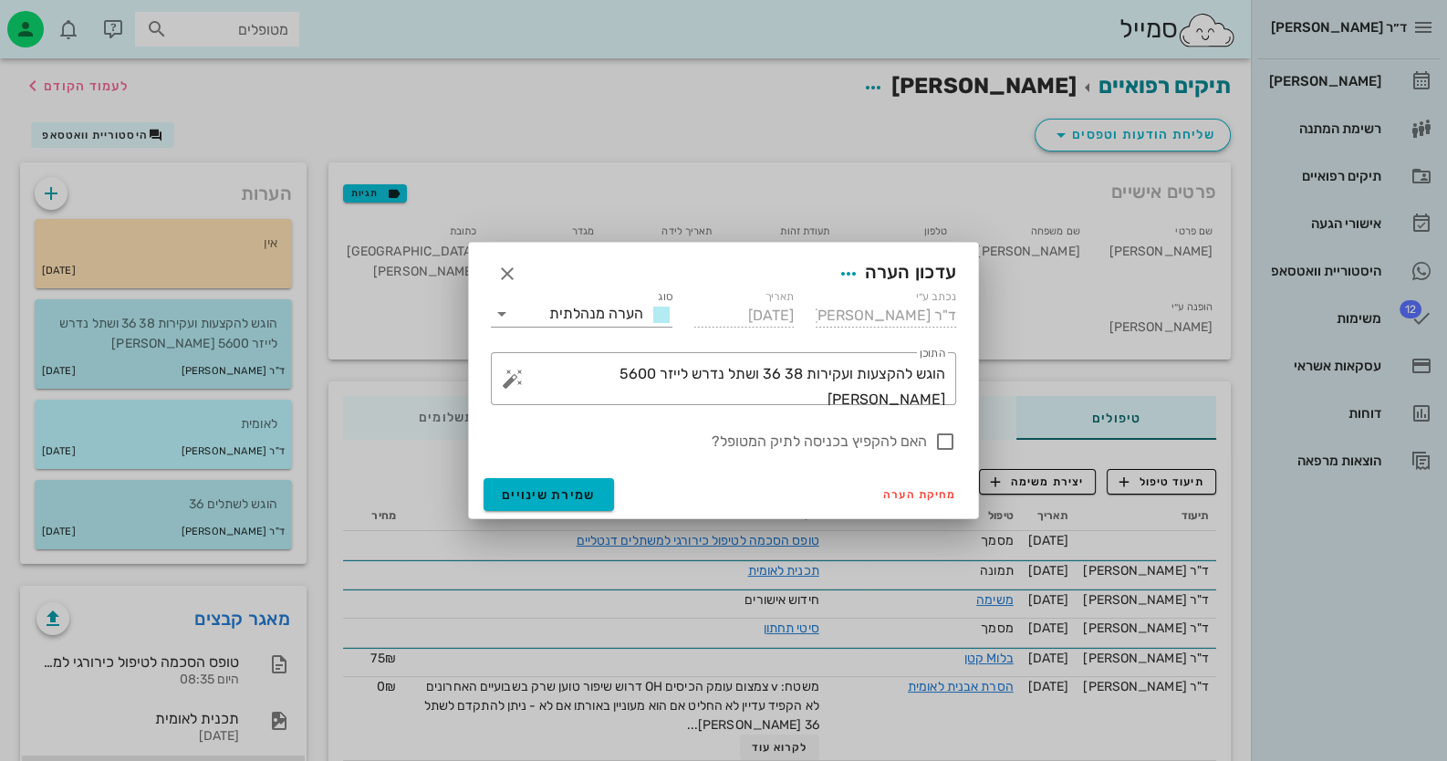
click at [153, 416] on div at bounding box center [723, 380] width 1447 height 761
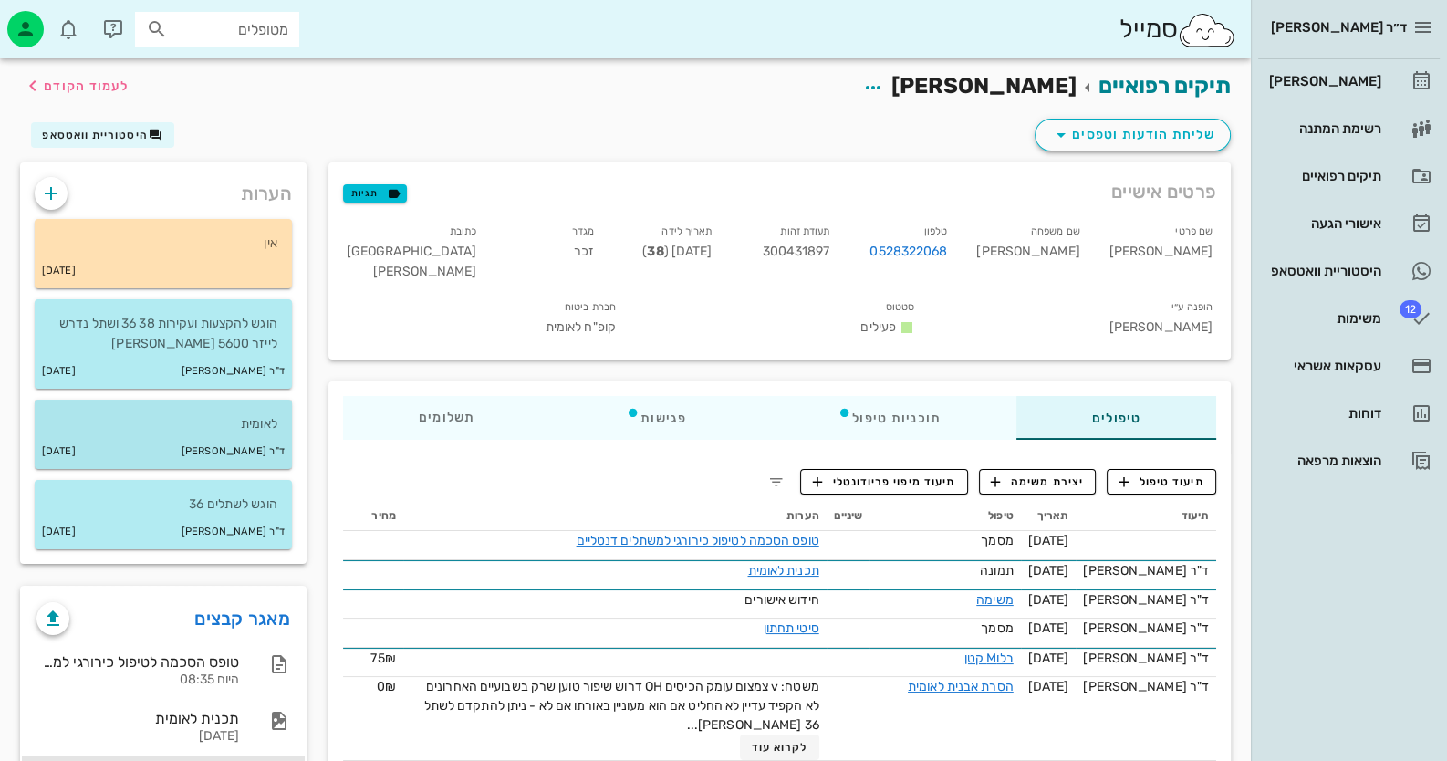
click at [159, 415] on p "לאומית" at bounding box center [163, 424] width 228 height 20
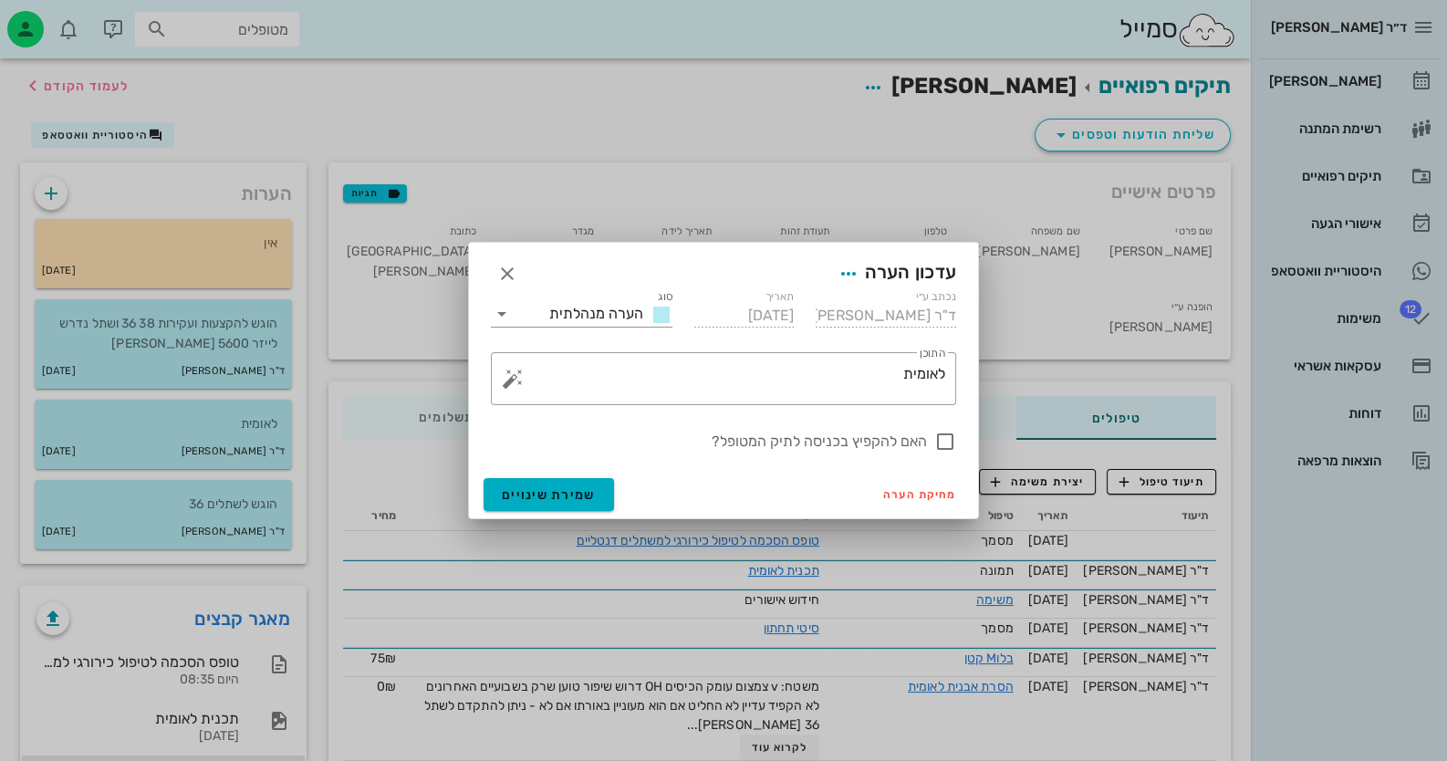
click at [224, 550] on div at bounding box center [723, 380] width 1447 height 761
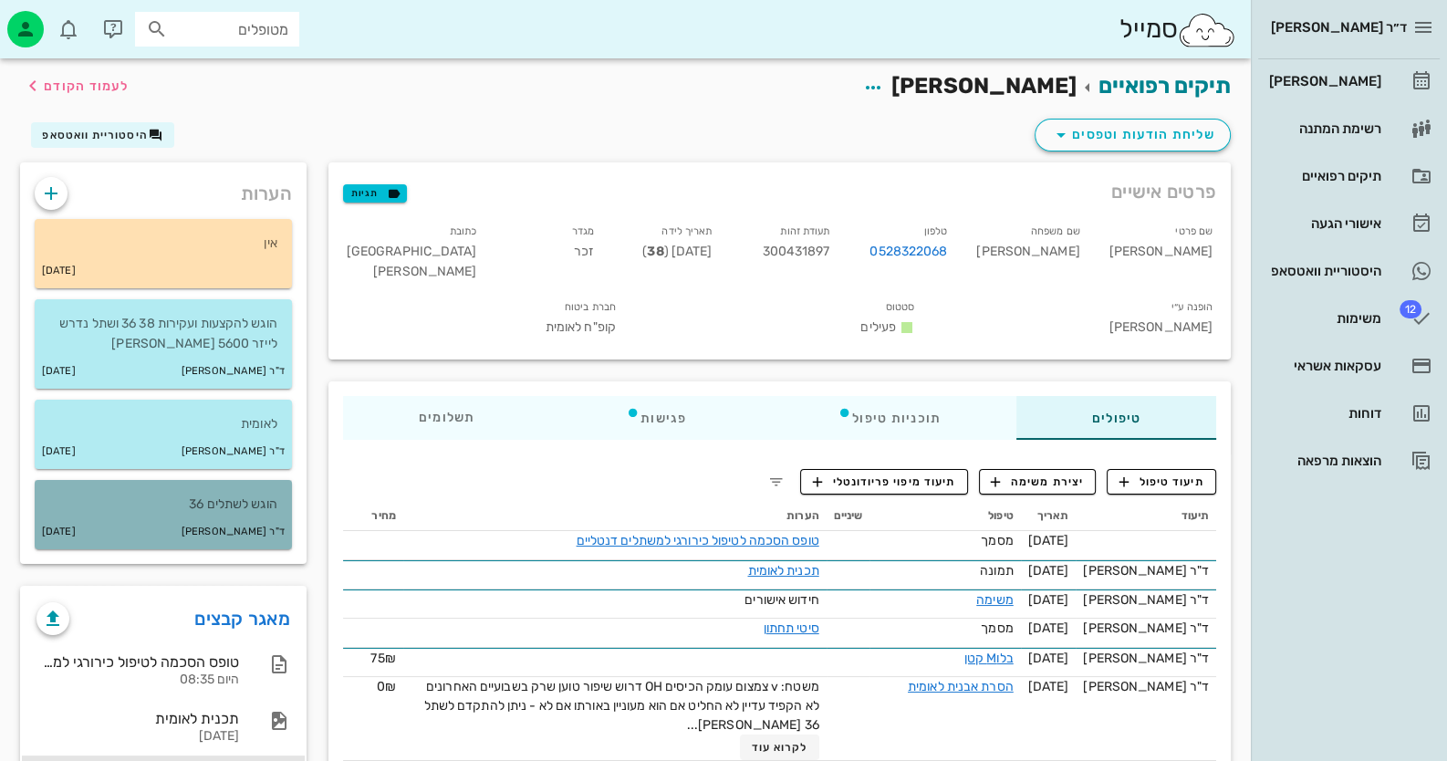
click at [226, 542] on div "ד"ר [PERSON_NAME] [DATE]" at bounding box center [163, 532] width 257 height 35
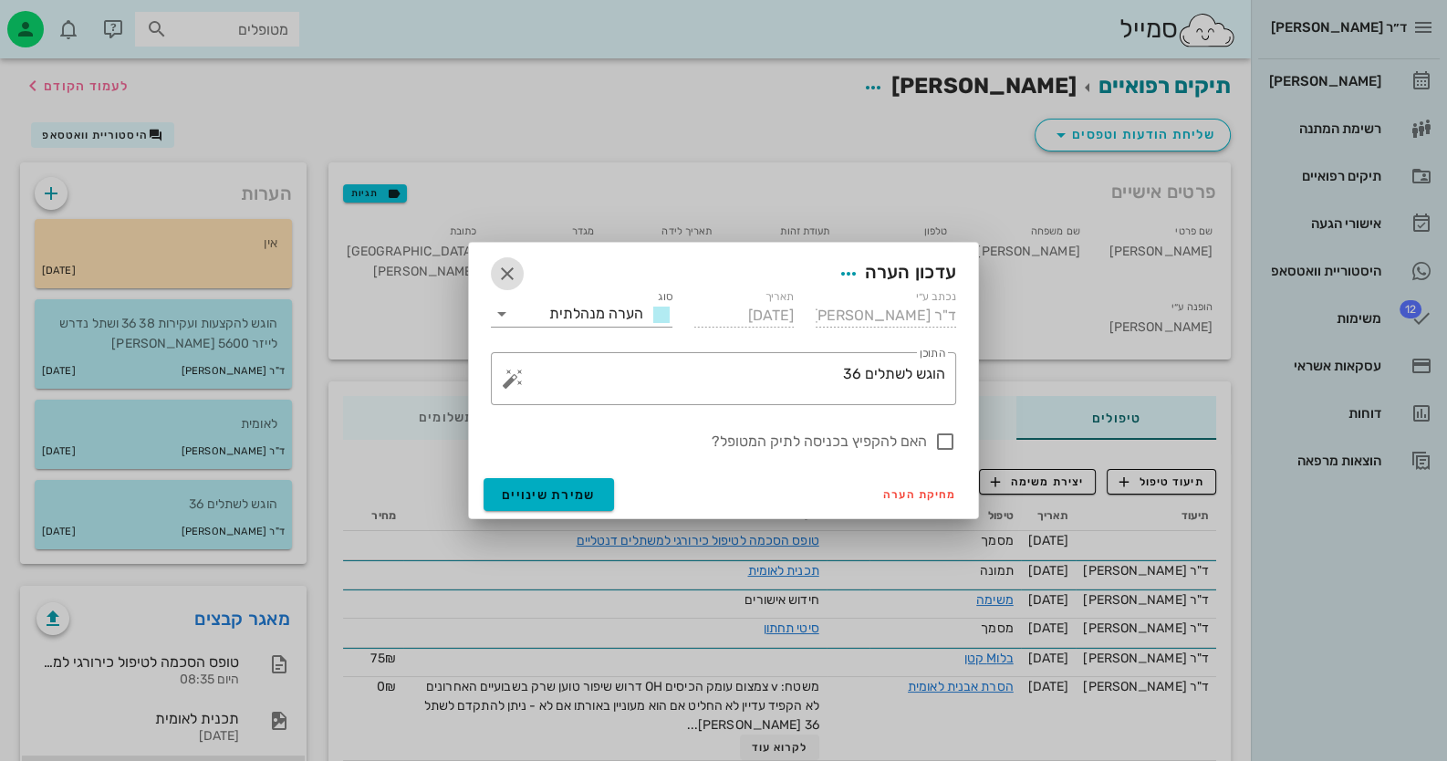
click at [508, 264] on icon "button" at bounding box center [507, 274] width 22 height 22
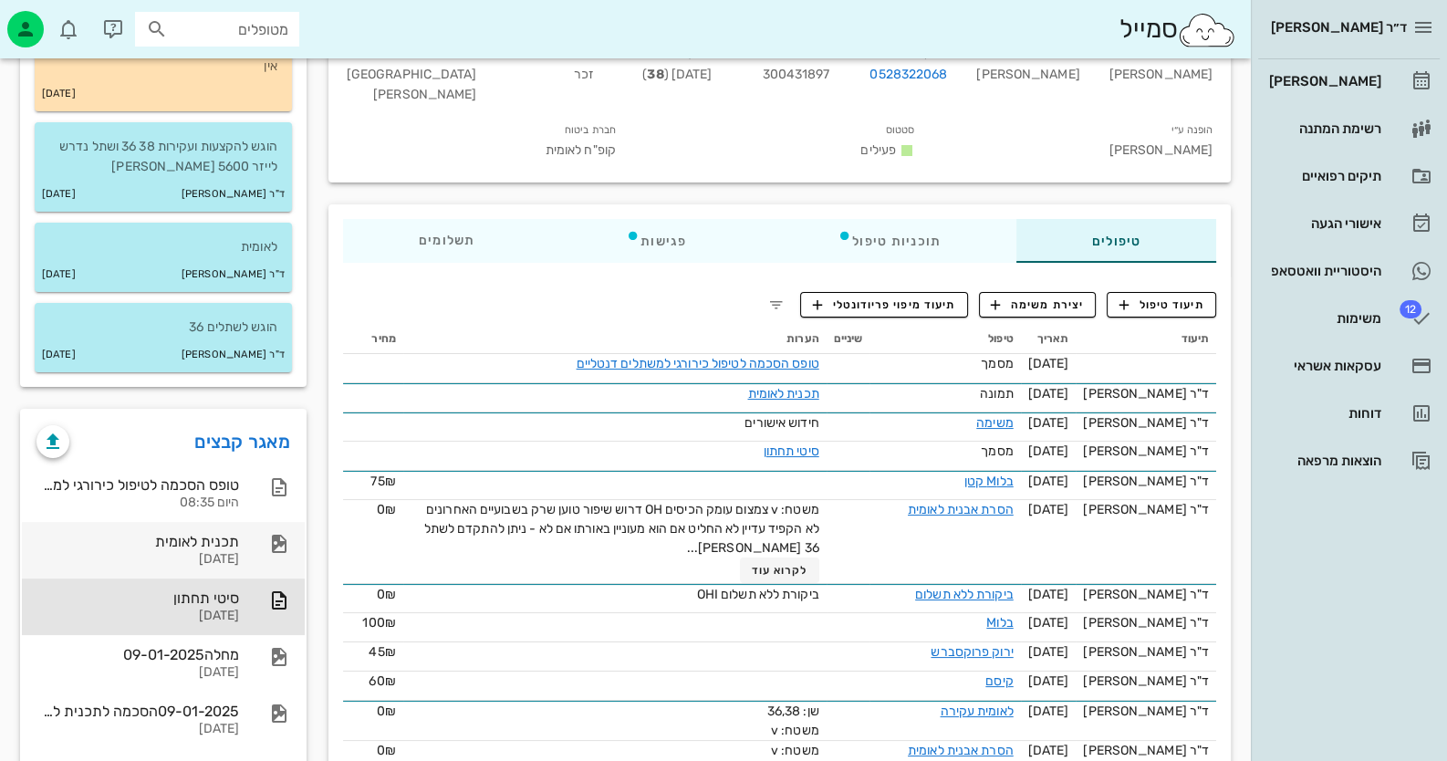
scroll to position [182, 0]
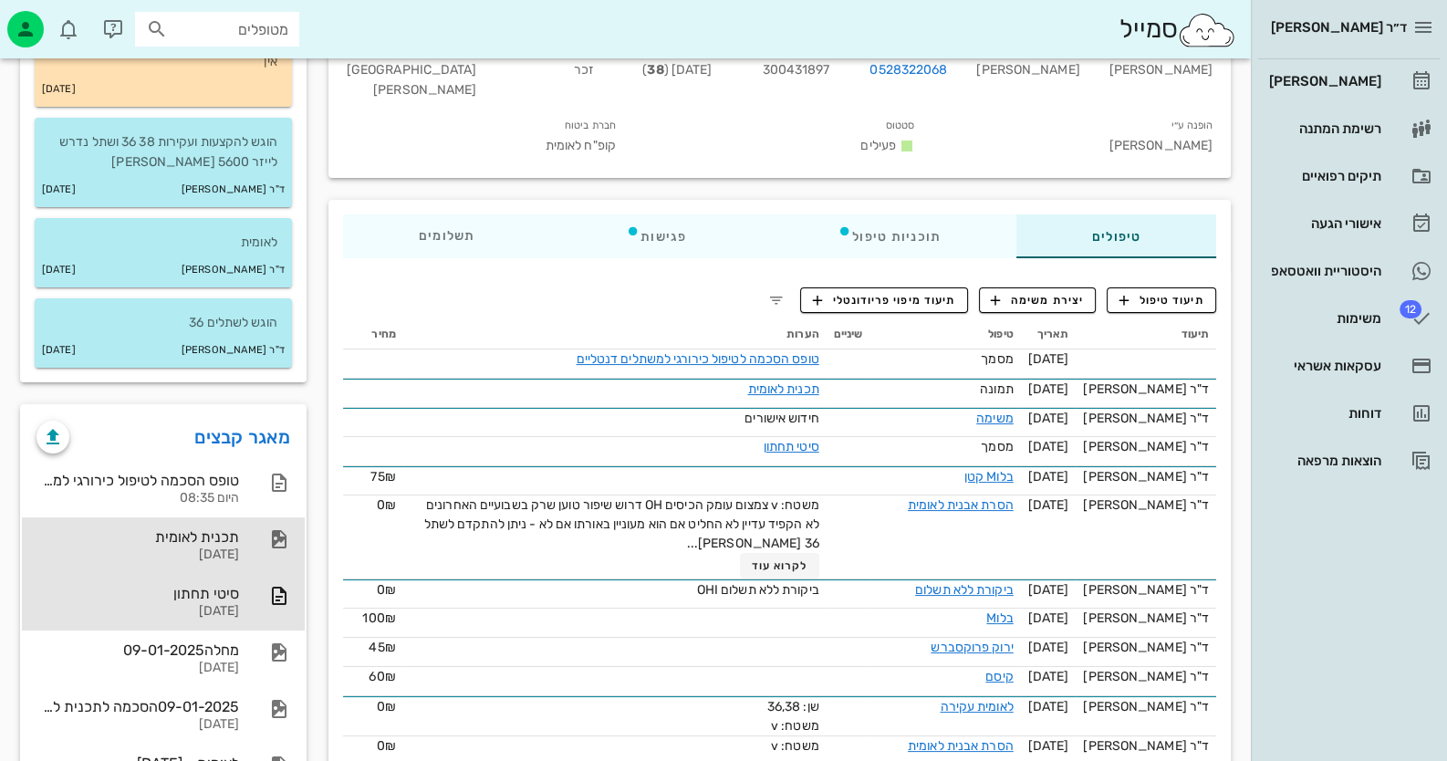
click at [268, 535] on icon at bounding box center [279, 539] width 22 height 22
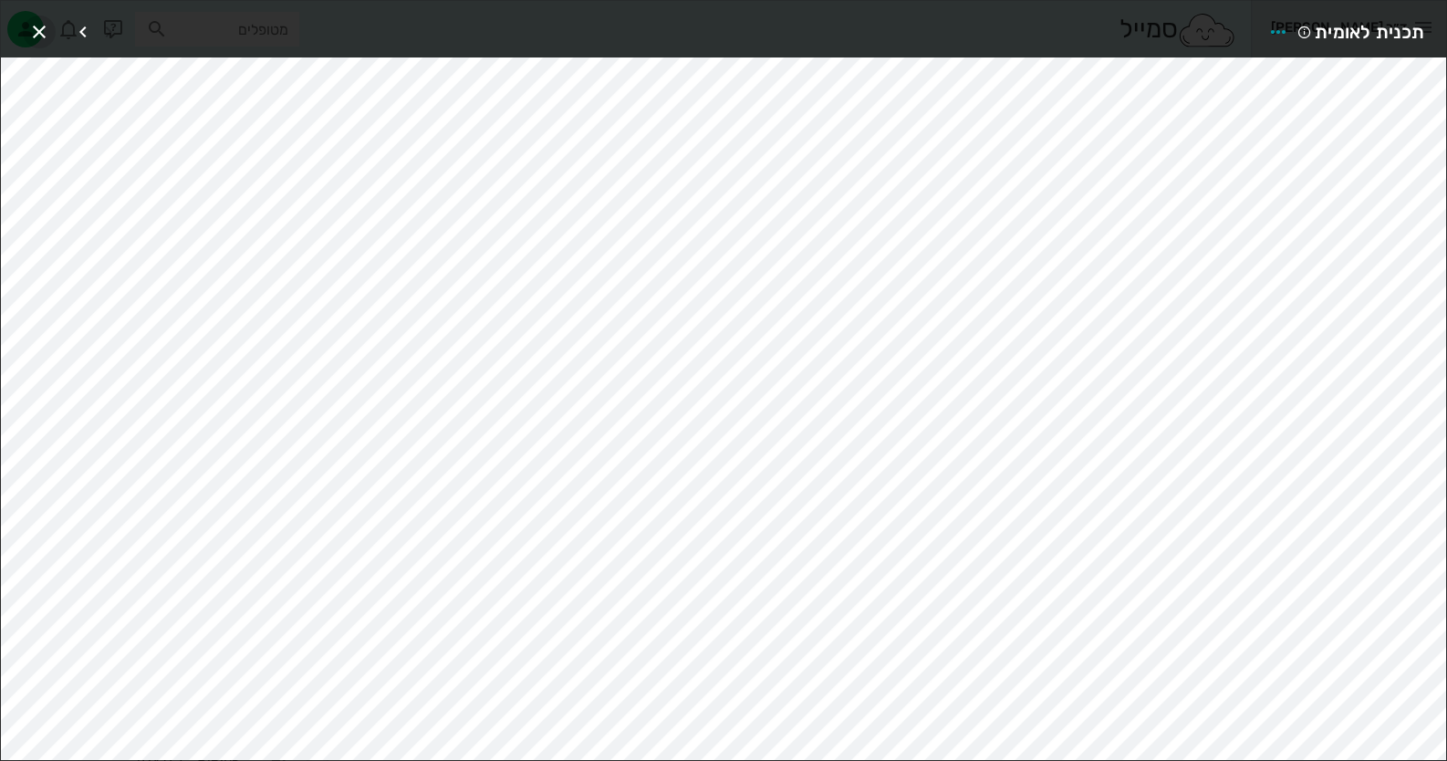
click at [36, 26] on icon "button" at bounding box center [39, 32] width 22 height 22
